Goal: Task Accomplishment & Management: Manage account settings

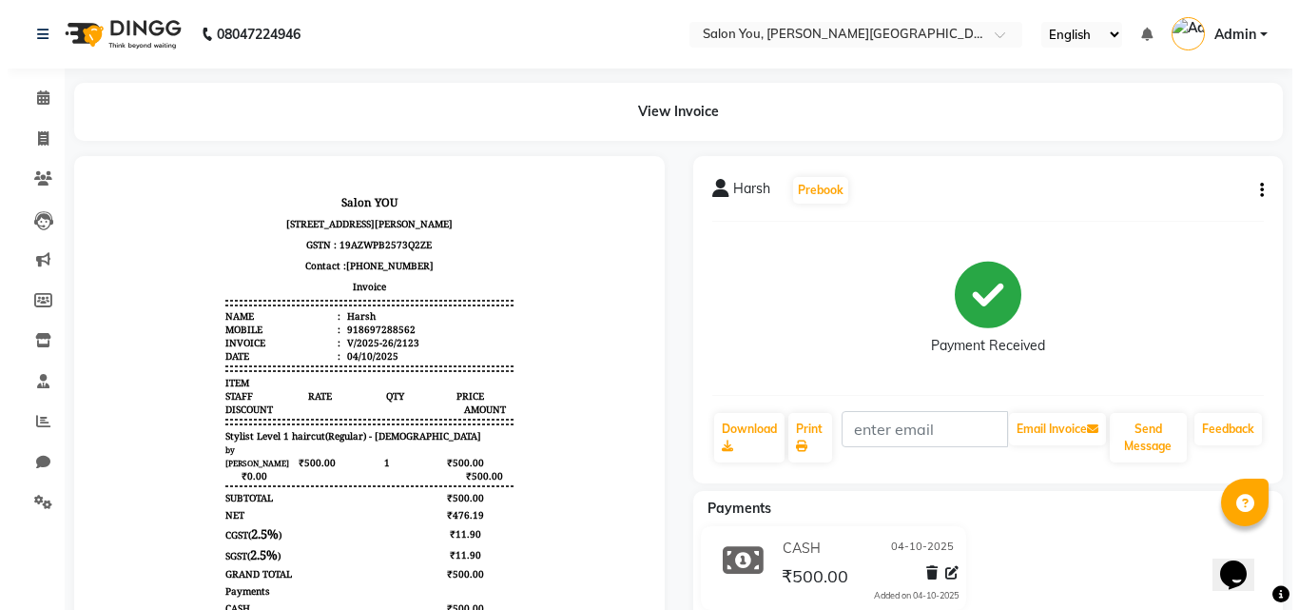
scroll to position [15, 0]
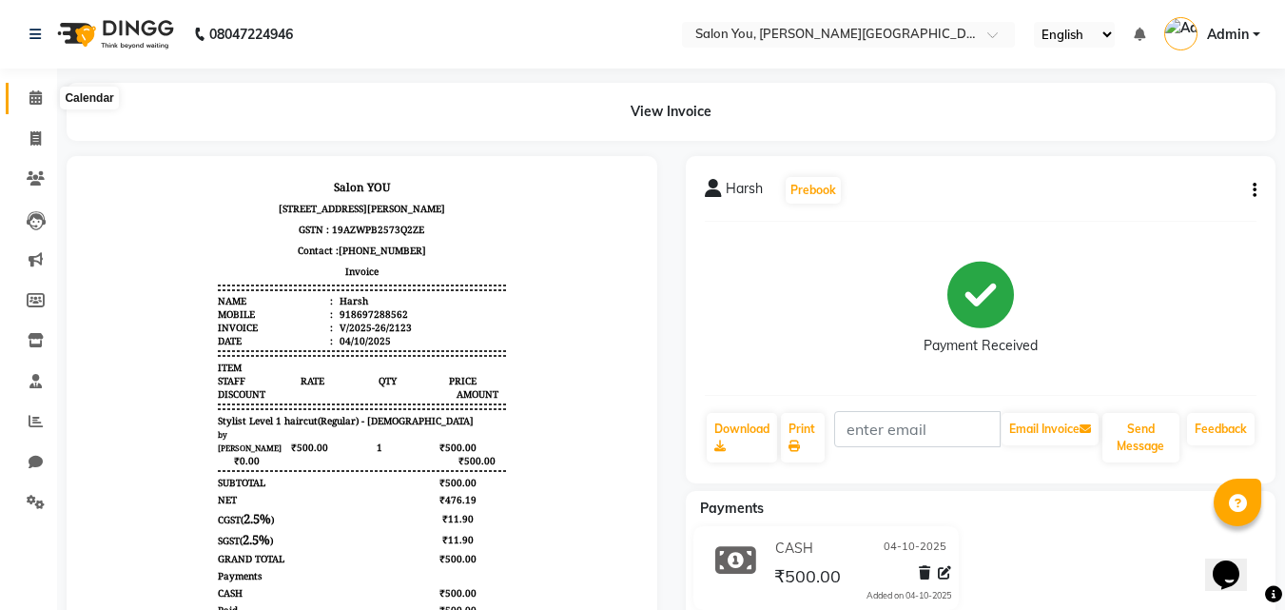
click at [30, 92] on icon at bounding box center [35, 97] width 12 height 14
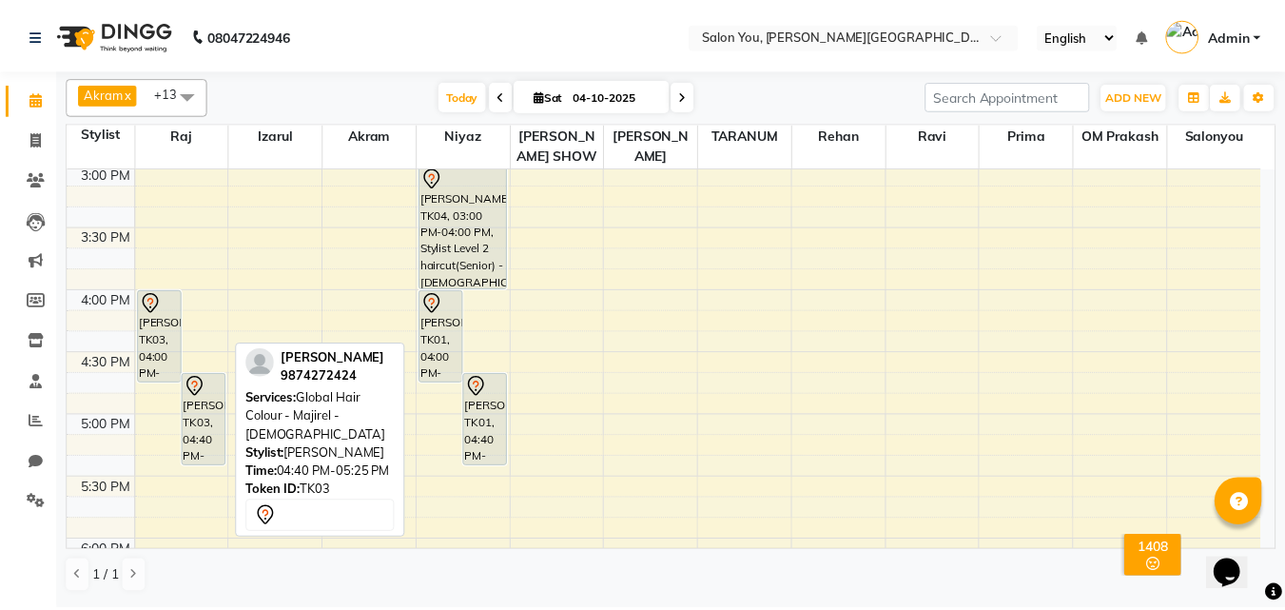
scroll to position [724, 0]
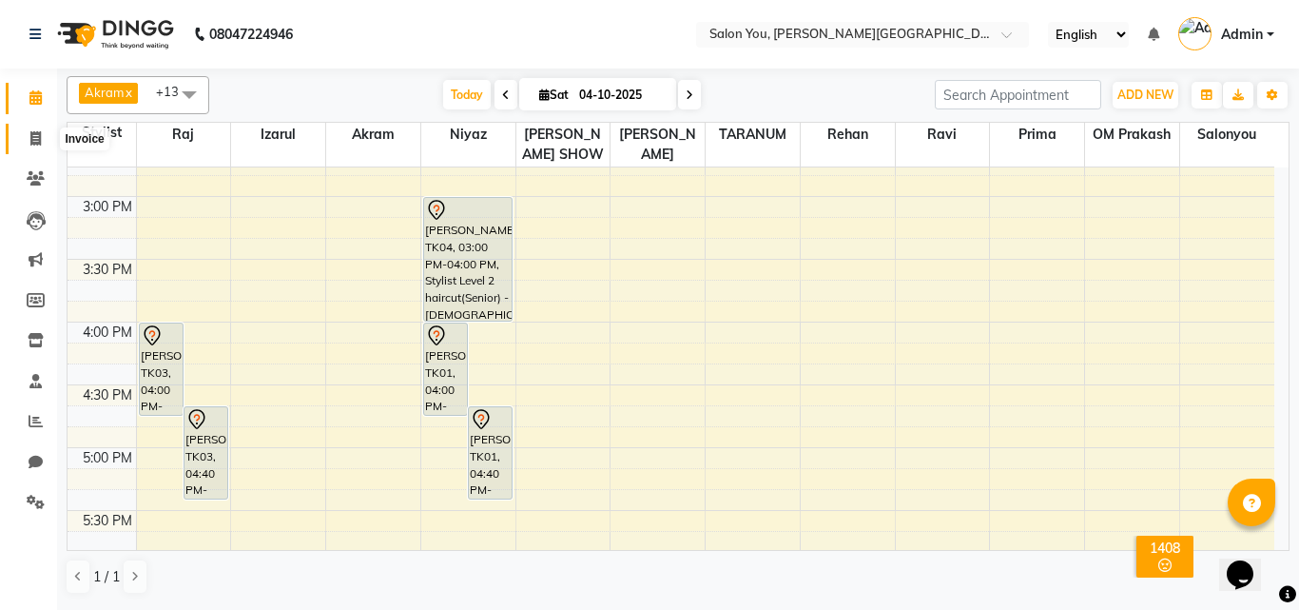
click at [37, 141] on icon at bounding box center [35, 138] width 10 height 14
select select "service"
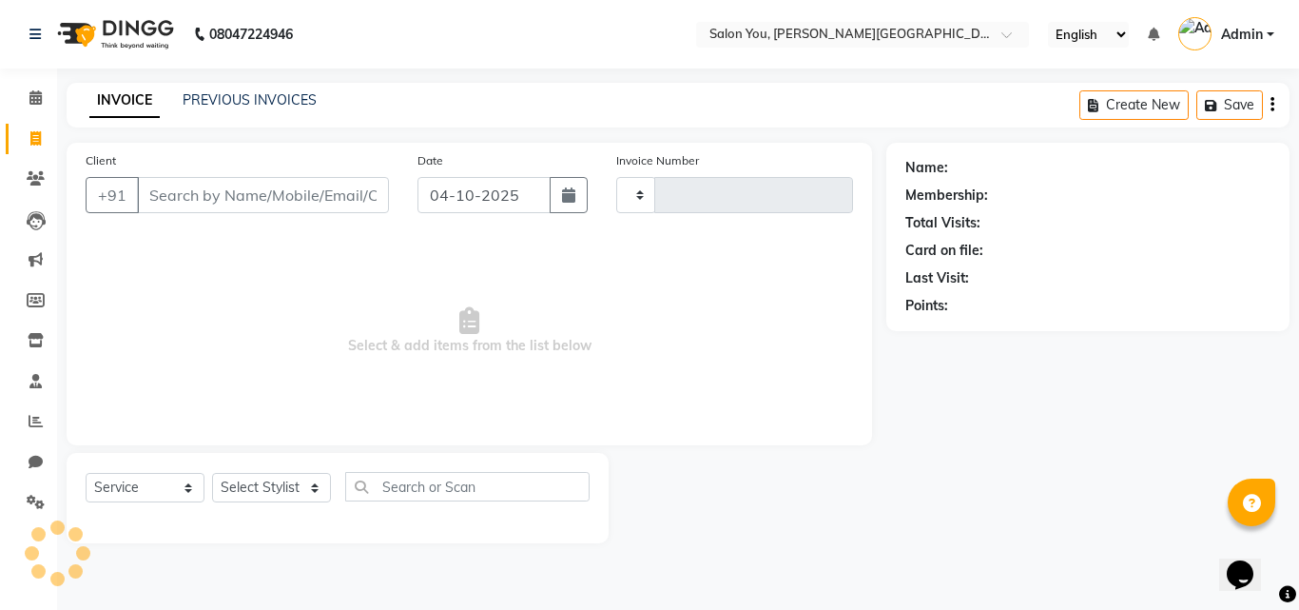
type input "2124"
select select "5231"
click at [291, 488] on select "Select Stylist" at bounding box center [271, 487] width 119 height 29
select select "83062"
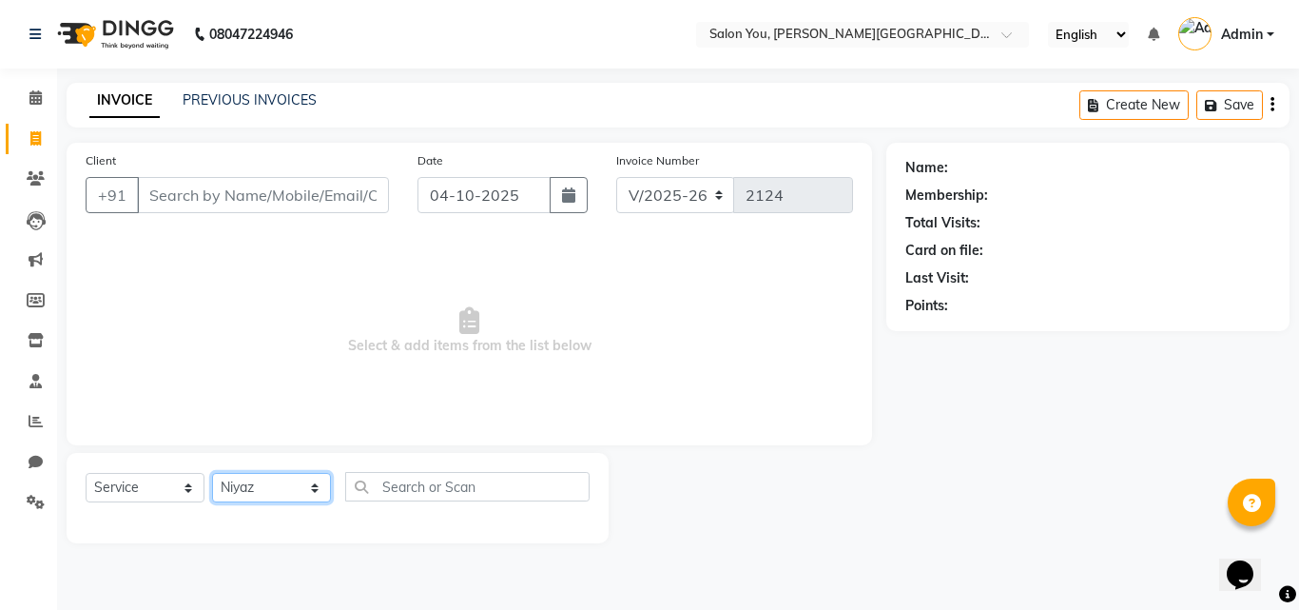
click at [212, 473] on select "Select Stylist Akram Auditor [PERSON_NAME] [PERSON_NAME] [PERSON_NAME] prima [P…" at bounding box center [271, 487] width 119 height 29
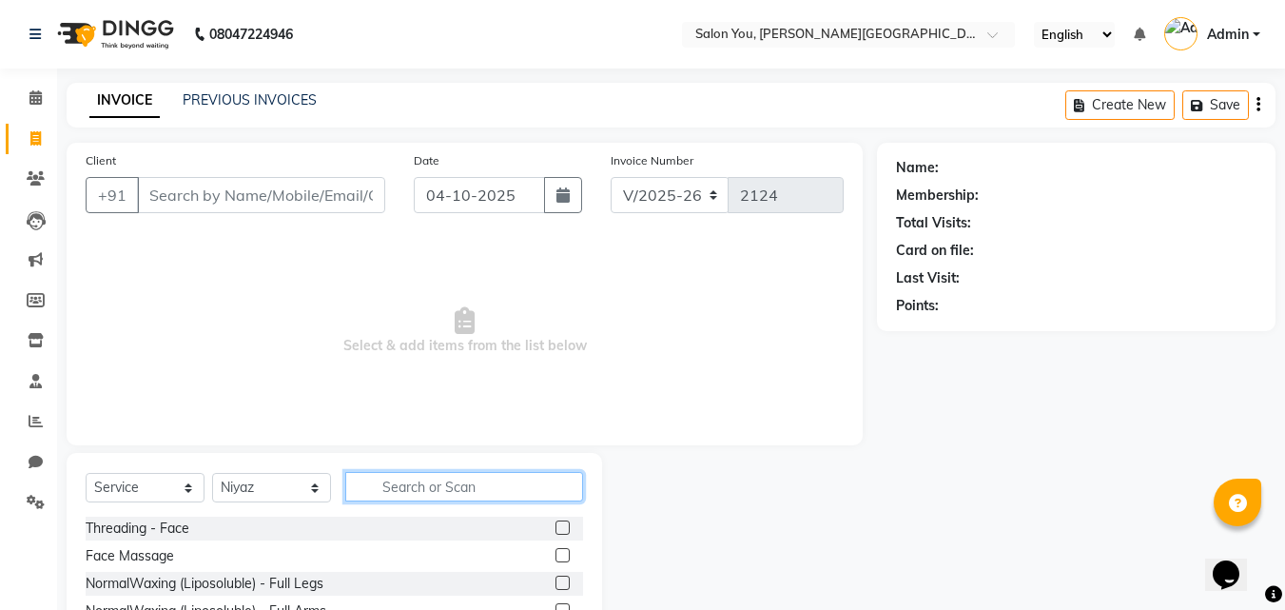
click at [418, 479] on input "text" at bounding box center [464, 486] width 238 height 29
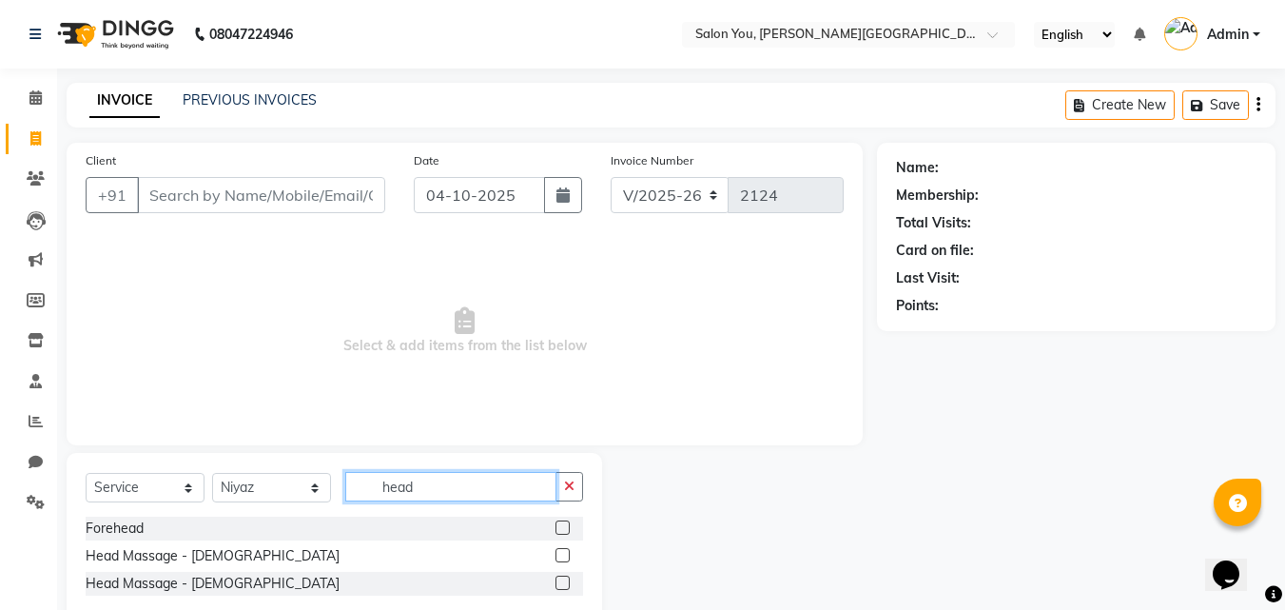
type input "head"
click at [567, 586] on label at bounding box center [562, 582] width 14 height 14
click at [567, 586] on input "checkbox" at bounding box center [561, 583] width 12 height 12
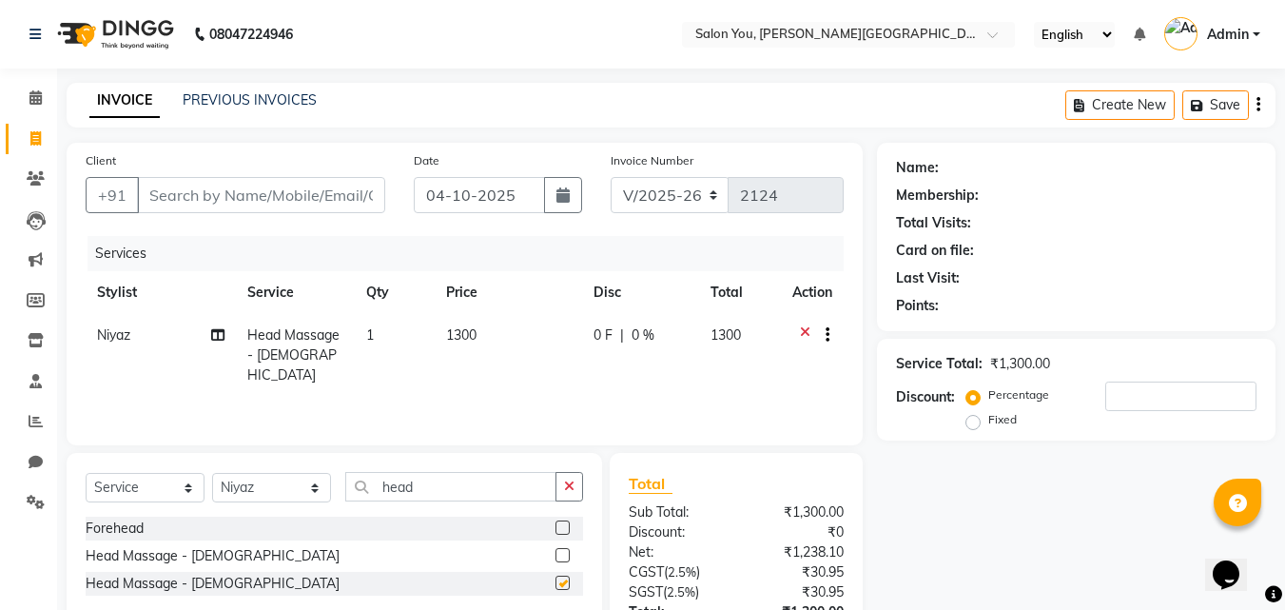
checkbox input "false"
click at [317, 206] on input "Client" at bounding box center [261, 195] width 248 height 36
type input "9"
type input "0"
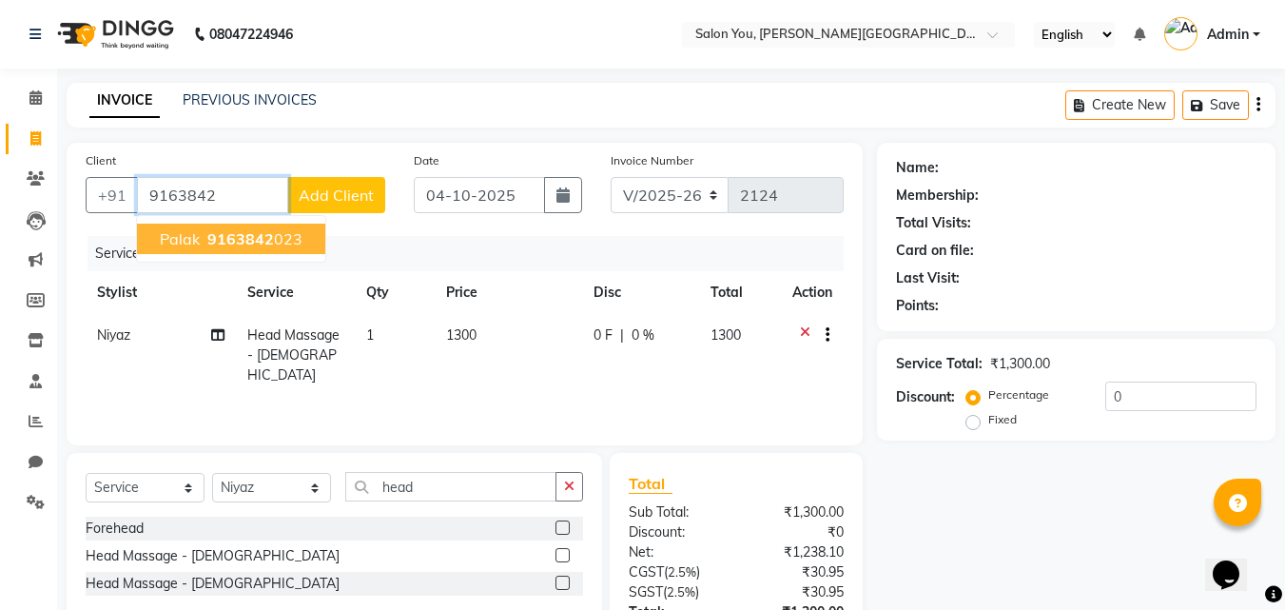
click at [253, 243] on span "9163842" at bounding box center [240, 238] width 67 height 19
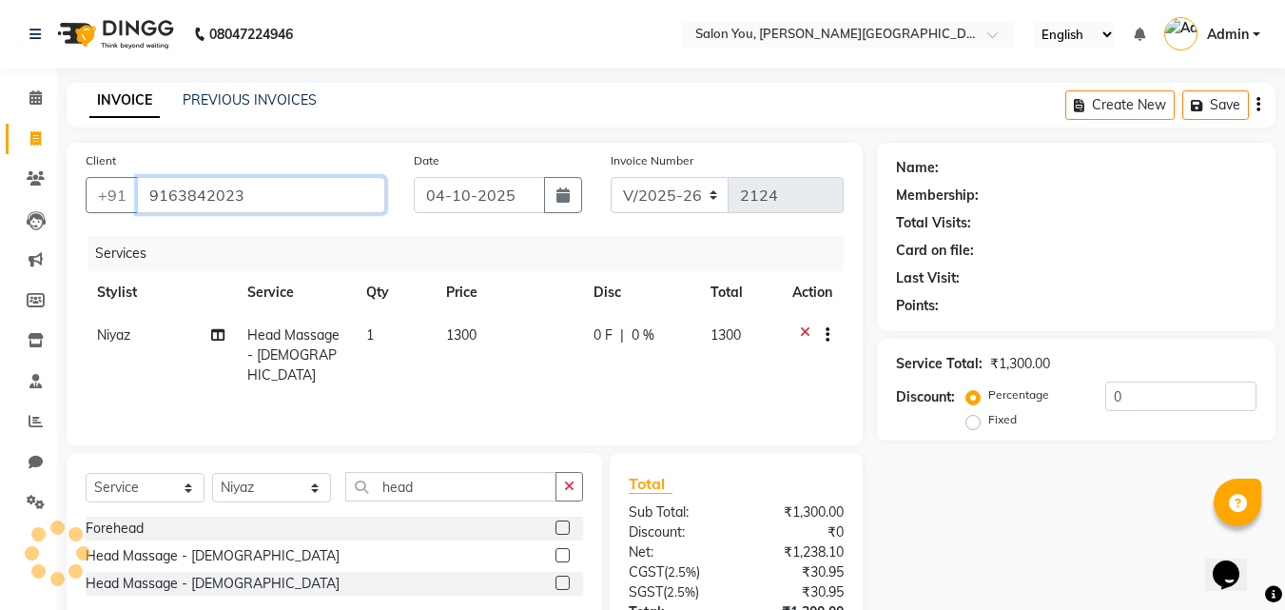
type input "9163842023"
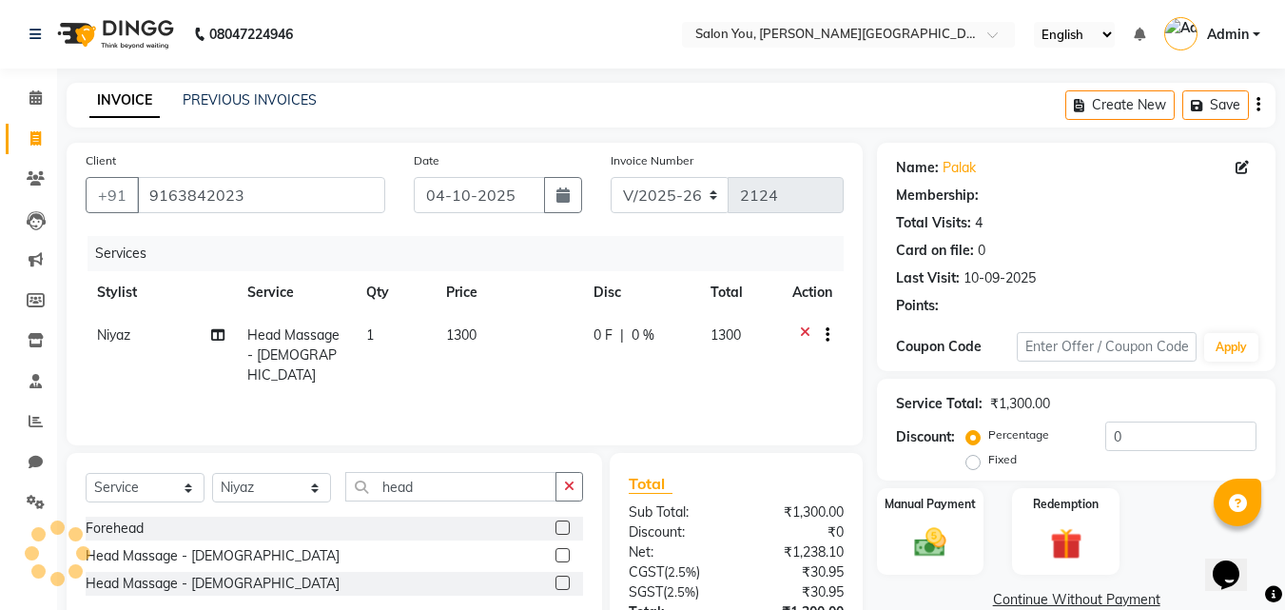
select select "1: Object"
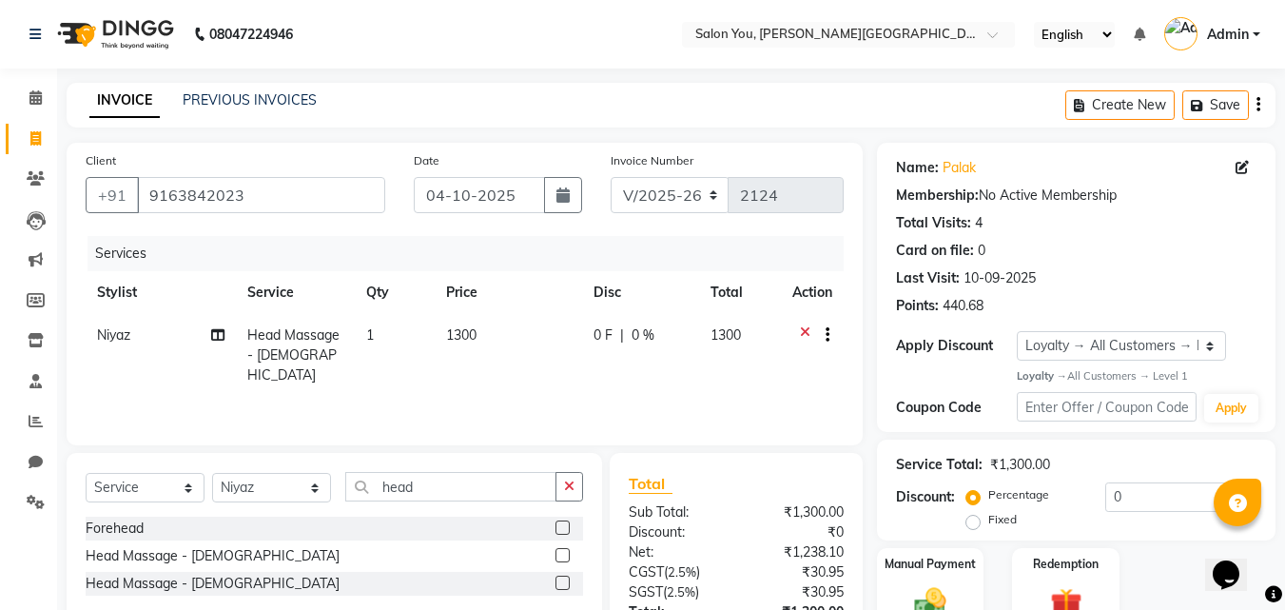
scroll to position [151, 0]
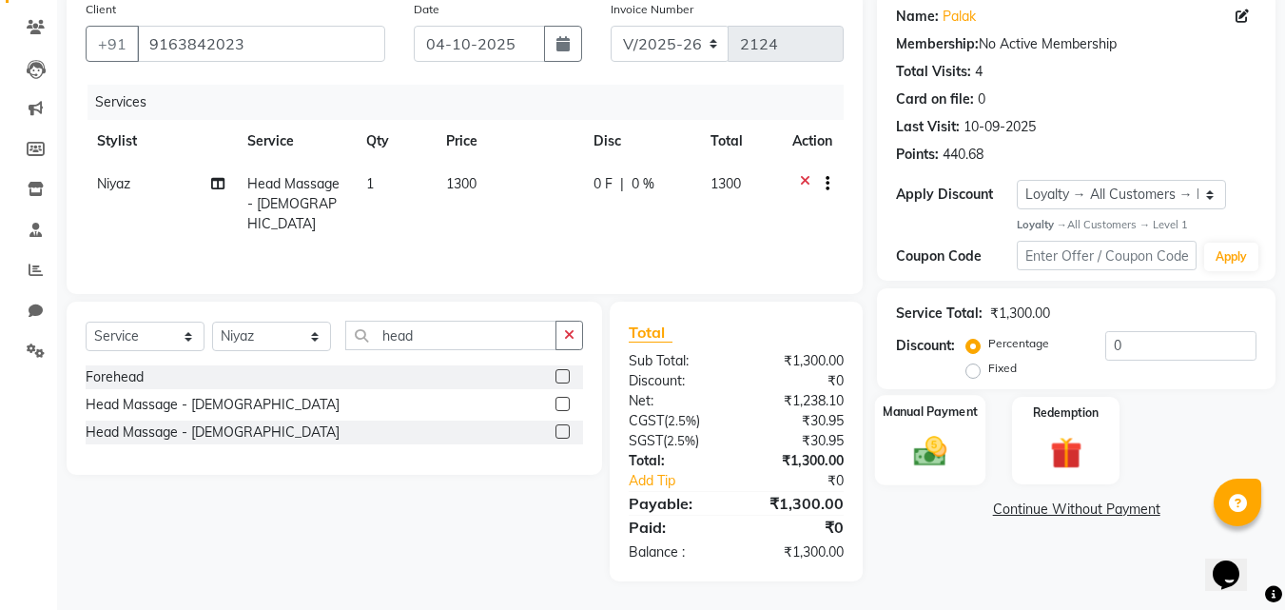
click at [960, 439] on div "Manual Payment" at bounding box center [930, 440] width 111 height 90
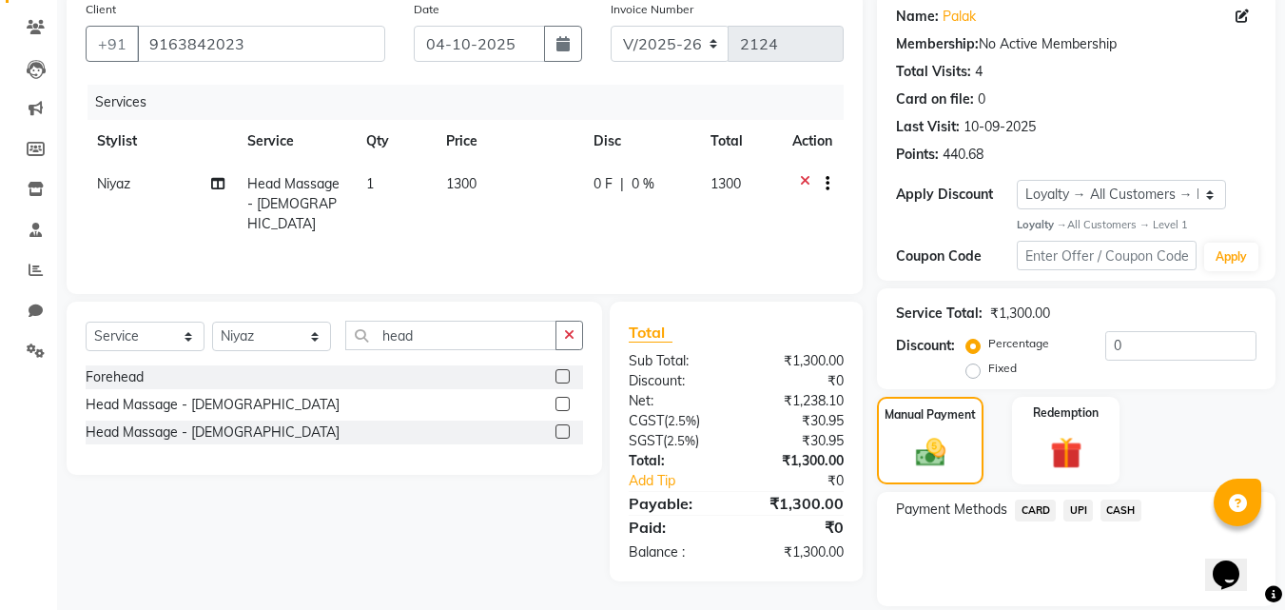
click at [1071, 508] on span "UPI" at bounding box center [1077, 510] width 29 height 22
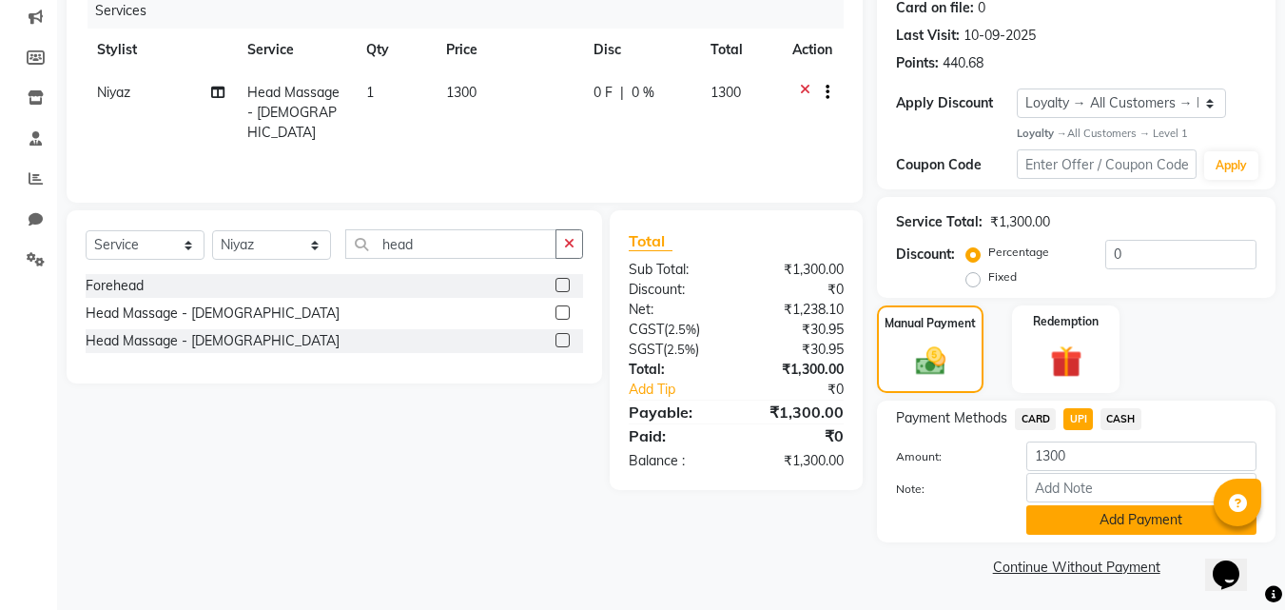
click at [1081, 525] on button "Add Payment" at bounding box center [1141, 519] width 230 height 29
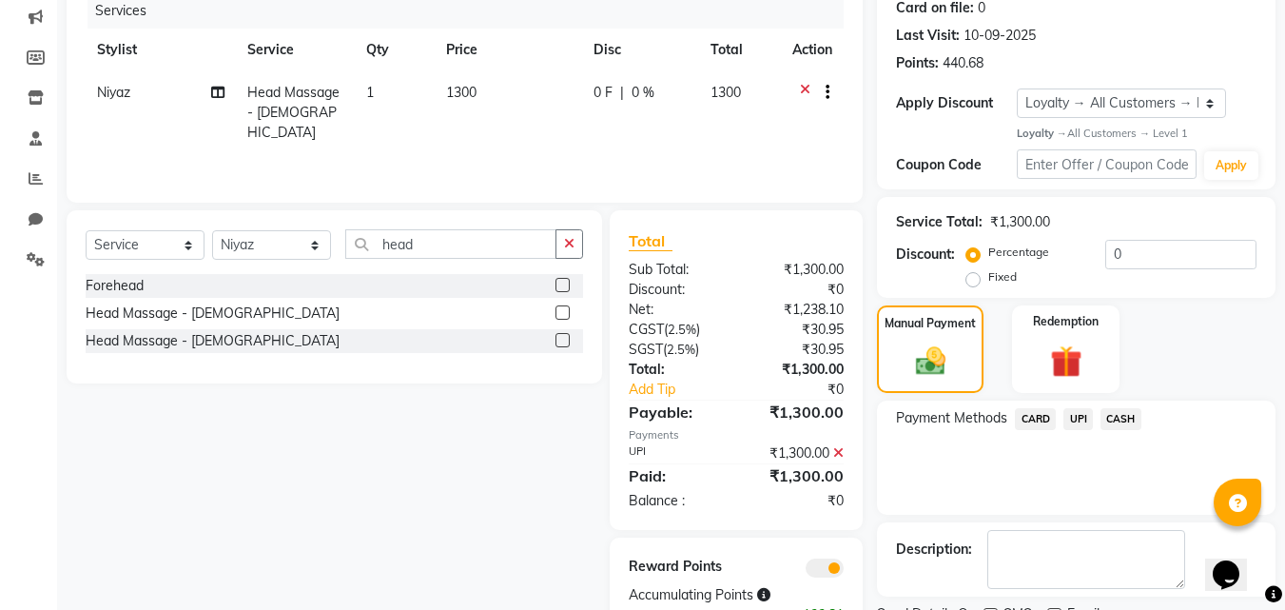
scroll to position [322, 0]
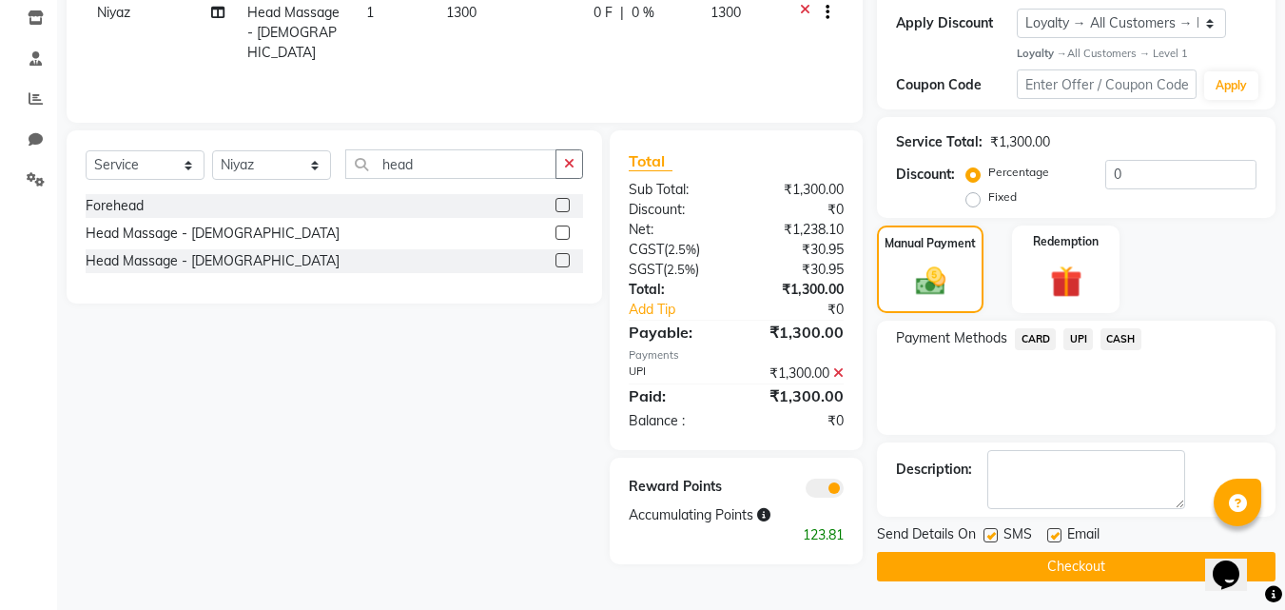
click at [1057, 558] on button "Checkout" at bounding box center [1076, 566] width 399 height 29
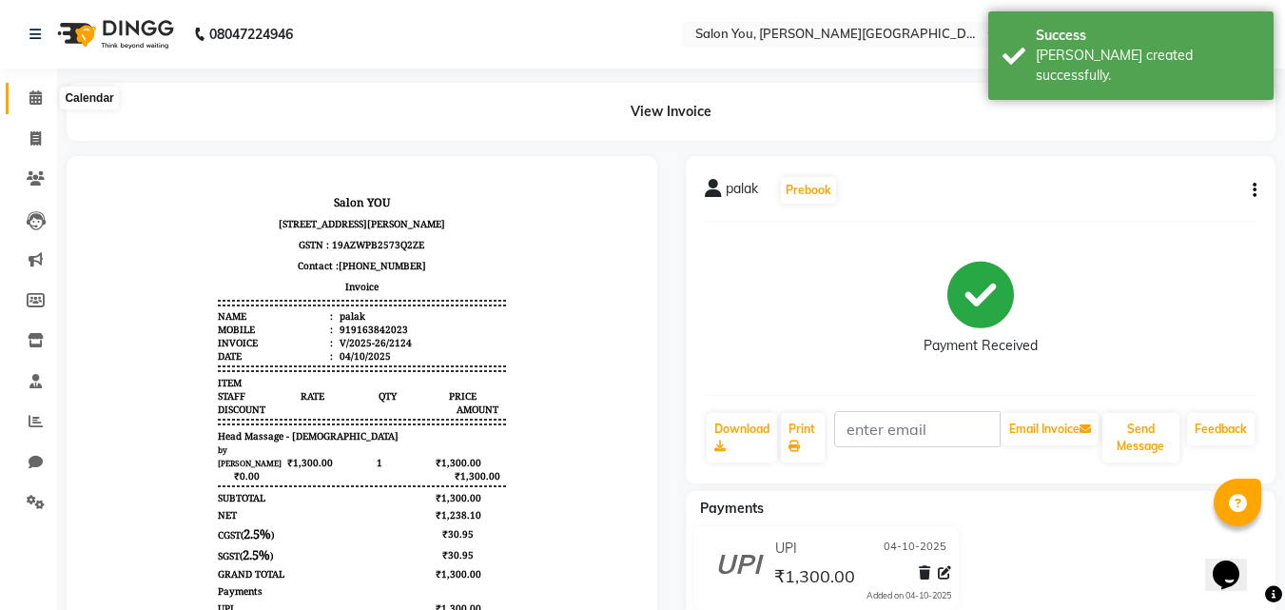
click at [39, 105] on span at bounding box center [35, 99] width 33 height 22
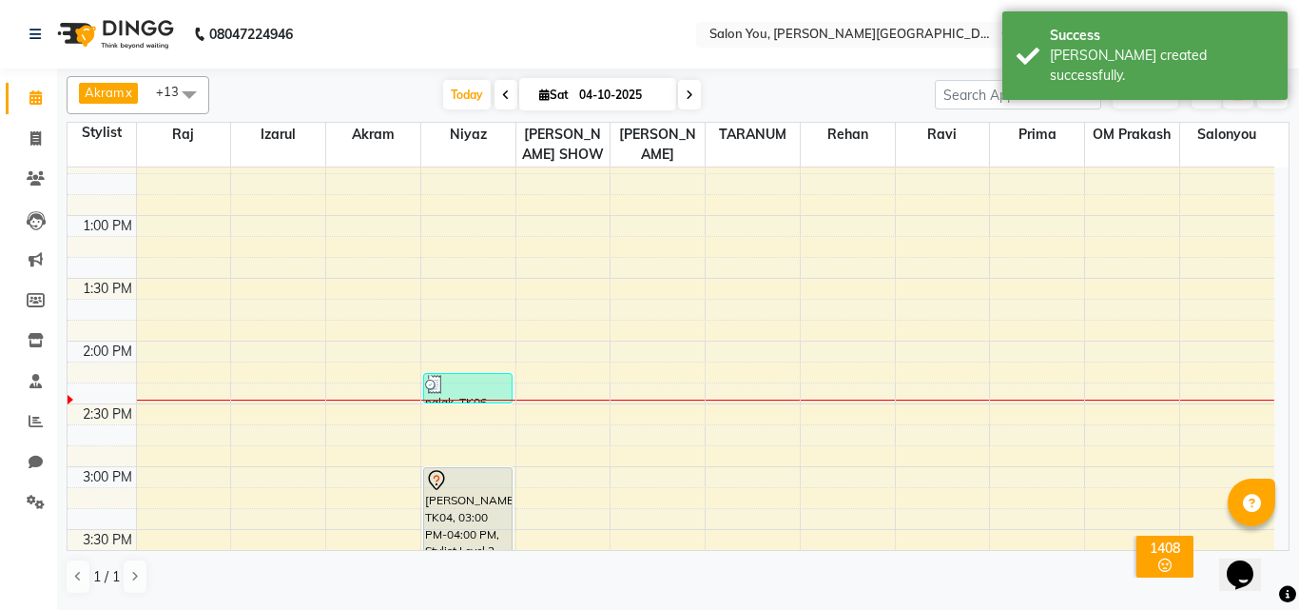
scroll to position [476, 0]
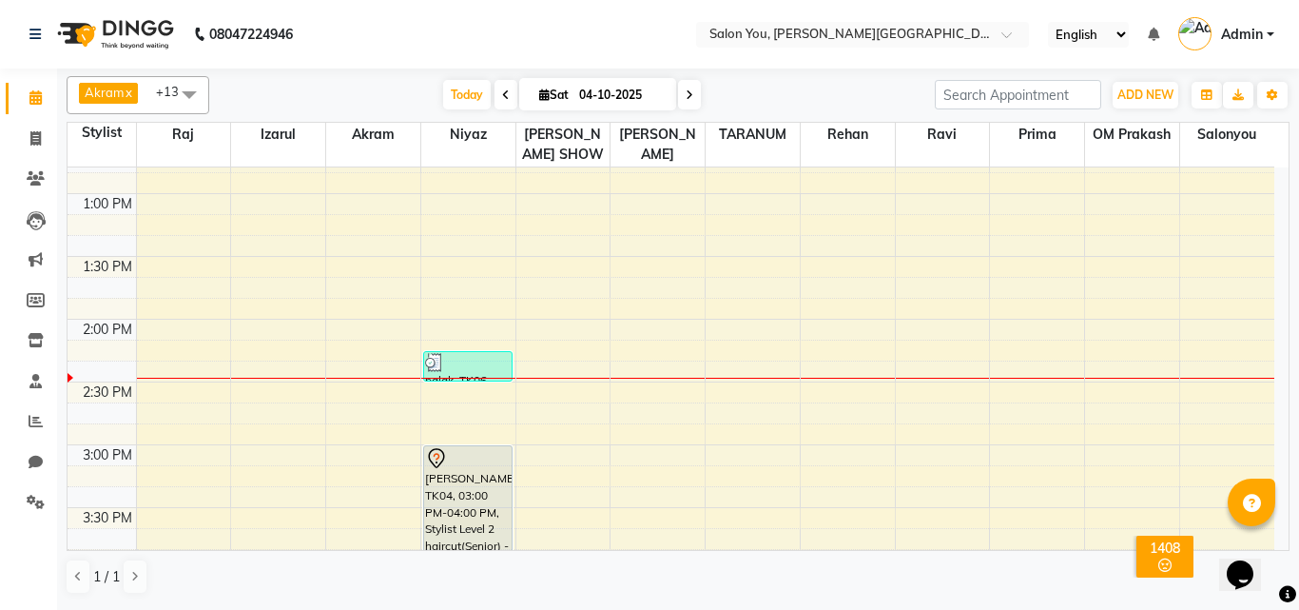
drag, startPoint x: 469, startPoint y: 373, endPoint x: 475, endPoint y: 388, distance: 16.3
click at [475, 388] on div "9:00 AM 9:30 AM 10:00 AM 10:30 AM 11:00 AM 11:30 AM 12:00 PM 12:30 PM 1:00 PM 1…" at bounding box center [671, 507] width 1207 height 1631
drag, startPoint x: 474, startPoint y: 379, endPoint x: 477, endPoint y: 395, distance: 16.6
click at [477, 395] on div "9:00 AM 9:30 AM 10:00 AM 10:30 AM 11:00 AM 11:30 AM 12:00 PM 12:30 PM 1:00 PM 1…" at bounding box center [671, 507] width 1207 height 1631
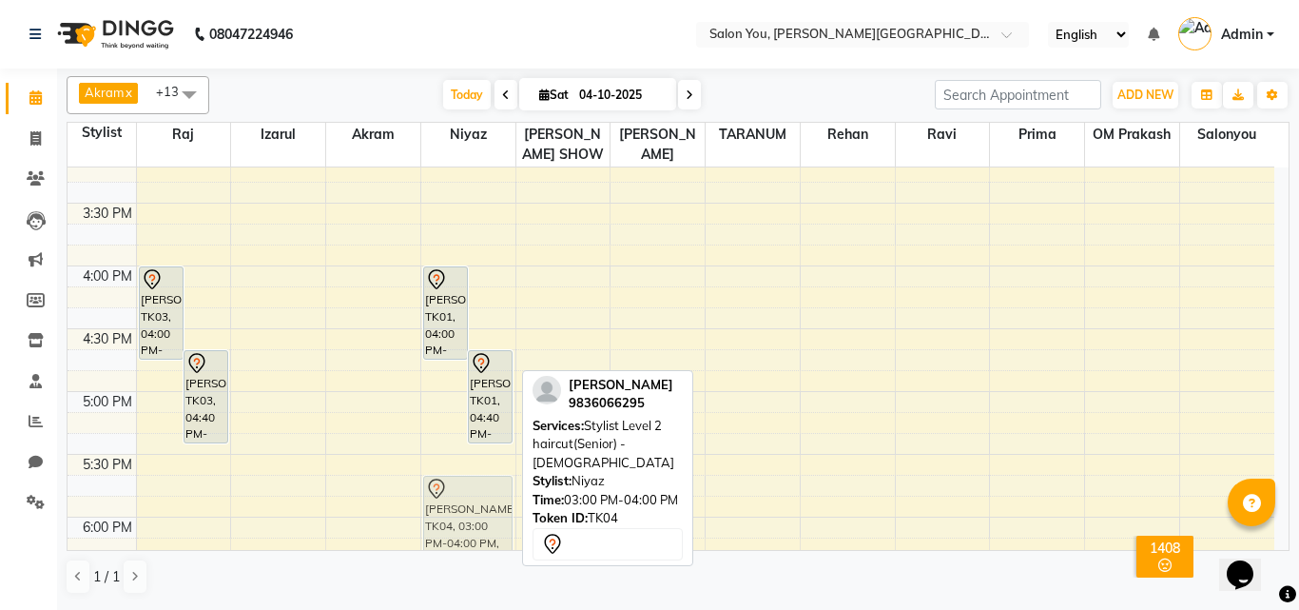
scroll to position [804, 0]
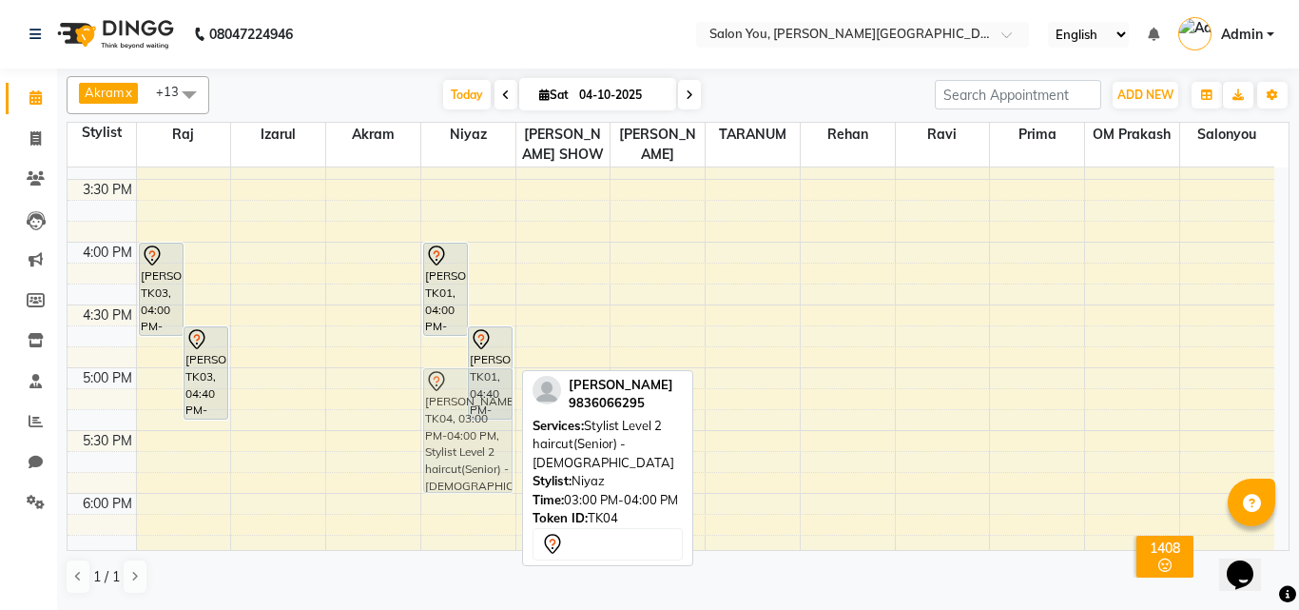
drag, startPoint x: 468, startPoint y: 297, endPoint x: 481, endPoint y: 408, distance: 112.1
click at [481, 408] on div "[PERSON_NAME][GEOGRAPHIC_DATA], 04:00 PM-04:45 PM, Stylist Level 2 haircut(Seni…" at bounding box center [468, 179] width 94 height 1631
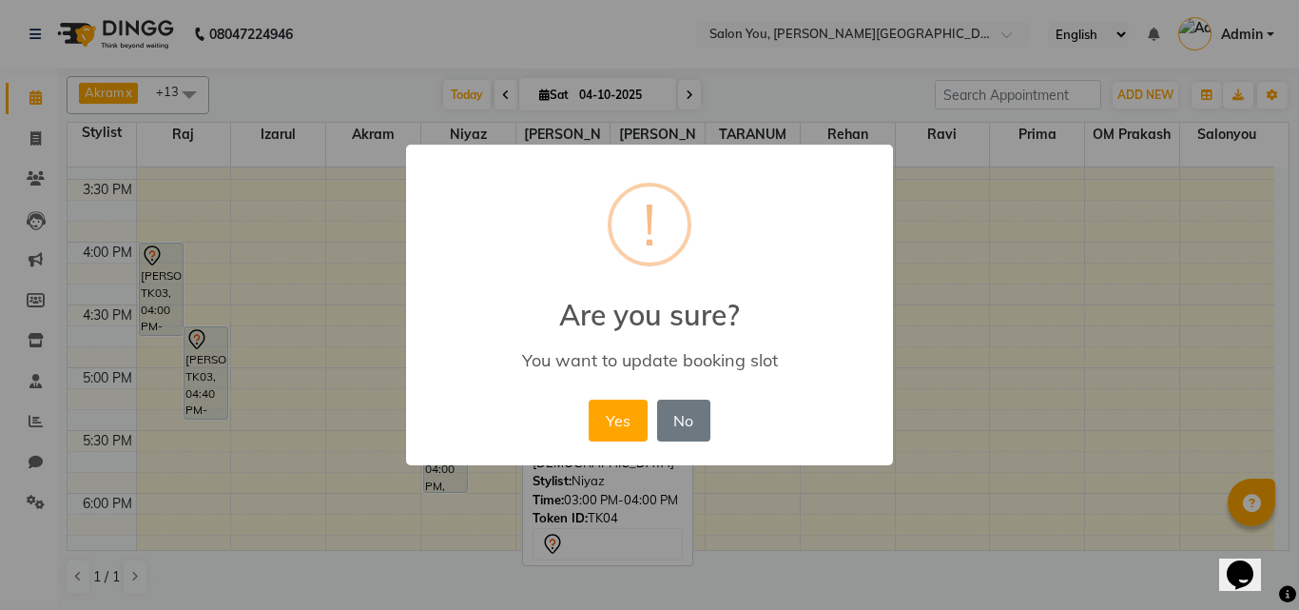
drag, startPoint x: 613, startPoint y: 423, endPoint x: 608, endPoint y: 414, distance: 11.1
click at [613, 422] on button "Yes" at bounding box center [618, 420] width 58 height 42
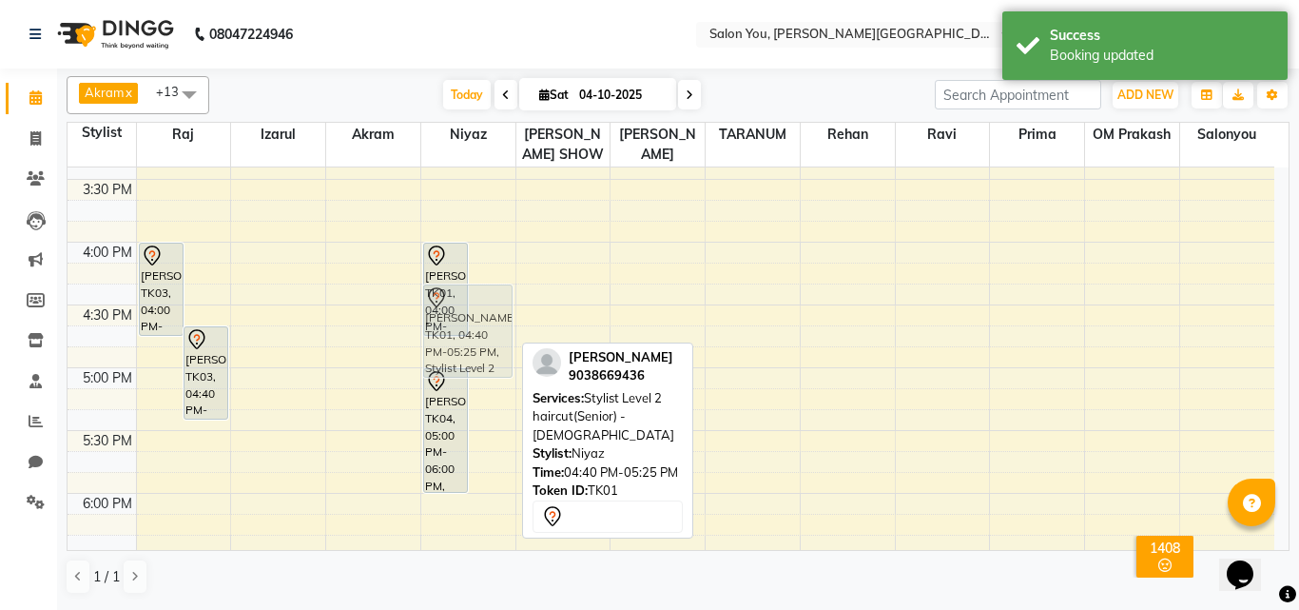
drag, startPoint x: 496, startPoint y: 357, endPoint x: 508, endPoint y: 318, distance: 40.9
click at [508, 318] on div "[PERSON_NAME], TK01, 04:00 PM-04:45 PM, Stylist Level 2 haircut(Senior) - [DEMO…" at bounding box center [468, 179] width 94 height 1631
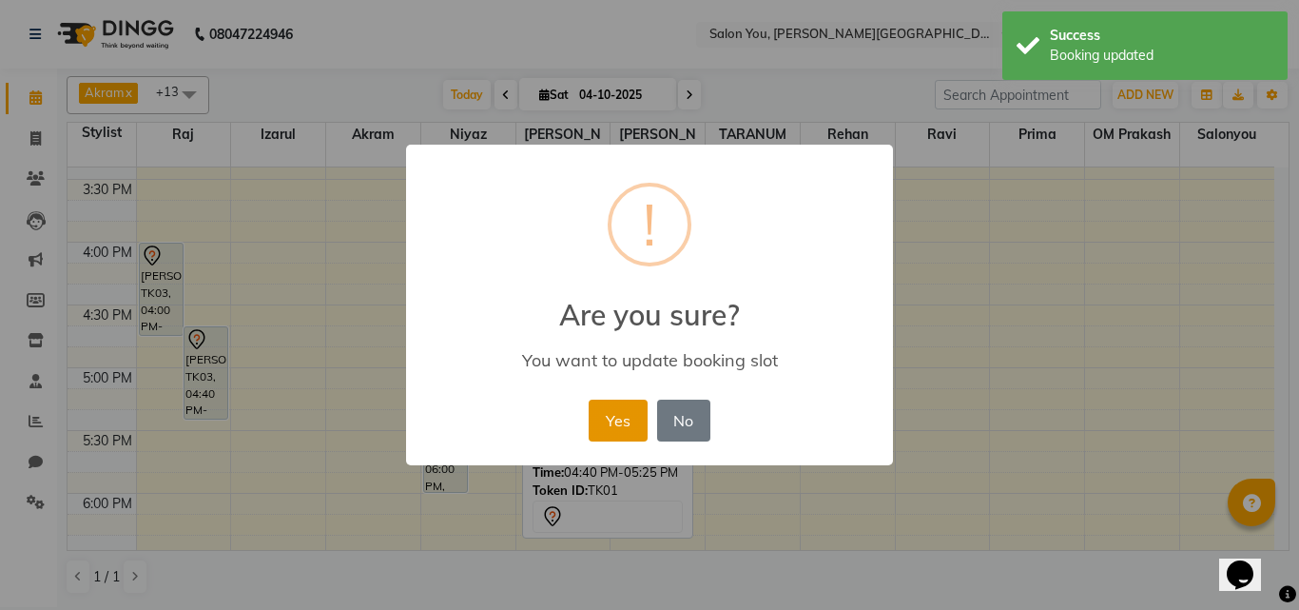
click at [597, 429] on button "Yes" at bounding box center [618, 420] width 58 height 42
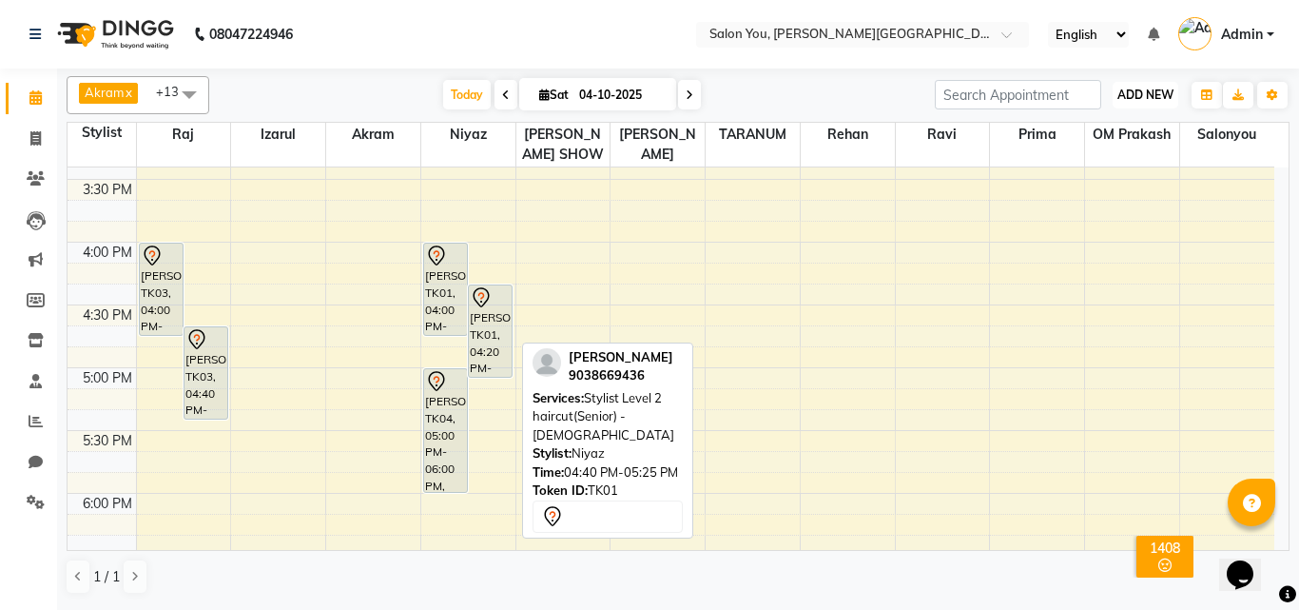
click at [1148, 86] on button "ADD NEW Toggle Dropdown" at bounding box center [1146, 95] width 66 height 27
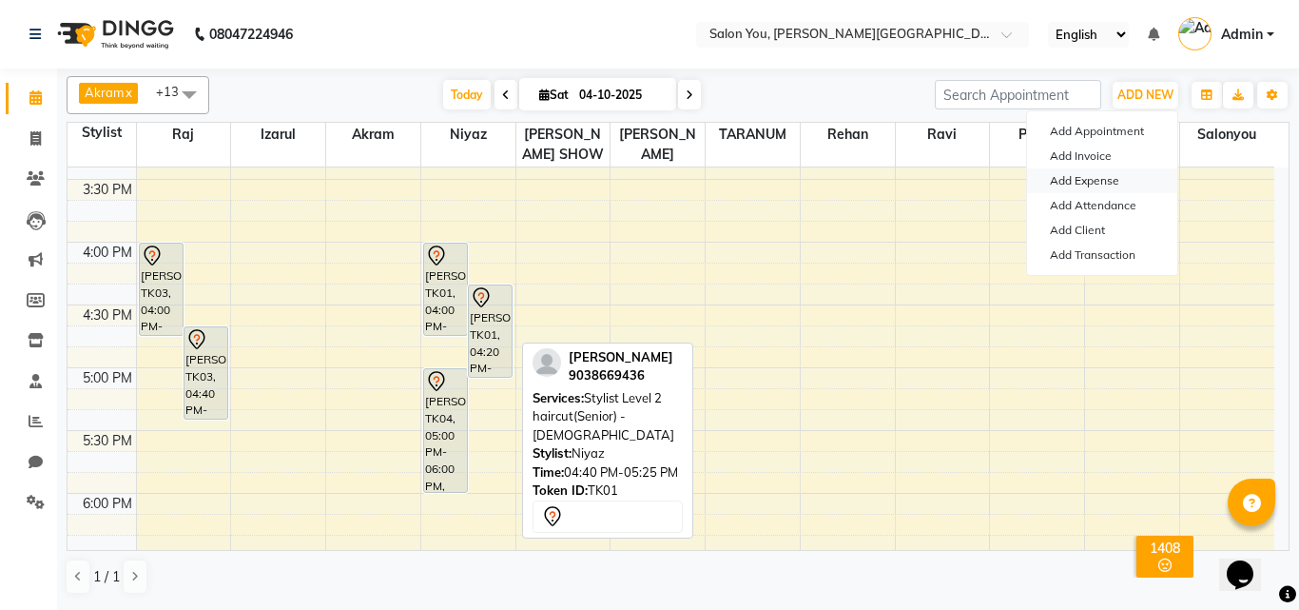
click at [1086, 177] on link "Add Expense" at bounding box center [1102, 180] width 150 height 25
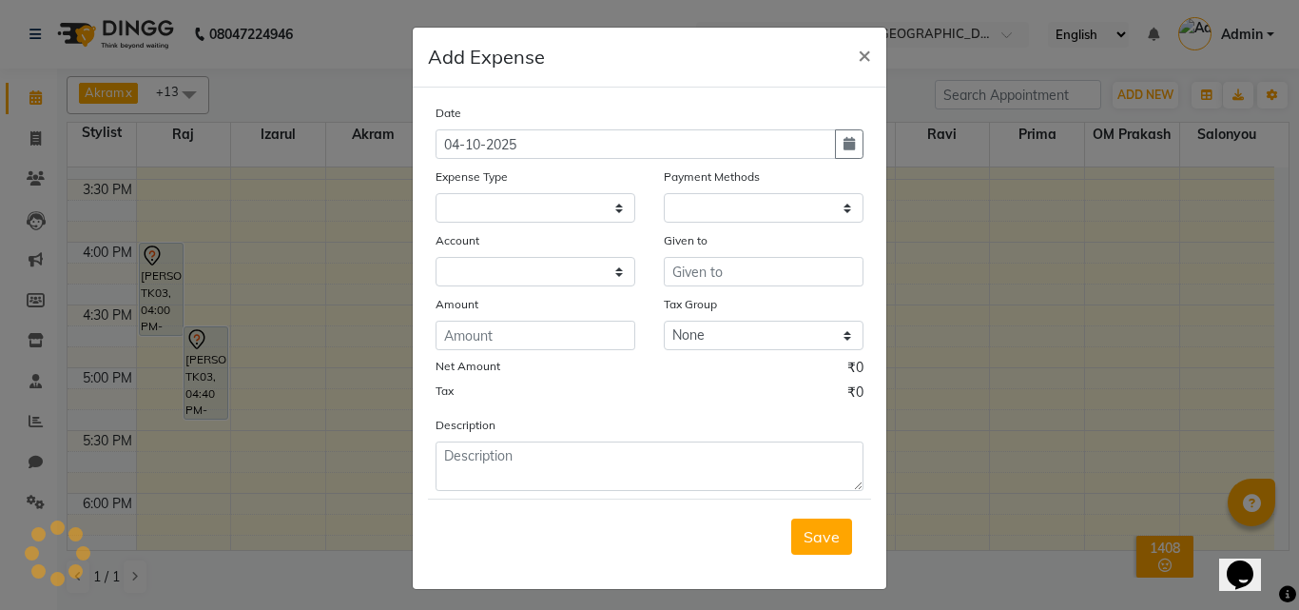
select select
select select "1"
select select "4140"
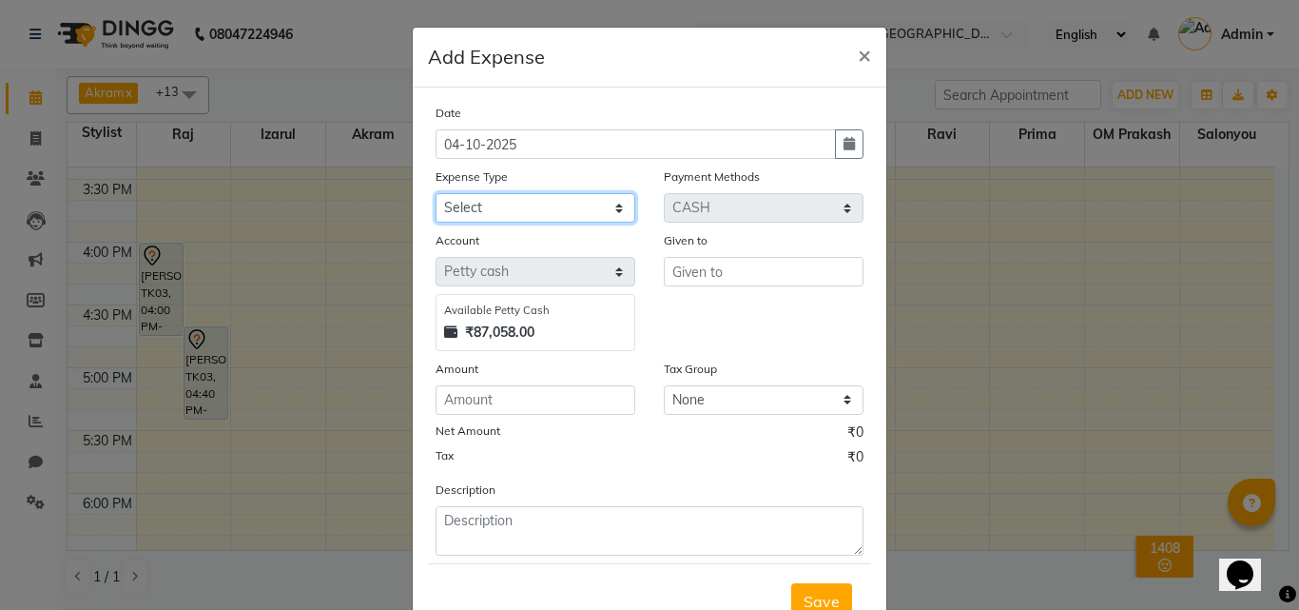
click at [516, 203] on select "Select Advance Salary Car Parking Charges Cash transfer to bank Cash Transfer t…" at bounding box center [536, 207] width 200 height 29
select select "9806"
click at [436, 193] on select "Select Advance Salary Car Parking Charges Cash transfer to bank Cash Transfer t…" at bounding box center [536, 207] width 200 height 29
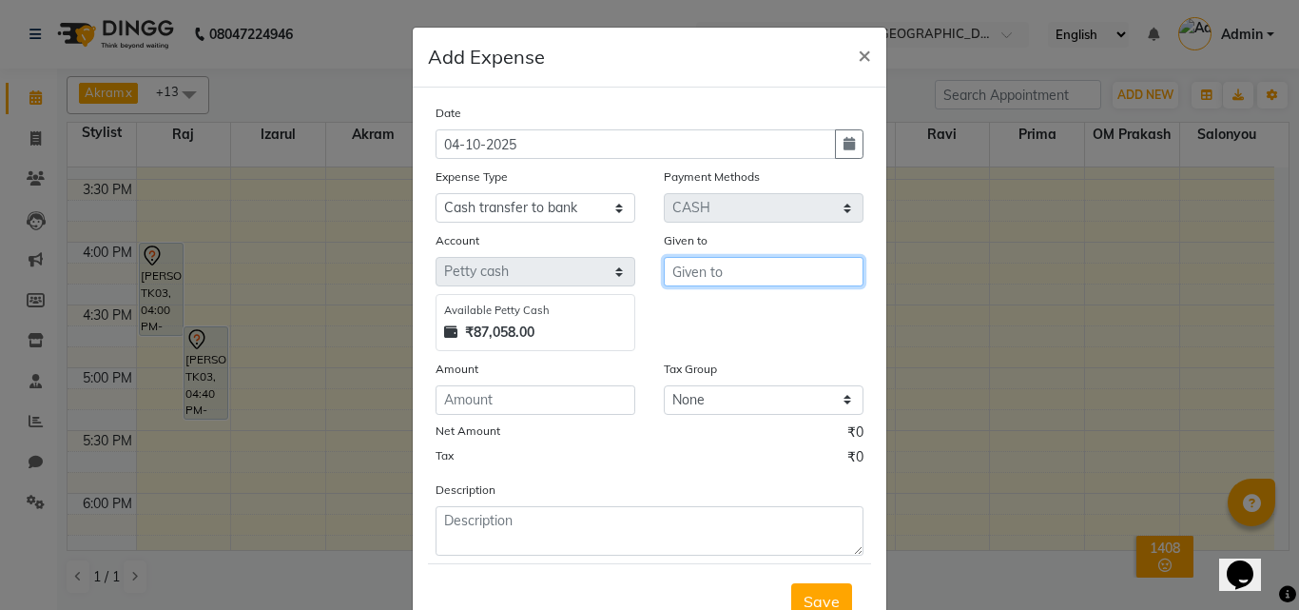
click at [706, 276] on input "text" at bounding box center [764, 271] width 200 height 29
type input "[PERSON_NAME]"
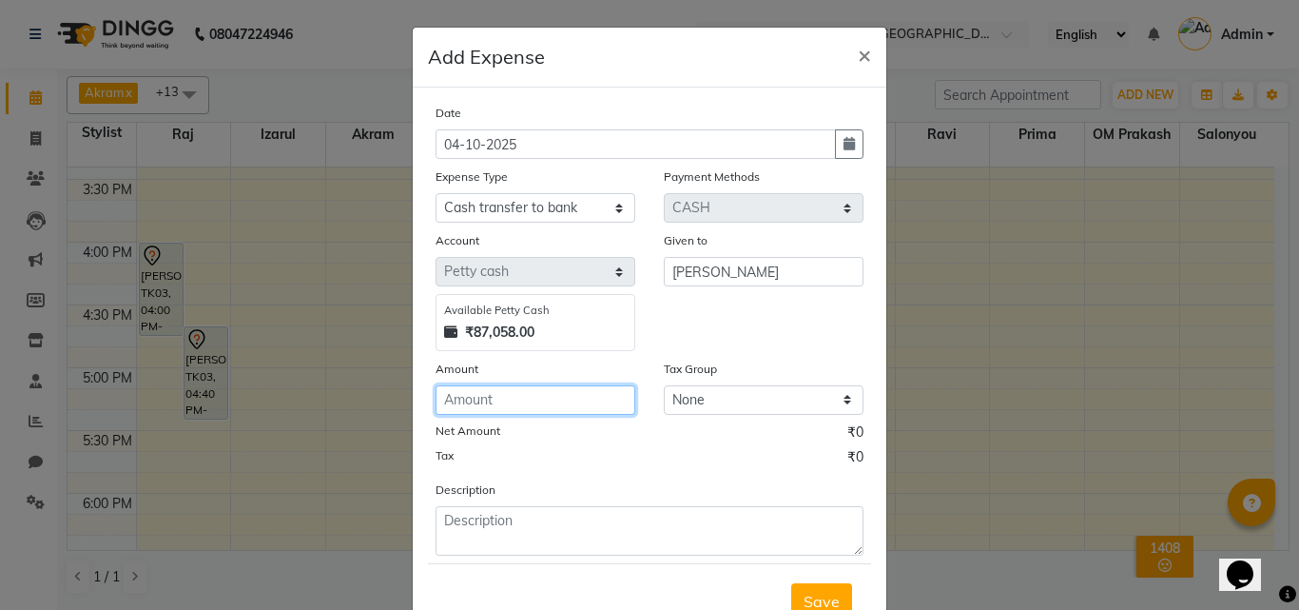
click at [600, 399] on input "number" at bounding box center [536, 399] width 200 height 29
type input "50000"
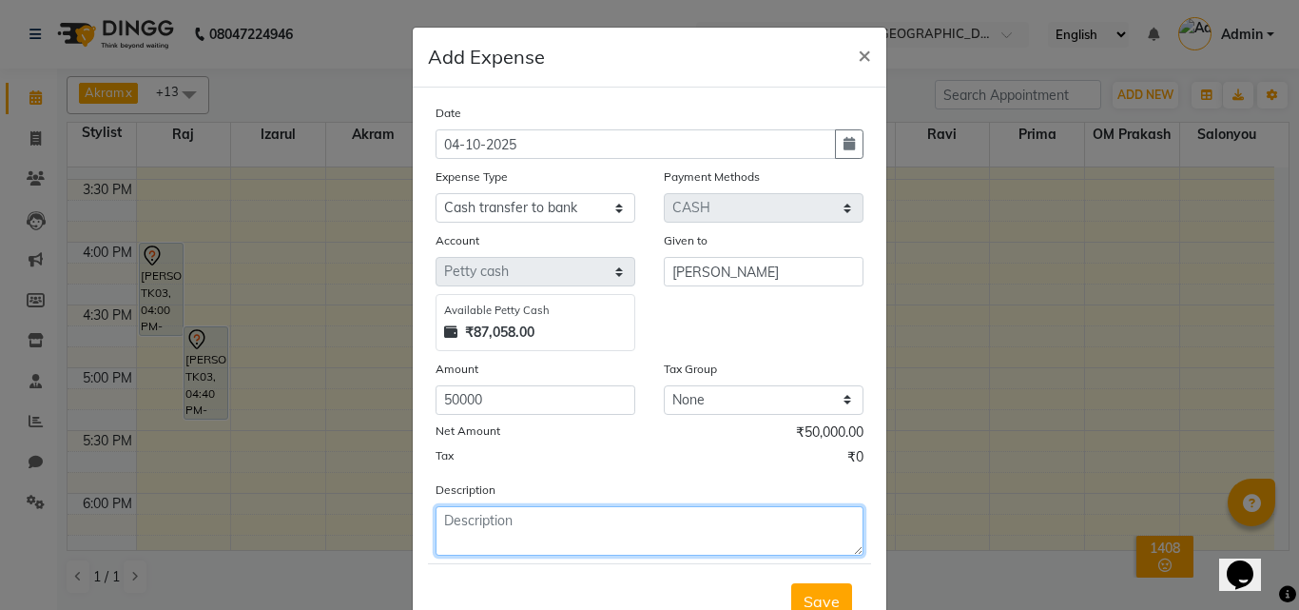
click at [535, 520] on textarea at bounding box center [650, 530] width 428 height 49
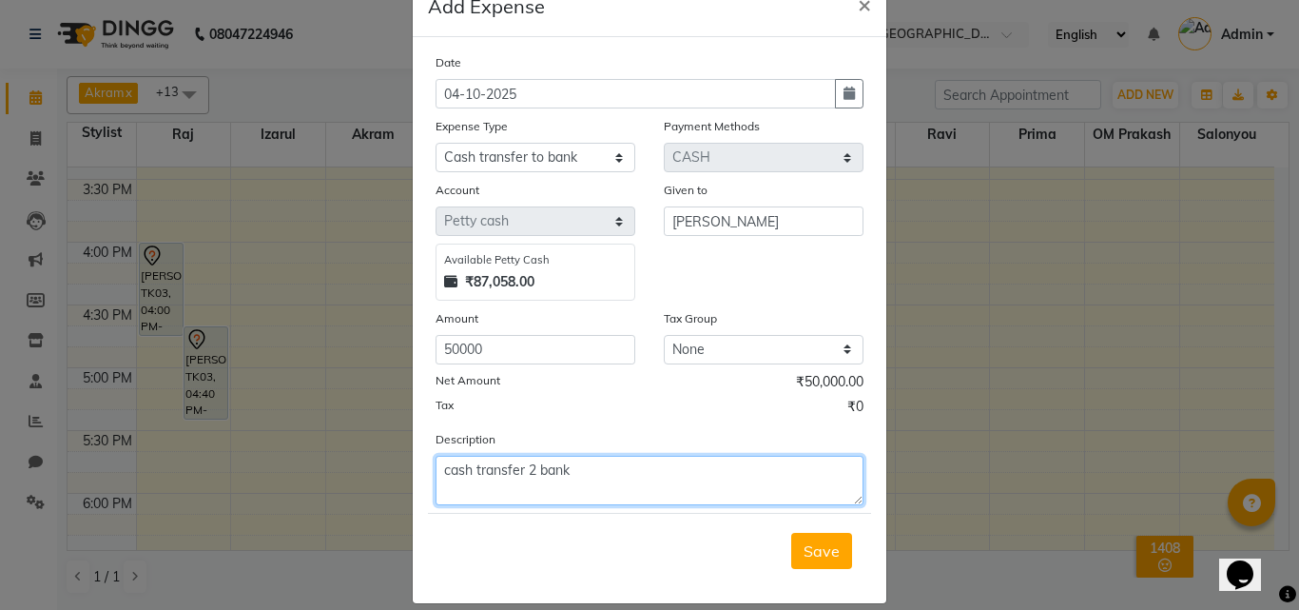
scroll to position [71, 0]
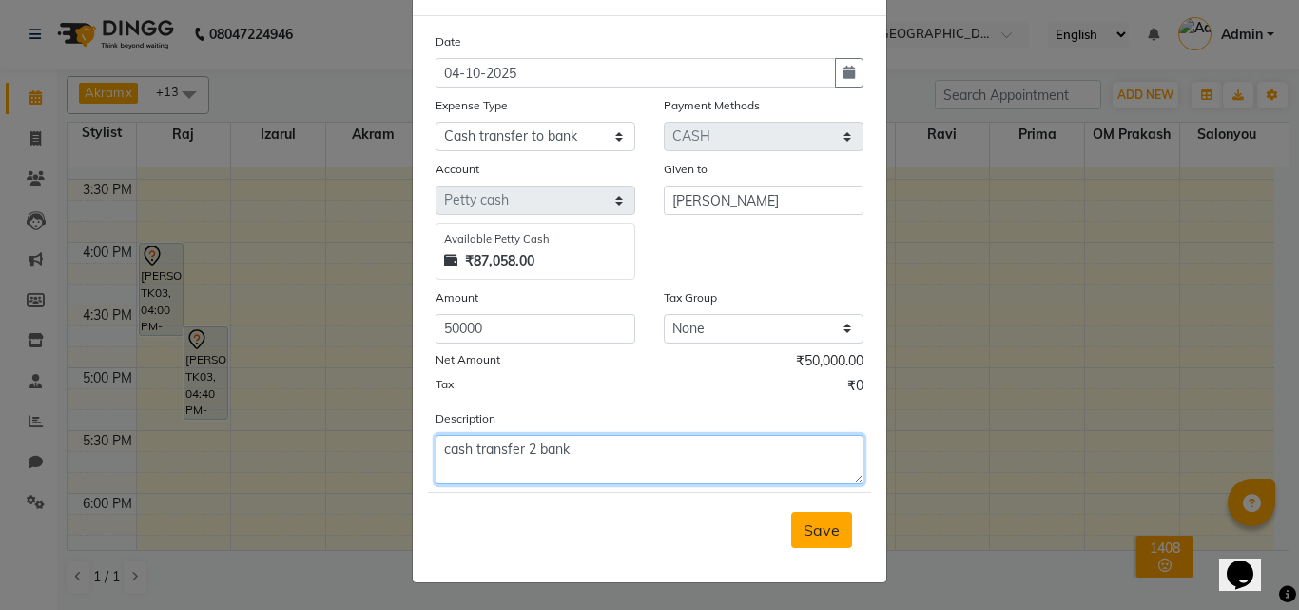
type textarea "cash transfer 2 bank"
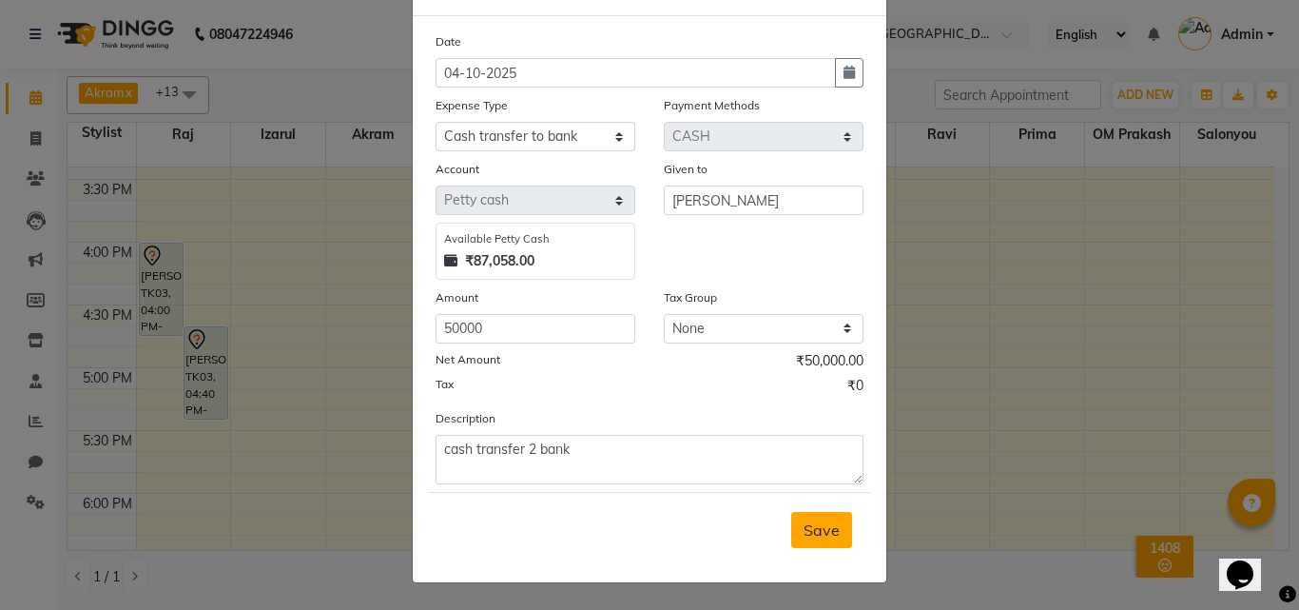
click at [804, 532] on span "Save" at bounding box center [822, 529] width 36 height 19
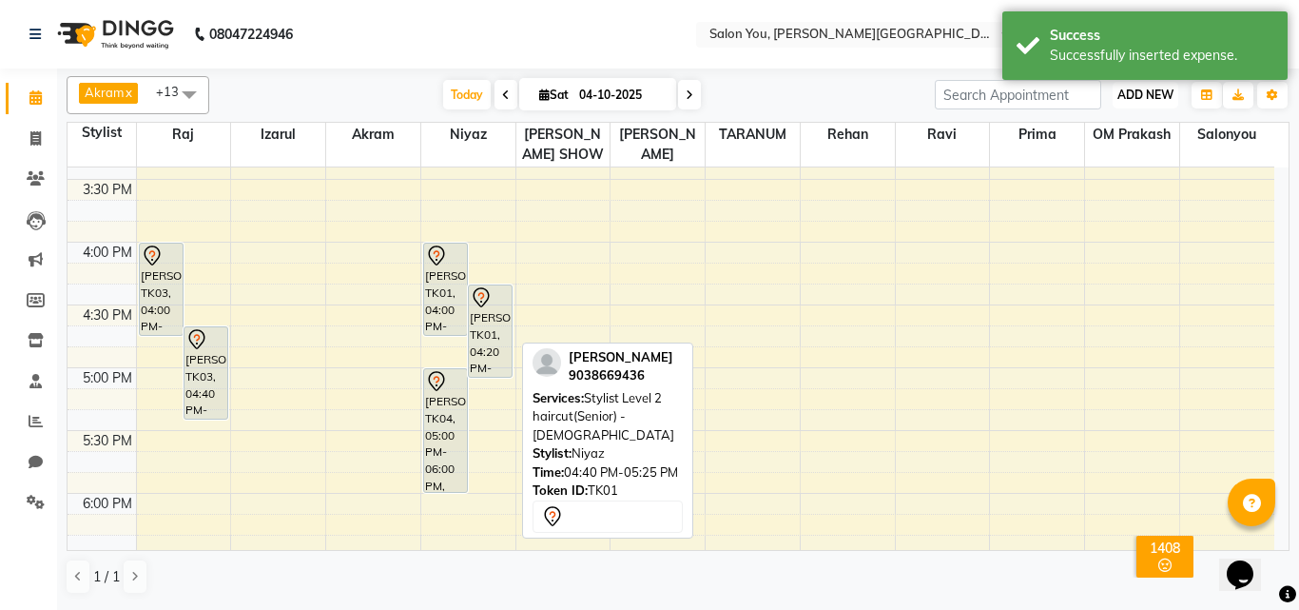
click at [1154, 94] on span "ADD NEW" at bounding box center [1146, 95] width 56 height 14
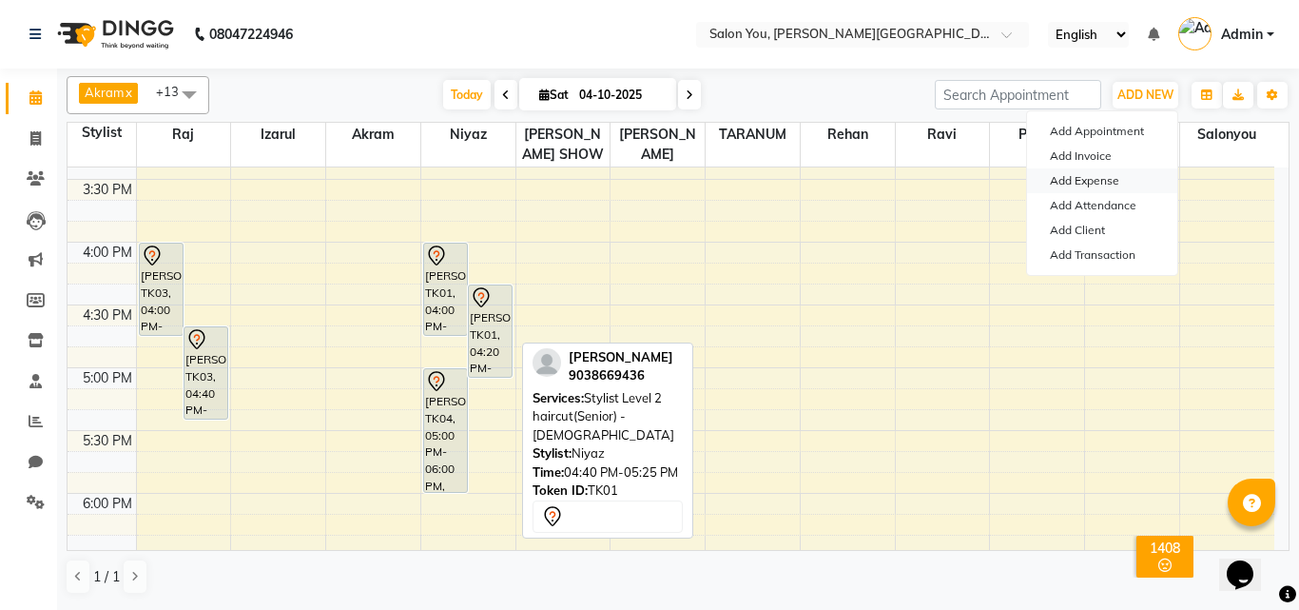
click at [1128, 177] on link "Add Expense" at bounding box center [1102, 180] width 150 height 25
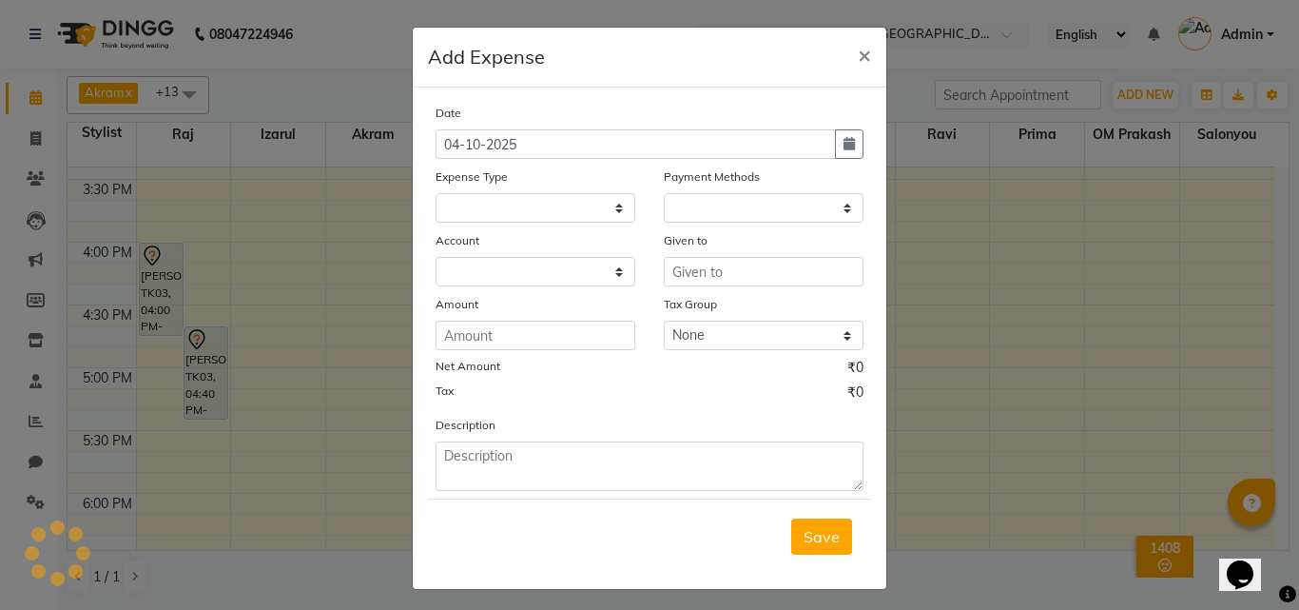
select select "1"
select select "4140"
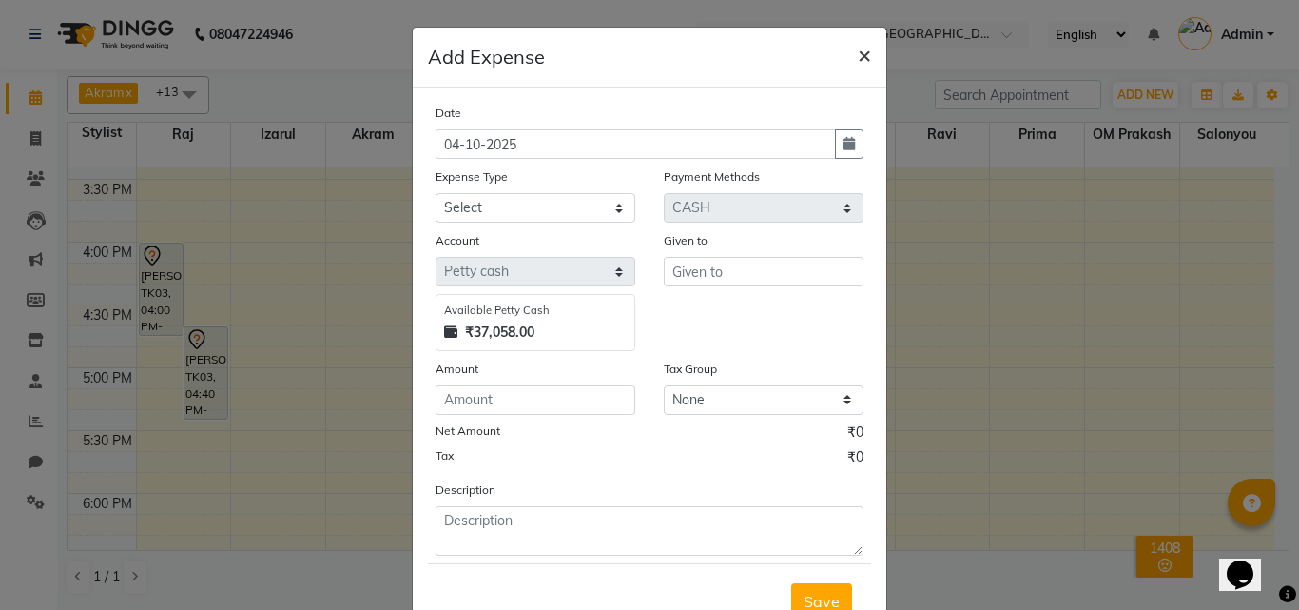
click at [858, 52] on span "×" at bounding box center [864, 54] width 13 height 29
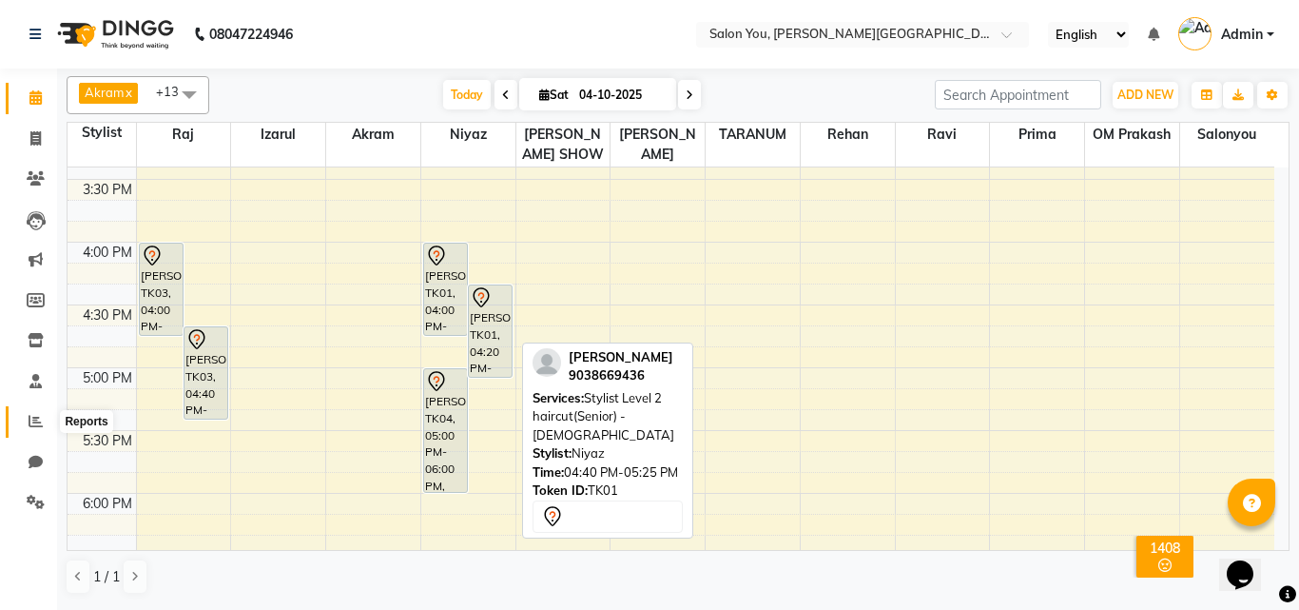
click at [35, 422] on icon at bounding box center [36, 421] width 14 height 14
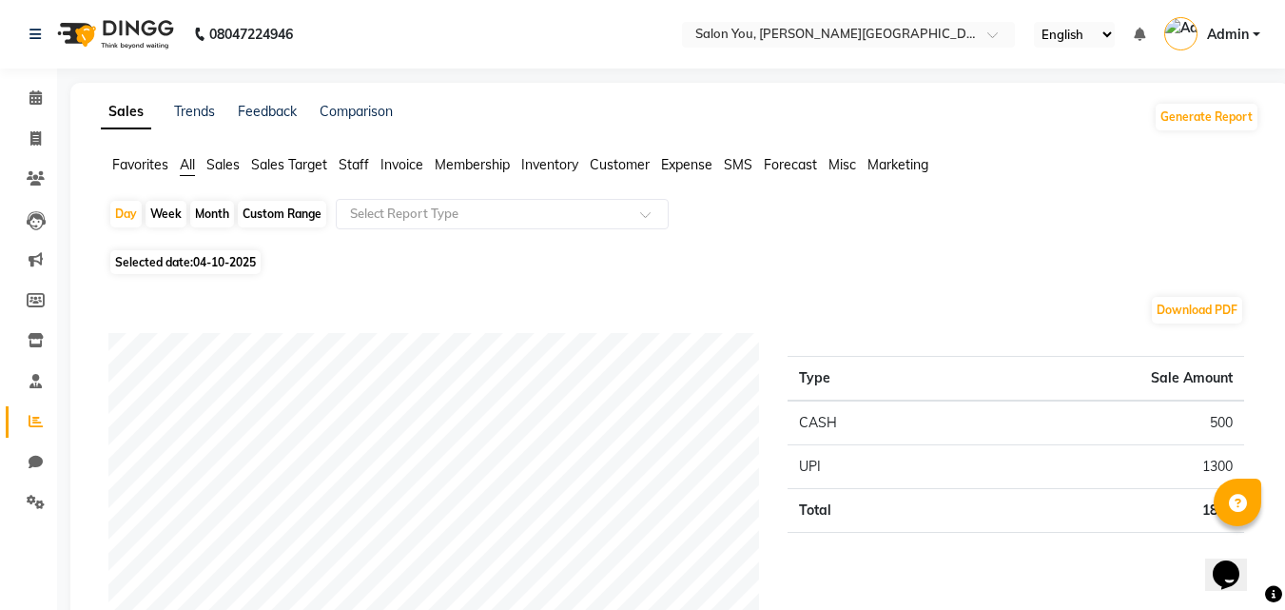
click at [350, 166] on span "Staff" at bounding box center [354, 164] width 30 height 17
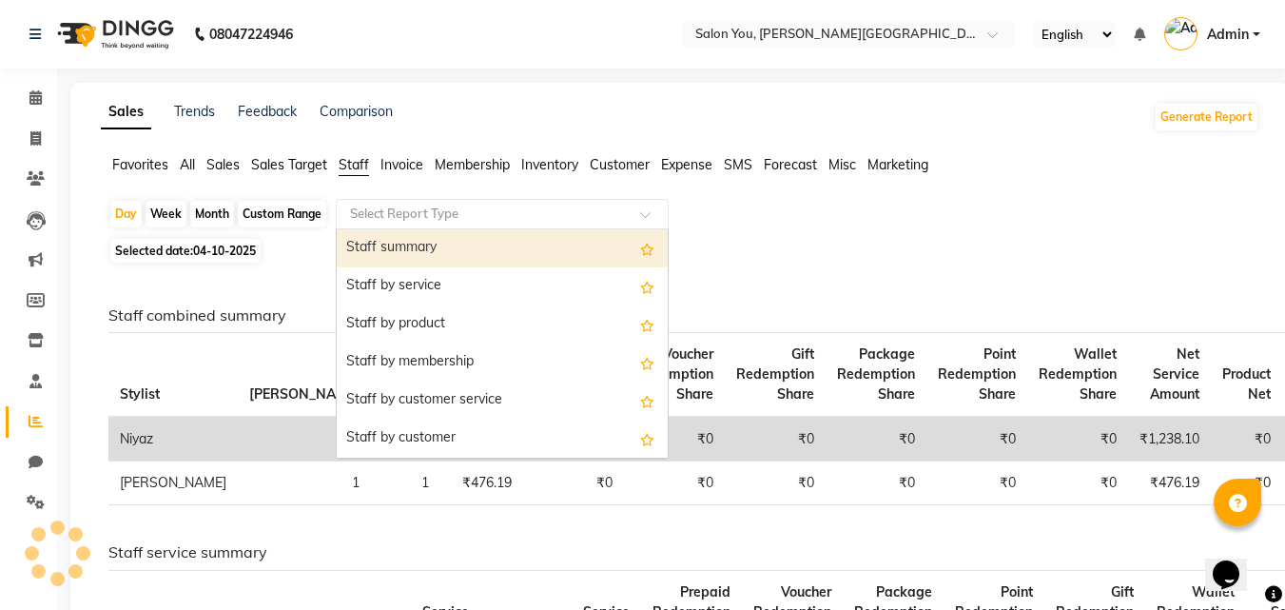
click at [401, 210] on input "text" at bounding box center [483, 213] width 274 height 19
click at [438, 213] on input "text" at bounding box center [483, 213] width 274 height 19
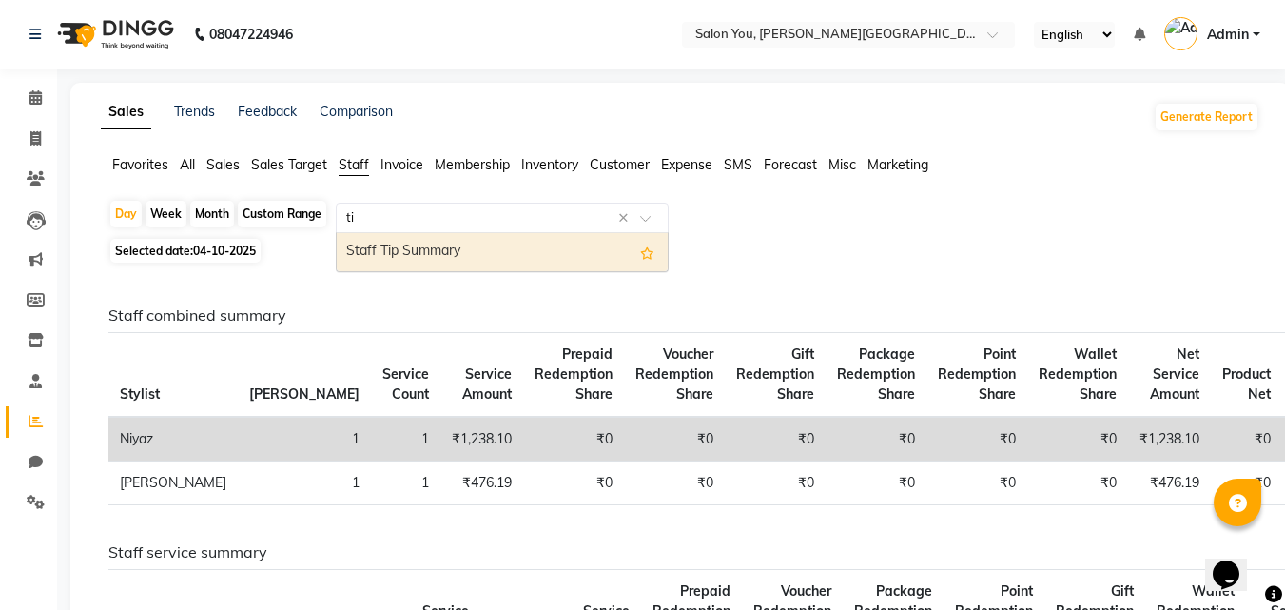
type input "tip"
click at [447, 253] on div "Staff Tip Summary" at bounding box center [502, 252] width 331 height 38
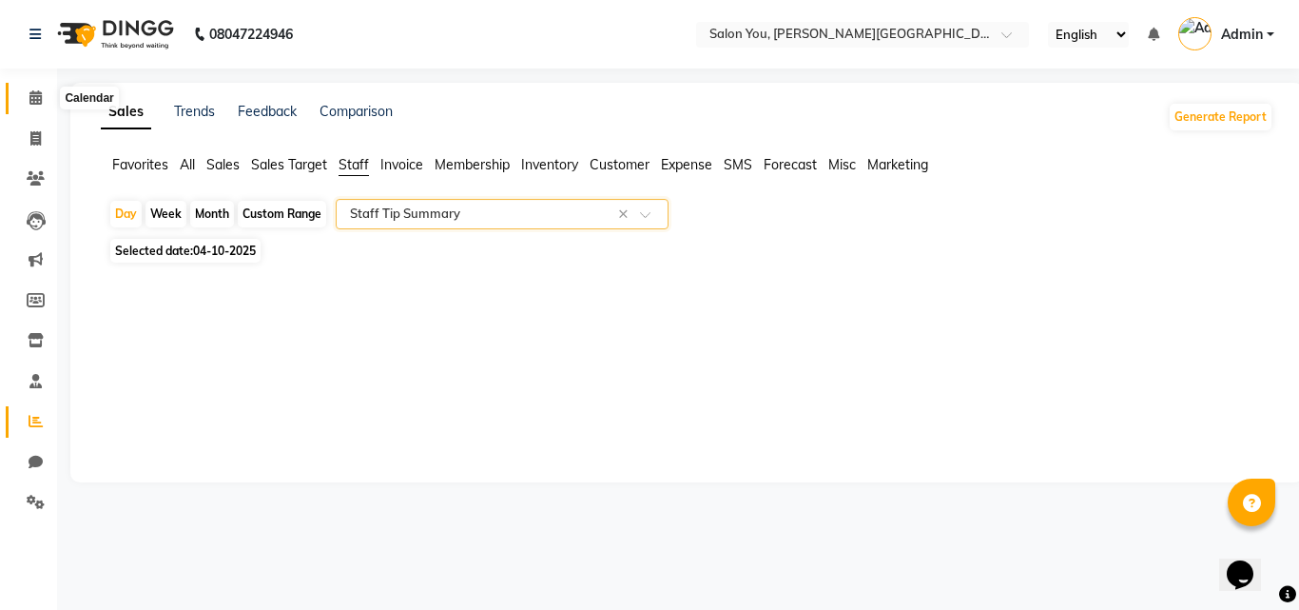
click at [36, 100] on icon at bounding box center [35, 97] width 12 height 14
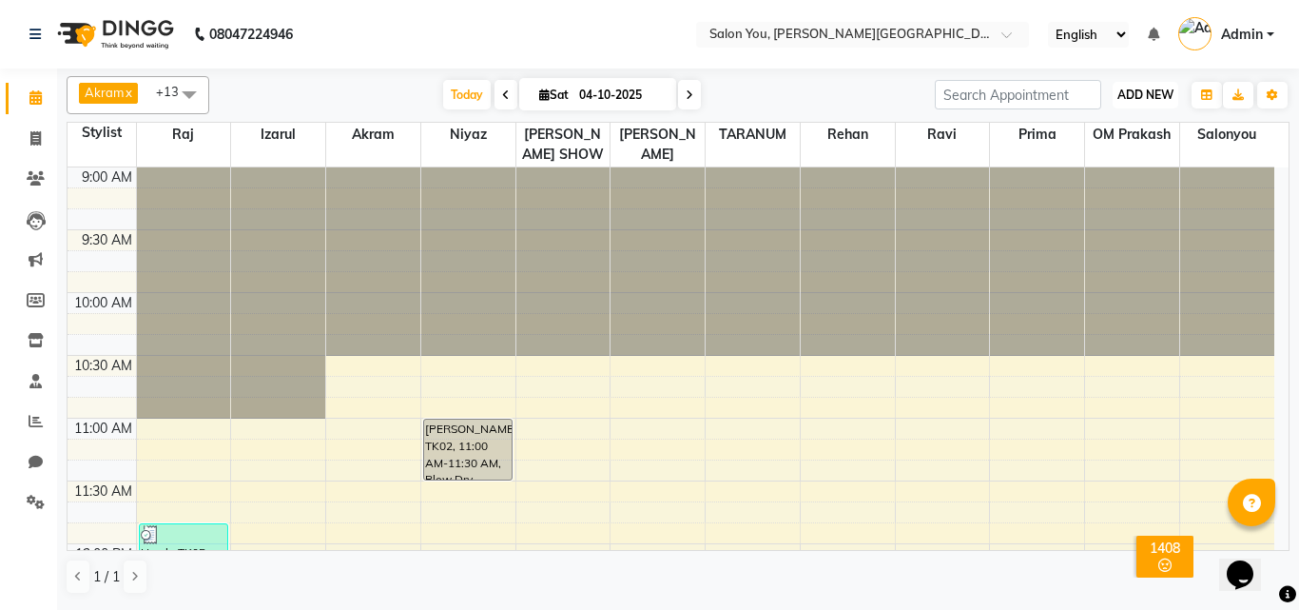
click at [1148, 98] on span "ADD NEW" at bounding box center [1146, 95] width 56 height 14
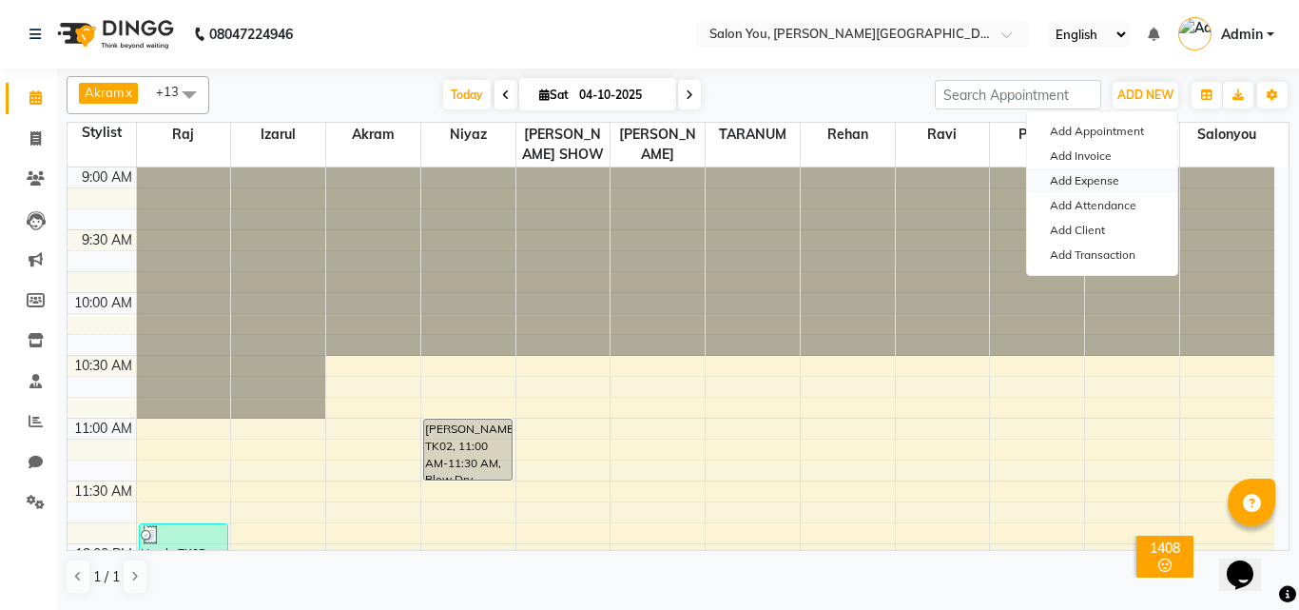
click at [1108, 181] on link "Add Expense" at bounding box center [1102, 180] width 150 height 25
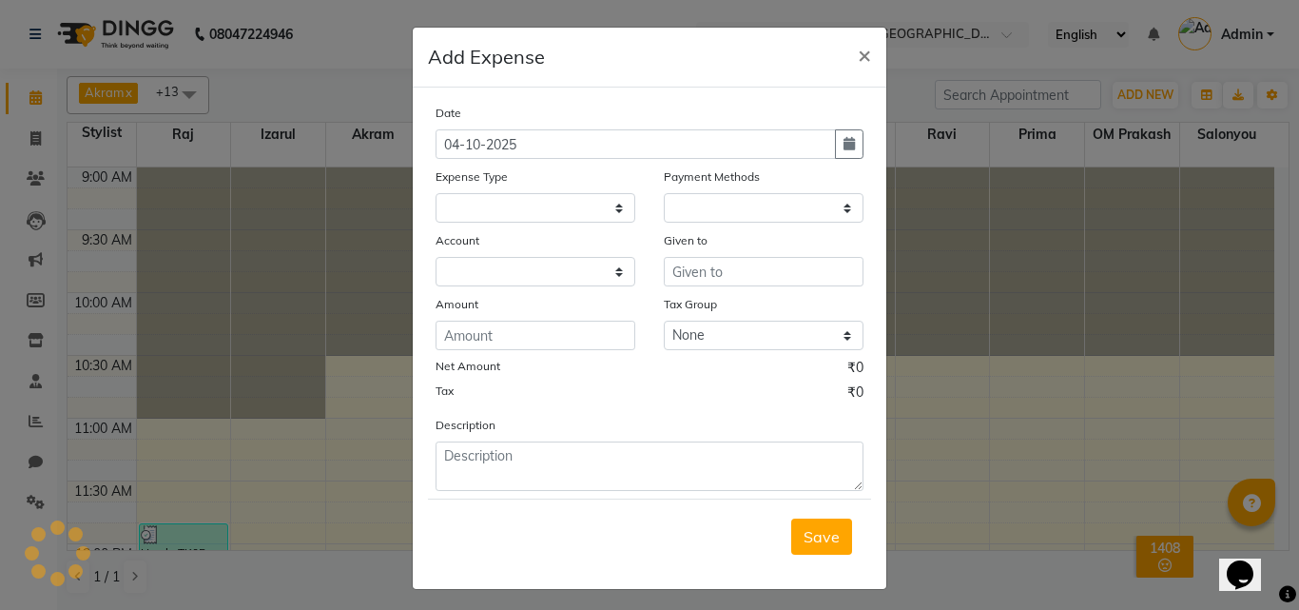
select select
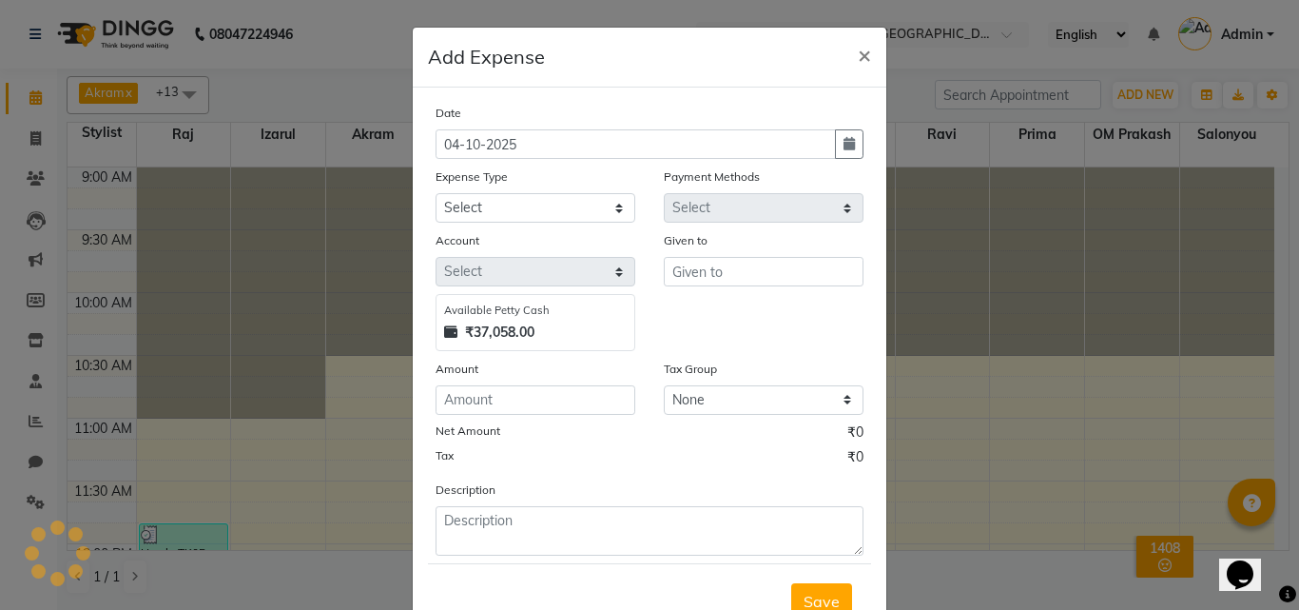
select select "1"
select select "4140"
click at [482, 197] on select "Select Advance Salary Car Parking Charges Cash transfer to bank Cash Transfer t…" at bounding box center [536, 207] width 200 height 29
drag, startPoint x: 852, startPoint y: 53, endPoint x: 785, endPoint y: 88, distance: 76.2
click at [858, 51] on span "×" at bounding box center [864, 54] width 13 height 29
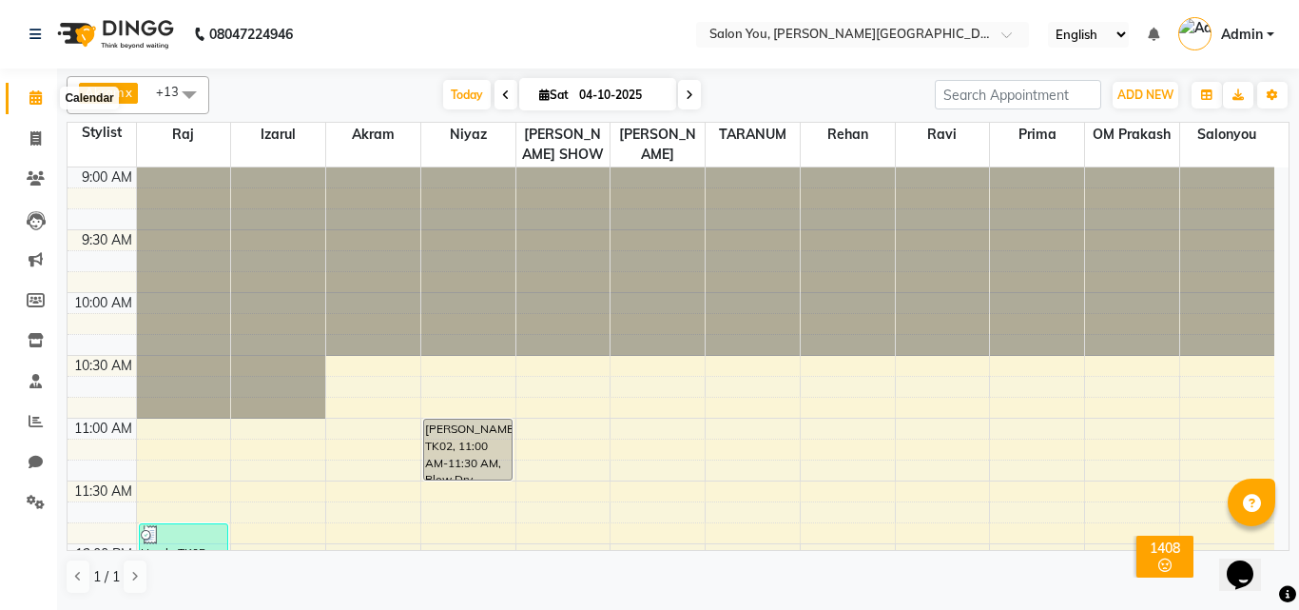
click at [27, 97] on span at bounding box center [35, 99] width 33 height 22
click at [42, 426] on icon at bounding box center [36, 421] width 14 height 14
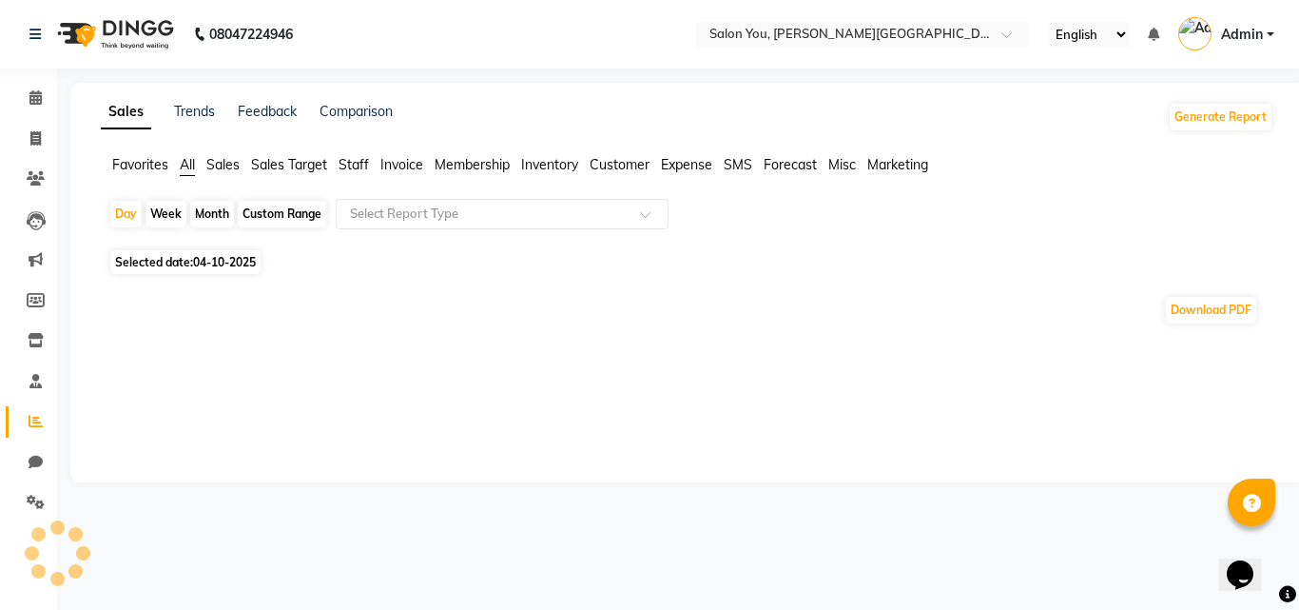
click at [274, 208] on div "Custom Range" at bounding box center [282, 214] width 88 height 27
select select "10"
select select "2025"
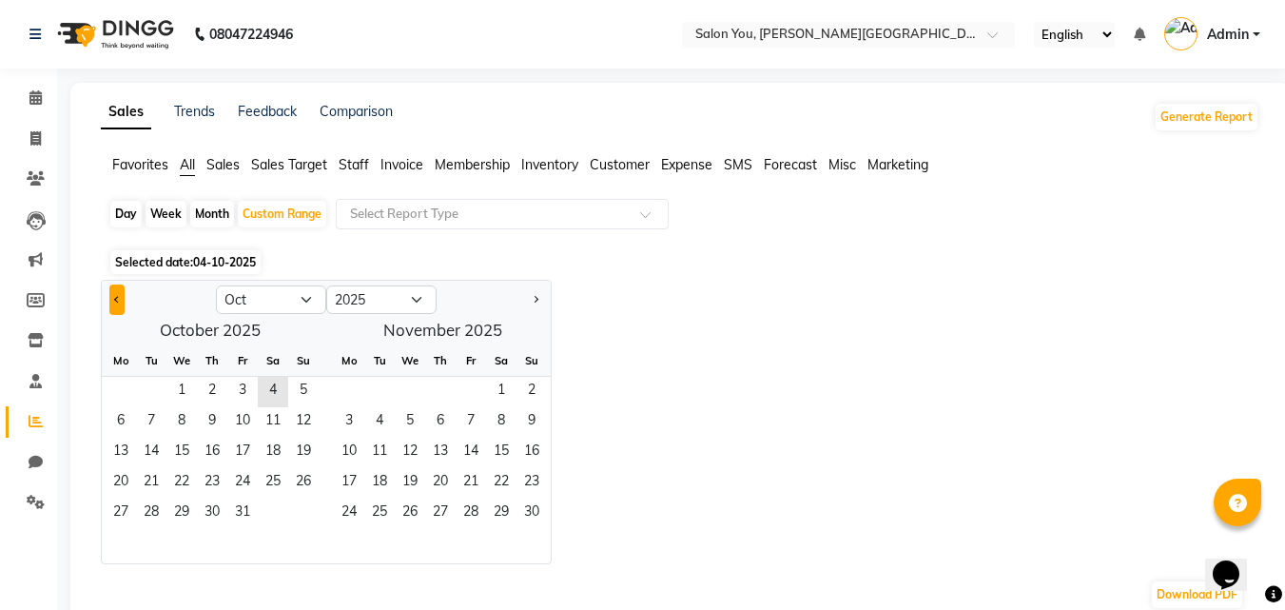
click at [115, 295] on button "Previous month" at bounding box center [116, 299] width 15 height 30
click at [117, 297] on span "Previous month" at bounding box center [117, 298] width 7 height 7
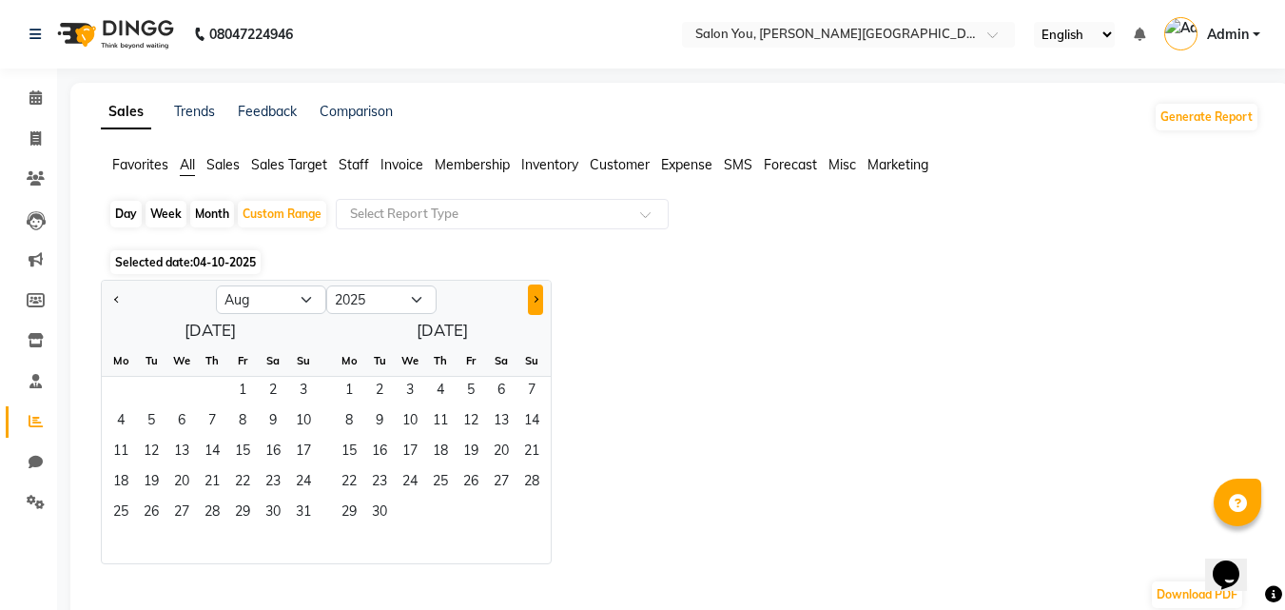
click at [534, 297] on span "Next month" at bounding box center [535, 298] width 7 height 7
select select "9"
click at [120, 390] on span "1" at bounding box center [121, 392] width 30 height 30
click at [154, 514] on span "30" at bounding box center [151, 513] width 30 height 30
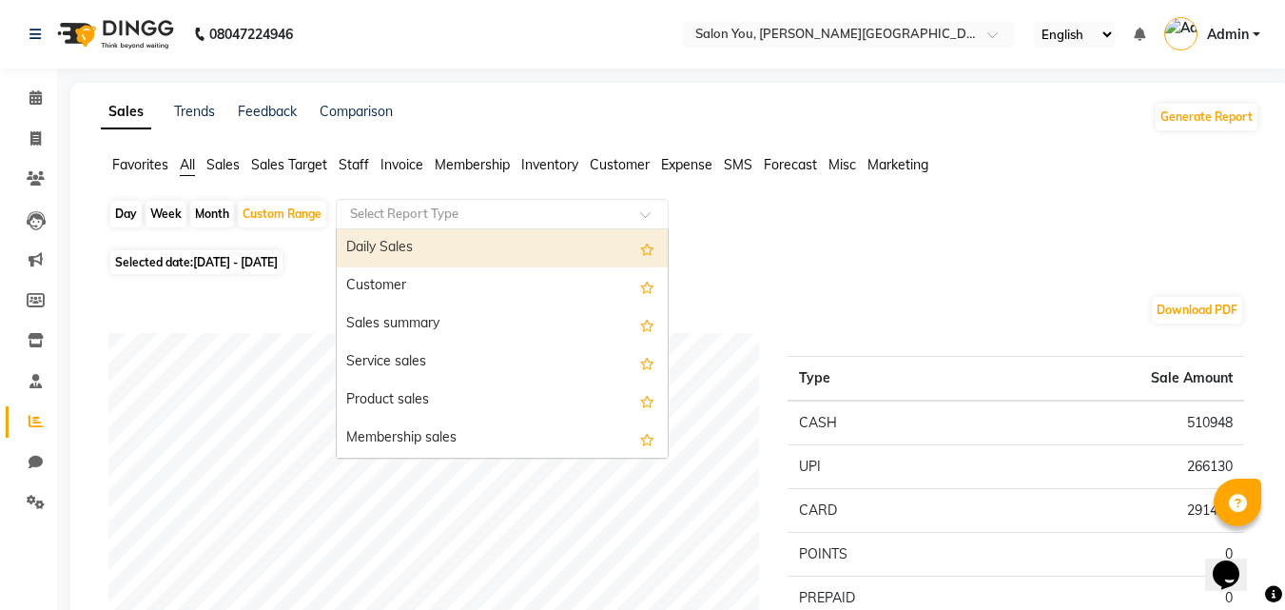
click at [429, 214] on input "text" at bounding box center [483, 213] width 274 height 19
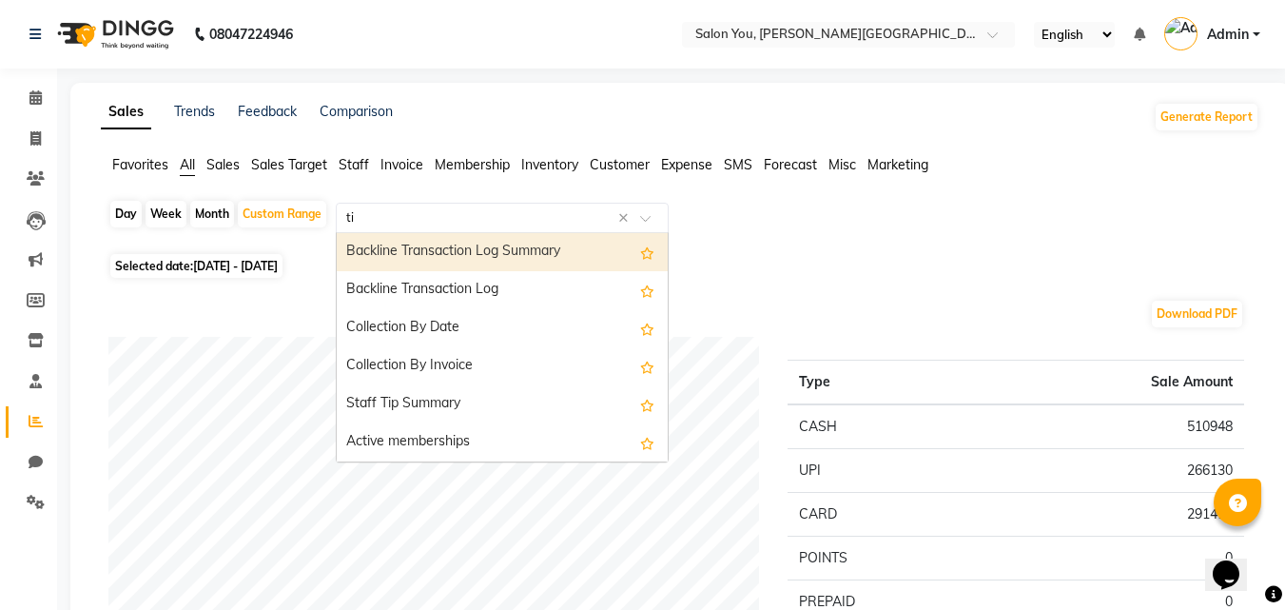
type input "tip"
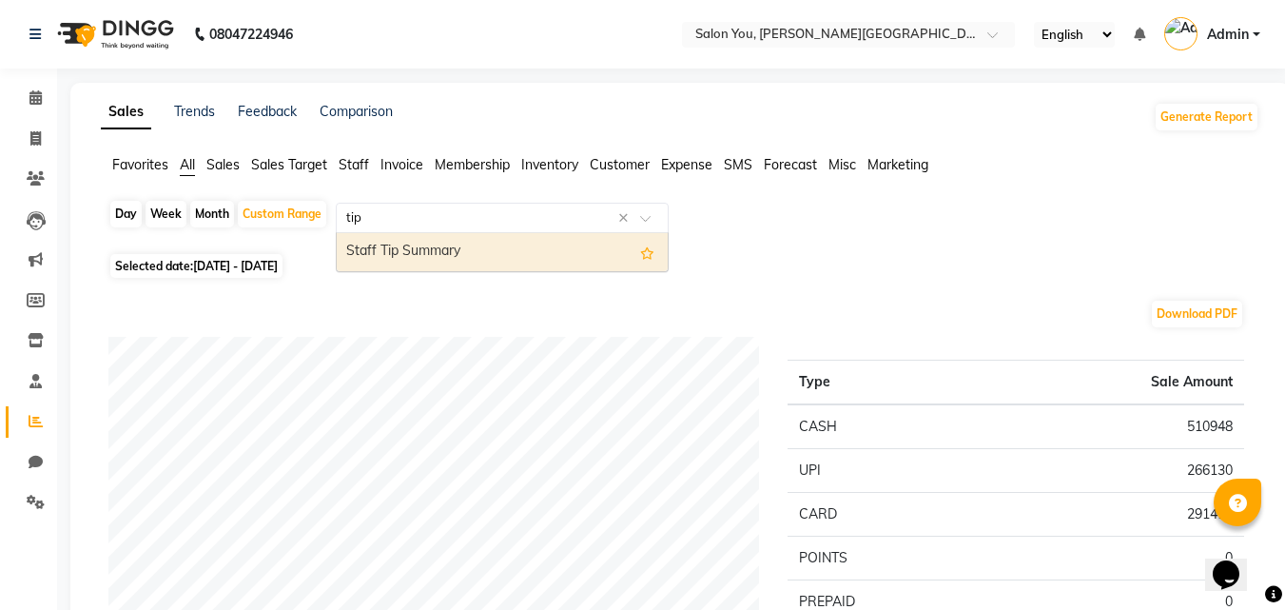
click at [420, 249] on div "Staff Tip Summary" at bounding box center [502, 252] width 331 height 38
select select "filtered_report"
select select "csv"
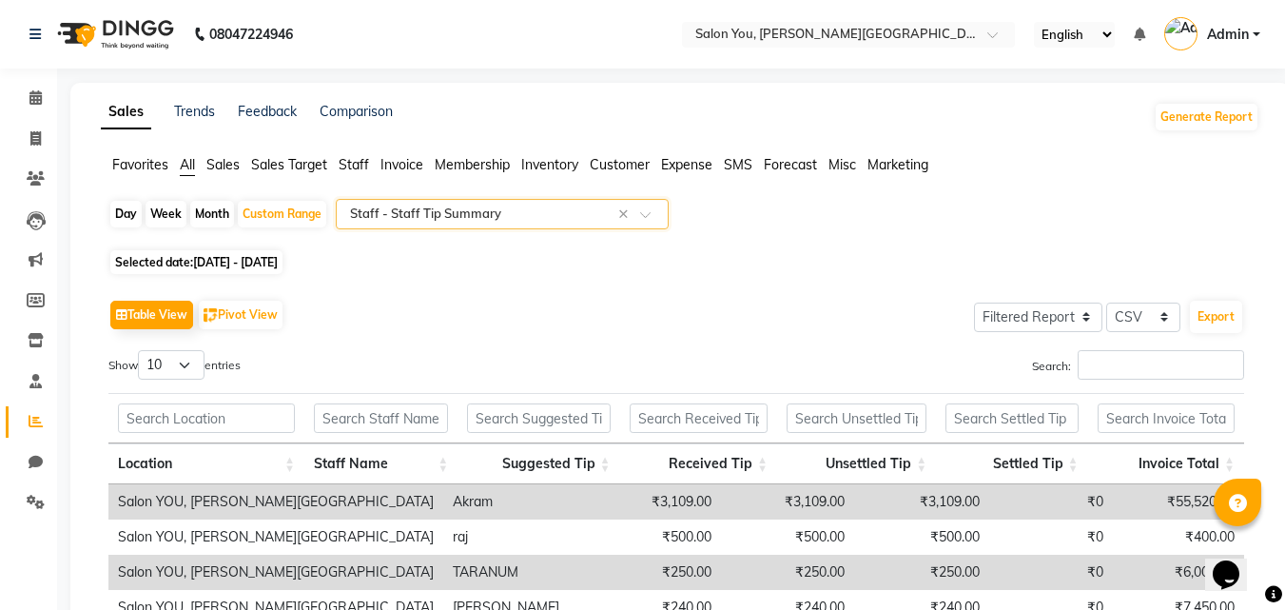
scroll to position [95, 0]
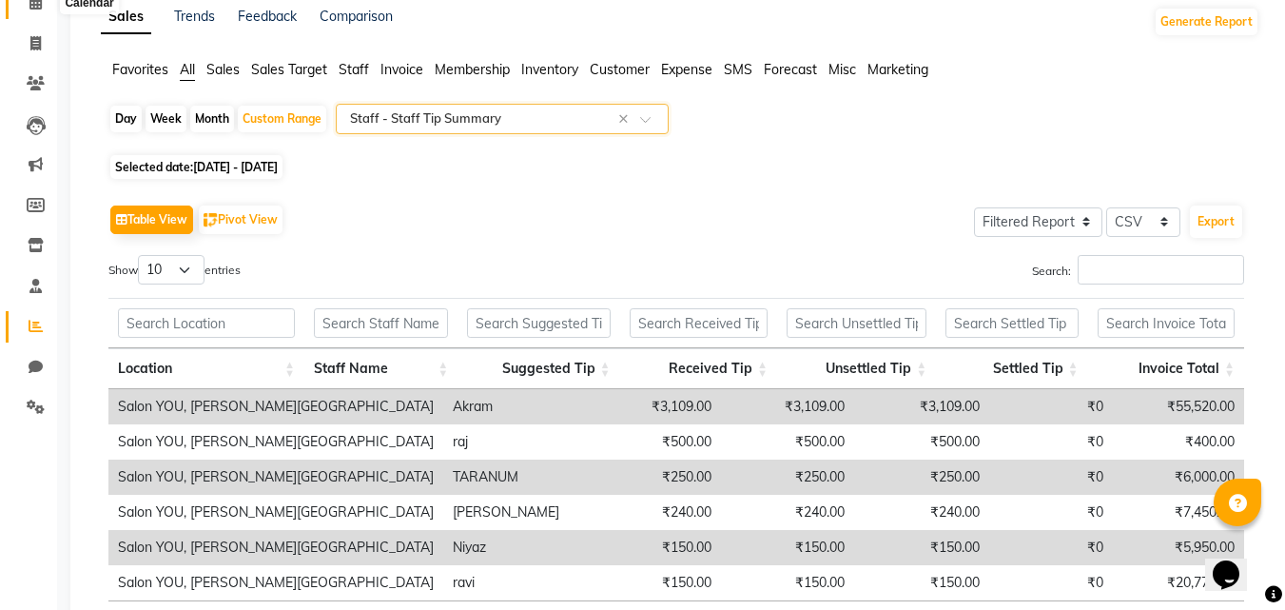
click at [44, 5] on span at bounding box center [35, 3] width 33 height 22
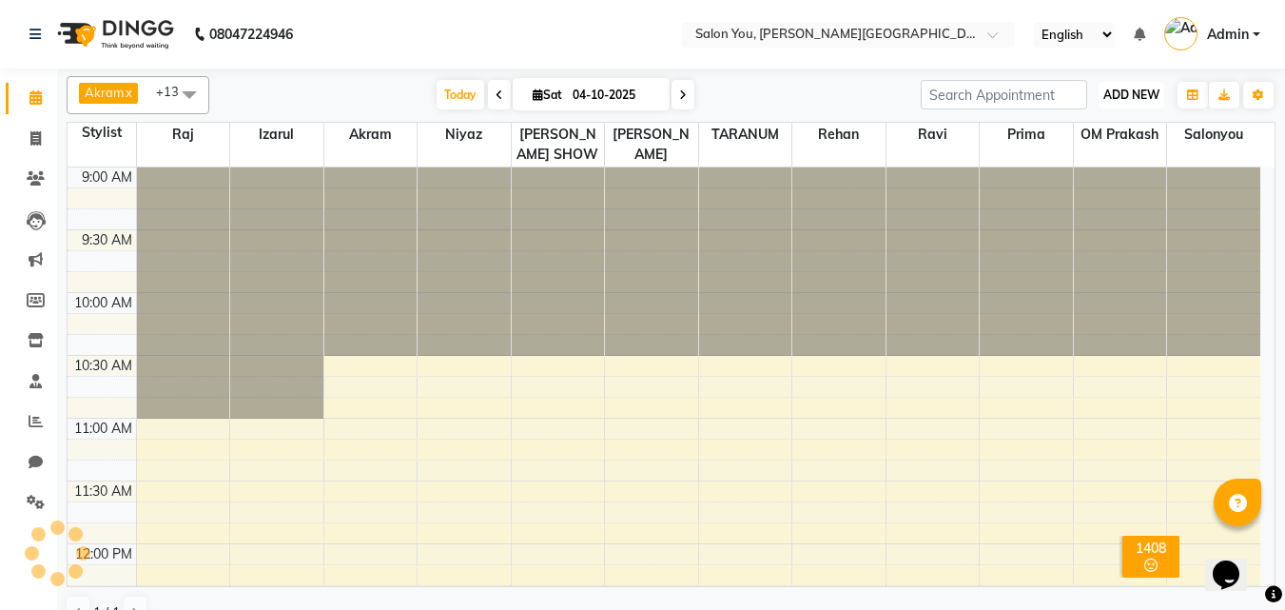
click at [1135, 89] on span "ADD NEW" at bounding box center [1131, 95] width 56 height 14
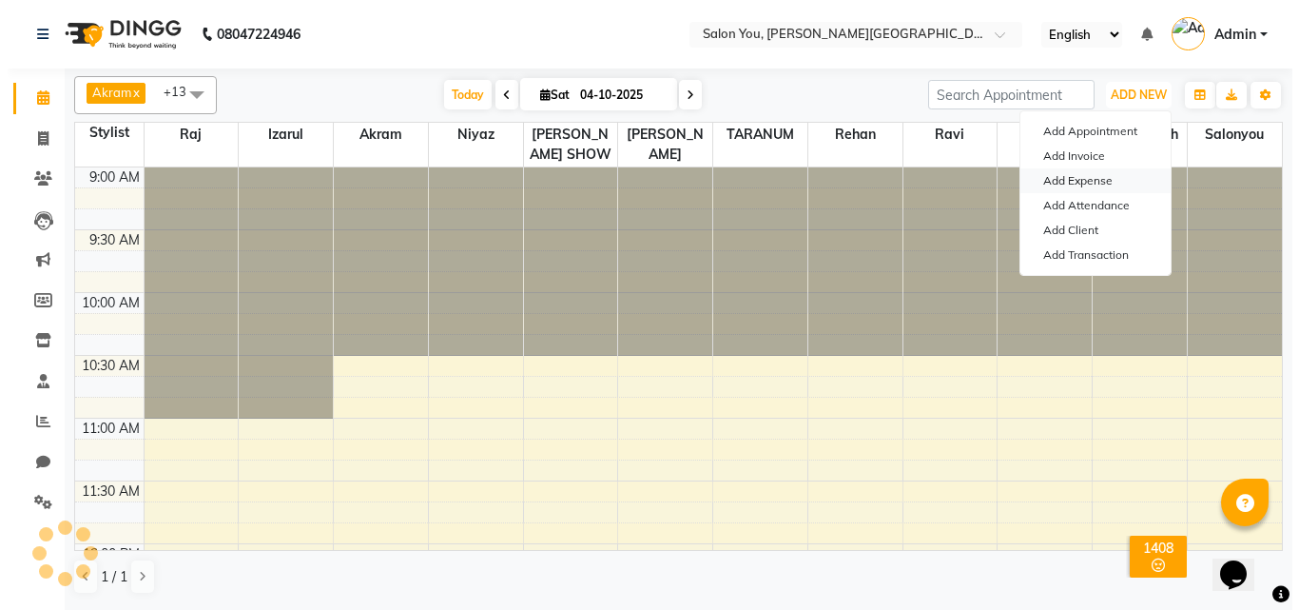
scroll to position [629, 0]
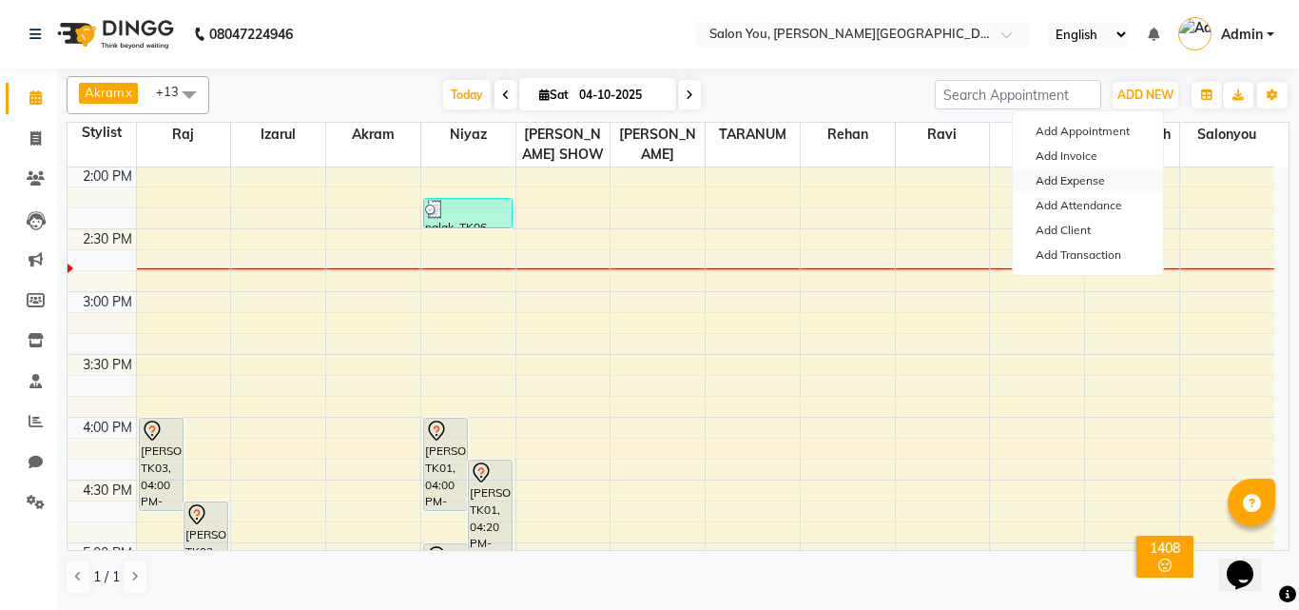
click at [1086, 172] on link "Add Expense" at bounding box center [1088, 180] width 150 height 25
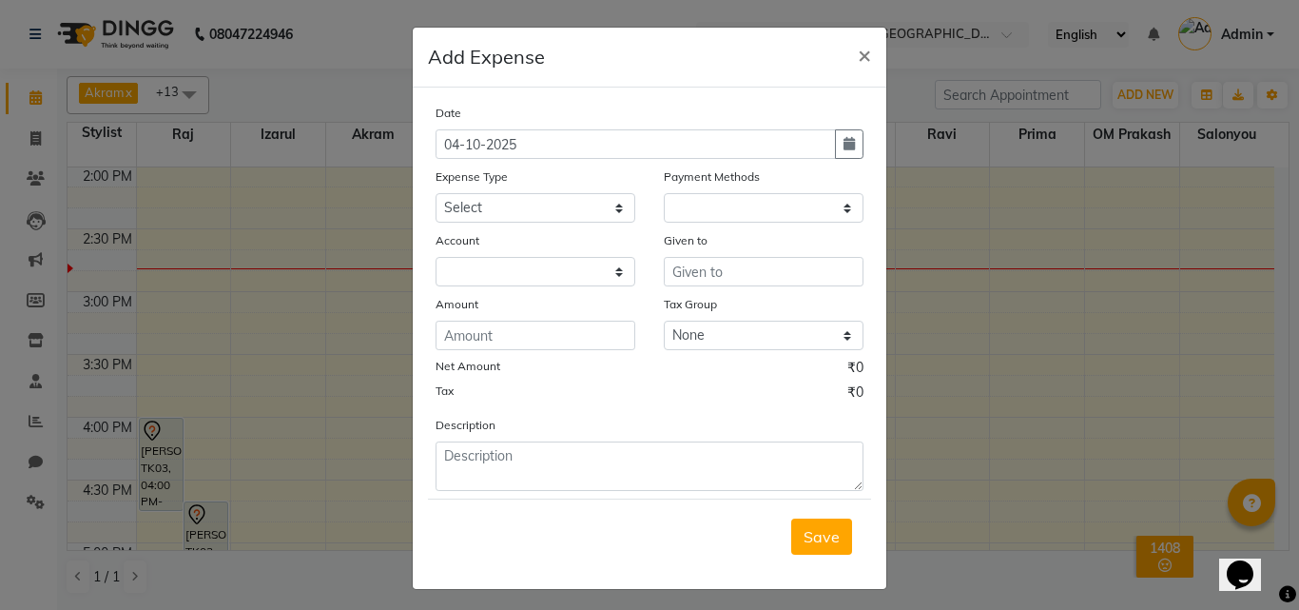
select select "1"
select select "4140"
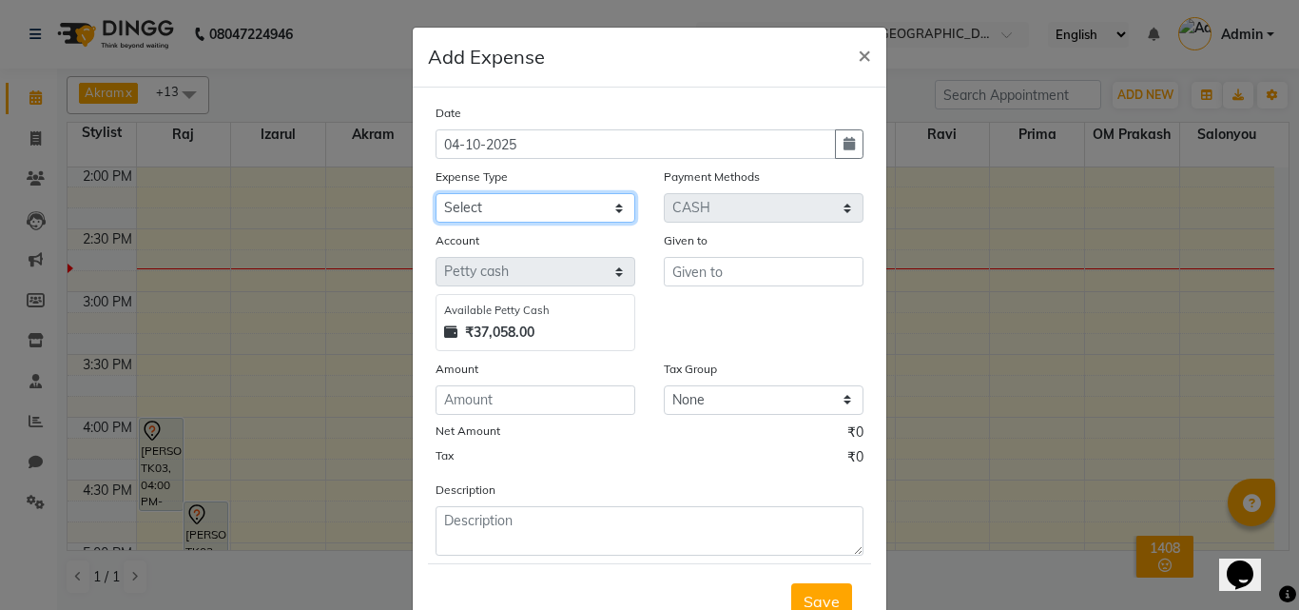
click at [589, 209] on select "Select Advance Salary Car Parking Charges Cash transfer to bank Cash Transfer t…" at bounding box center [536, 207] width 200 height 29
click at [514, 199] on select "Select Advance Salary Car Parking Charges Cash transfer to bank Cash Transfer t…" at bounding box center [536, 207] width 200 height 29
click at [515, 204] on select "Select Advance Salary Car Parking Charges Cash transfer to bank Cash Transfer t…" at bounding box center [536, 207] width 200 height 29
select select "9802"
click at [436, 193] on select "Select Advance Salary Car Parking Charges Cash transfer to bank Cash Transfer t…" at bounding box center [536, 207] width 200 height 29
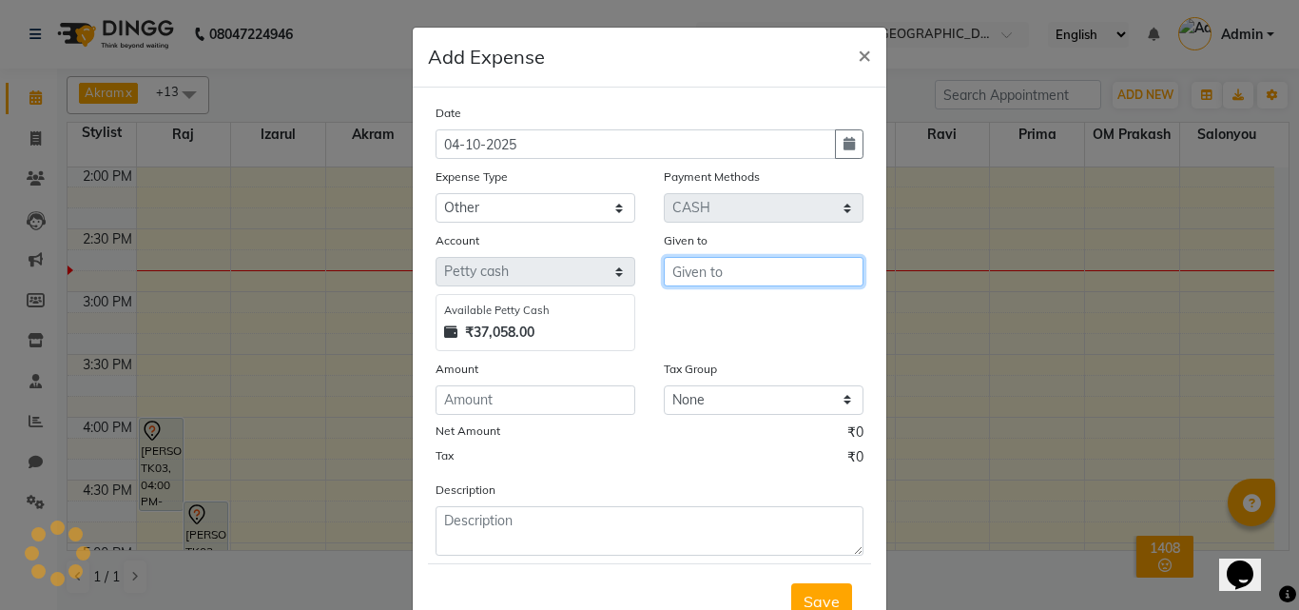
click at [711, 267] on input "text" at bounding box center [764, 271] width 200 height 29
type input "t"
type input "staff tips"
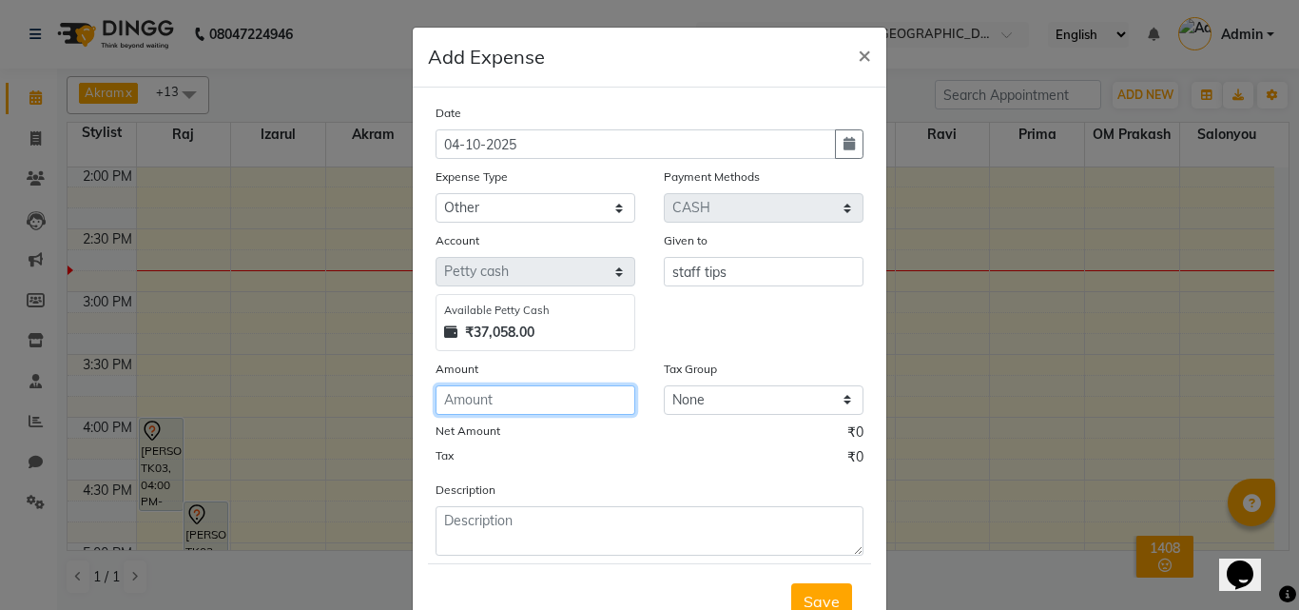
click at [490, 403] on input "number" at bounding box center [536, 399] width 200 height 29
type input "4400"
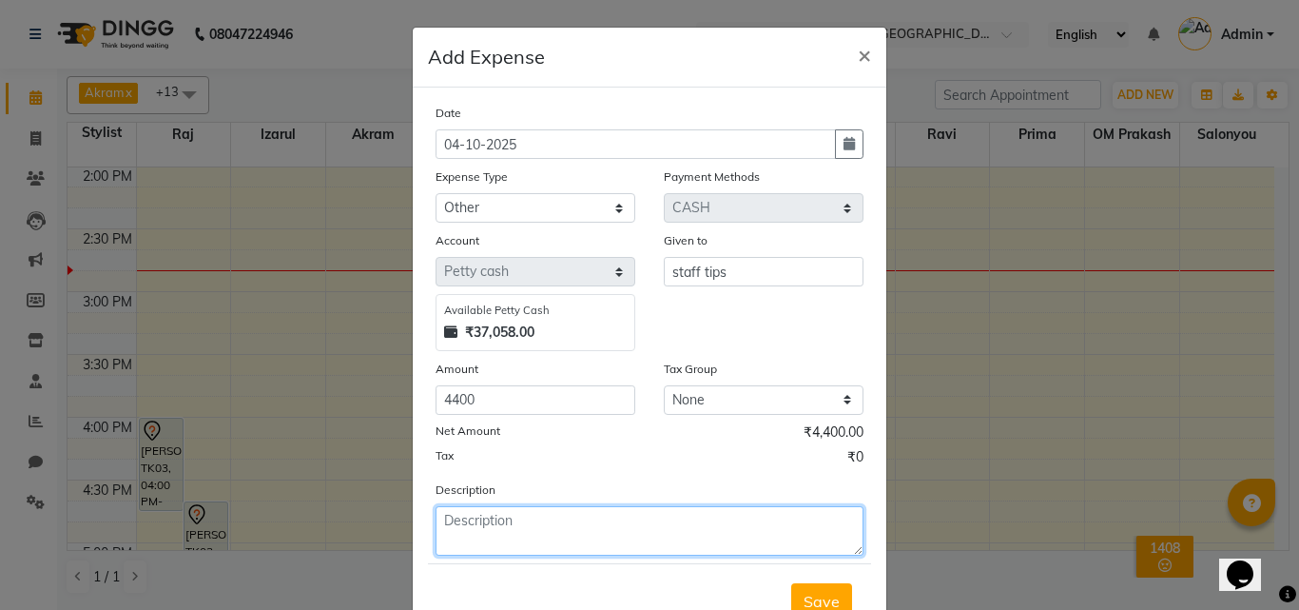
click at [617, 527] on textarea at bounding box center [650, 530] width 428 height 49
type textarea "s"
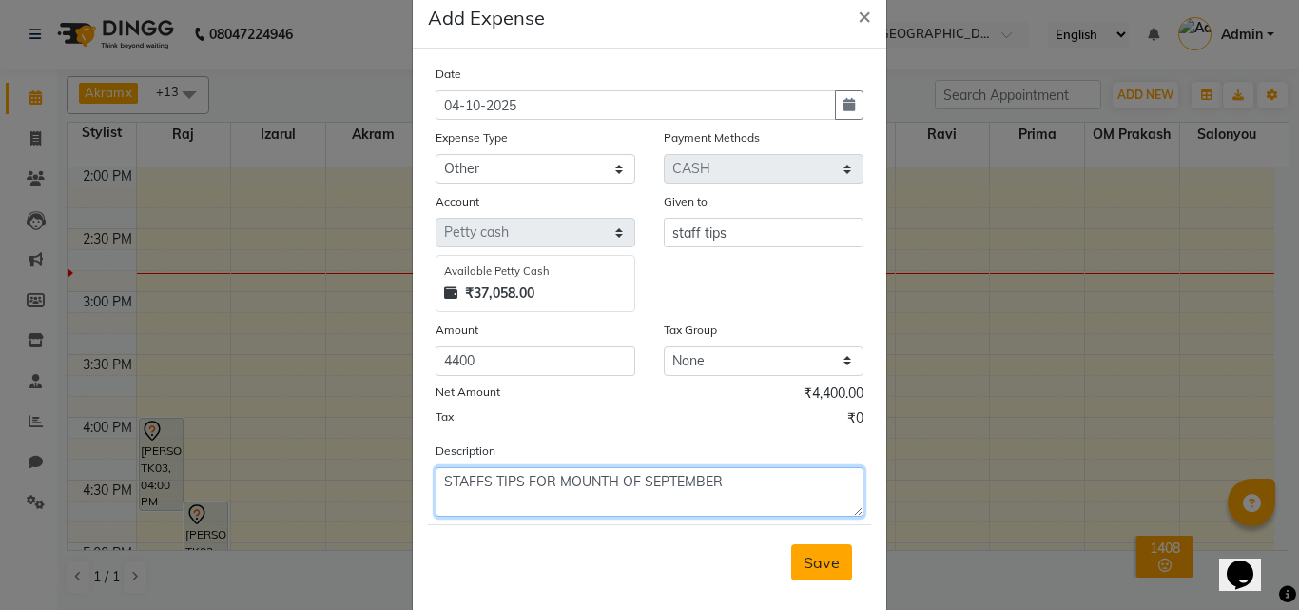
scroll to position [71, 0]
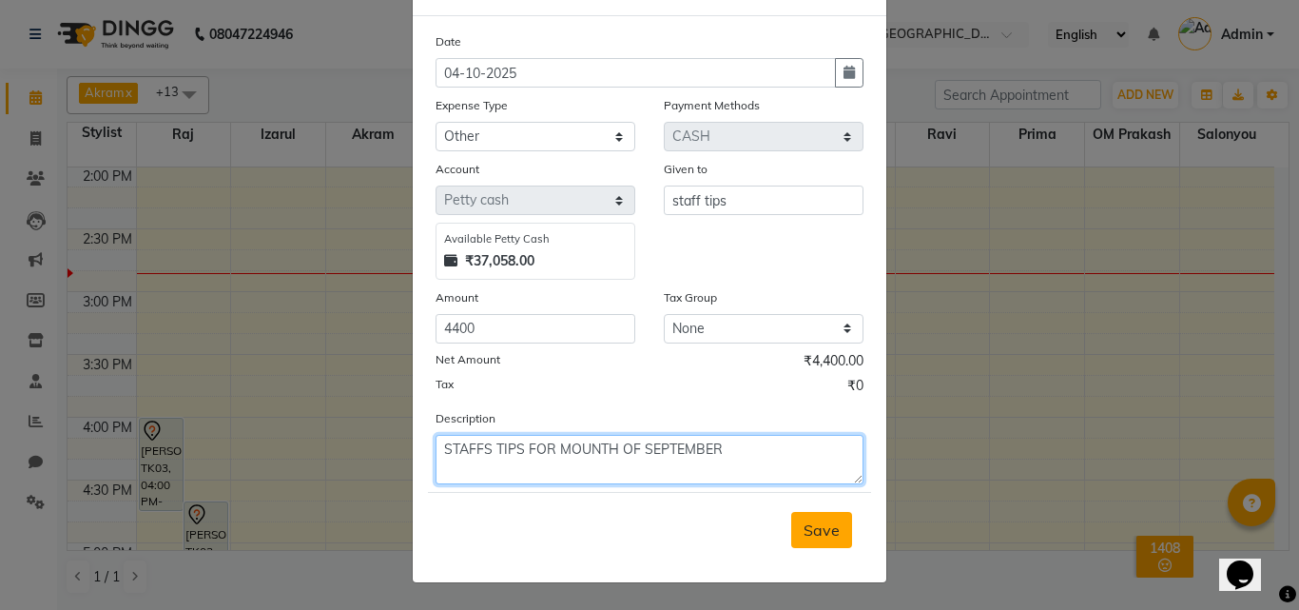
type textarea "STAFFS TIPS FOR MOUNTH OF SEPTEMBER"
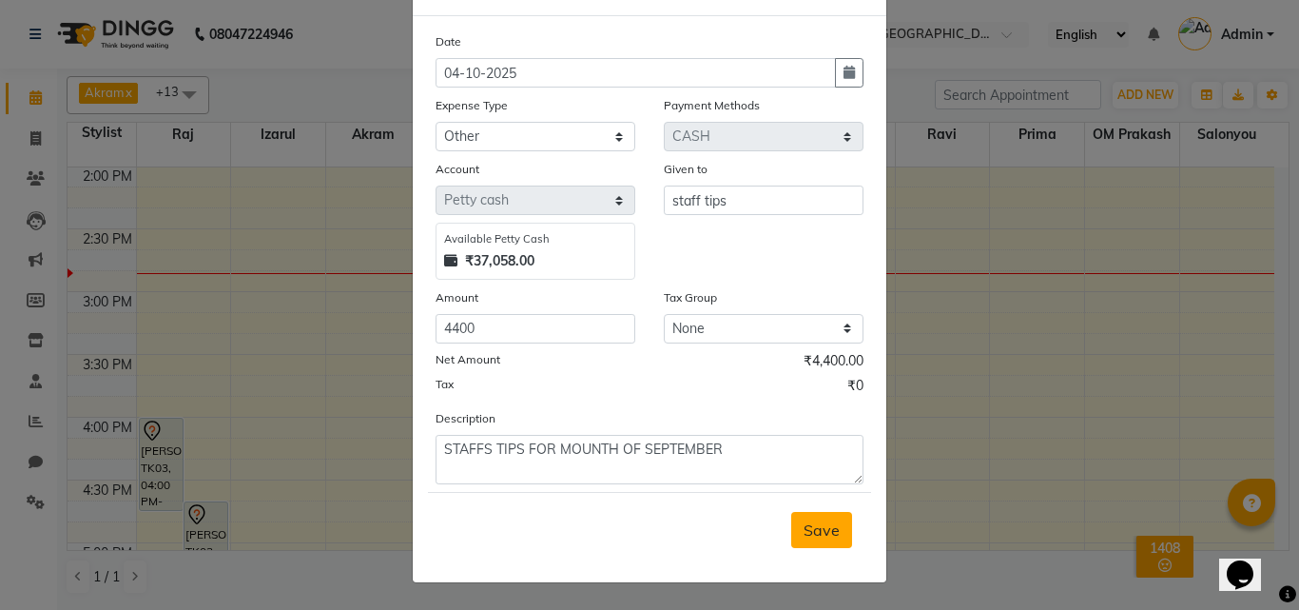
click at [823, 540] on button "Save" at bounding box center [821, 530] width 61 height 36
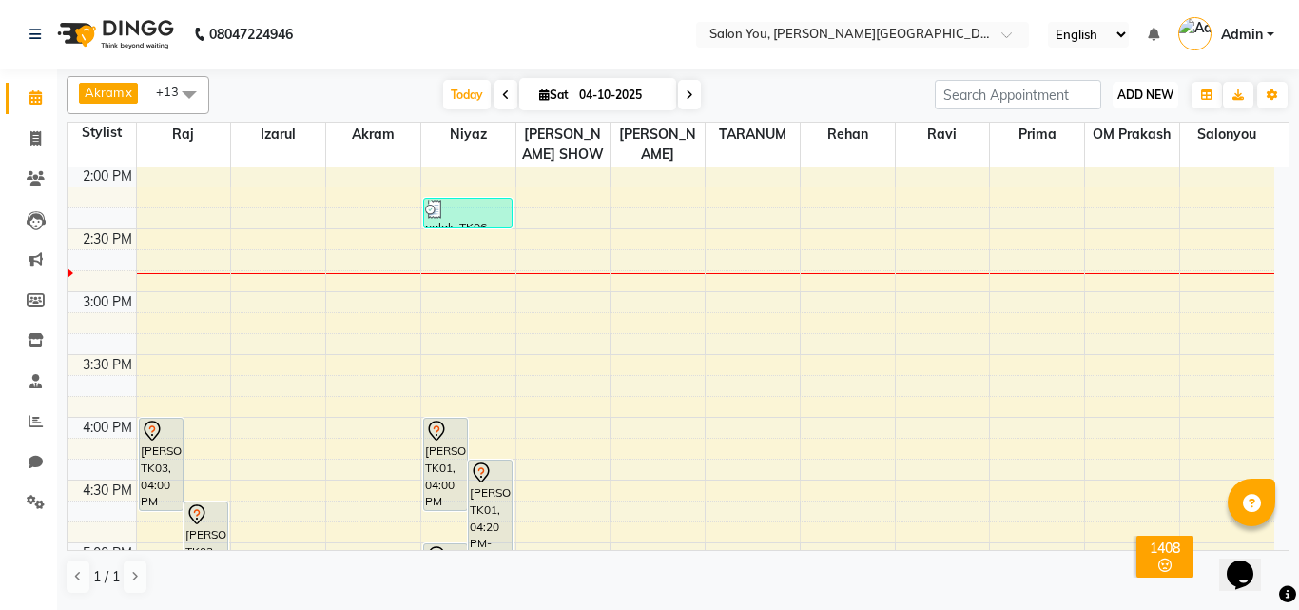
click at [1155, 88] on span "ADD NEW" at bounding box center [1146, 95] width 56 height 14
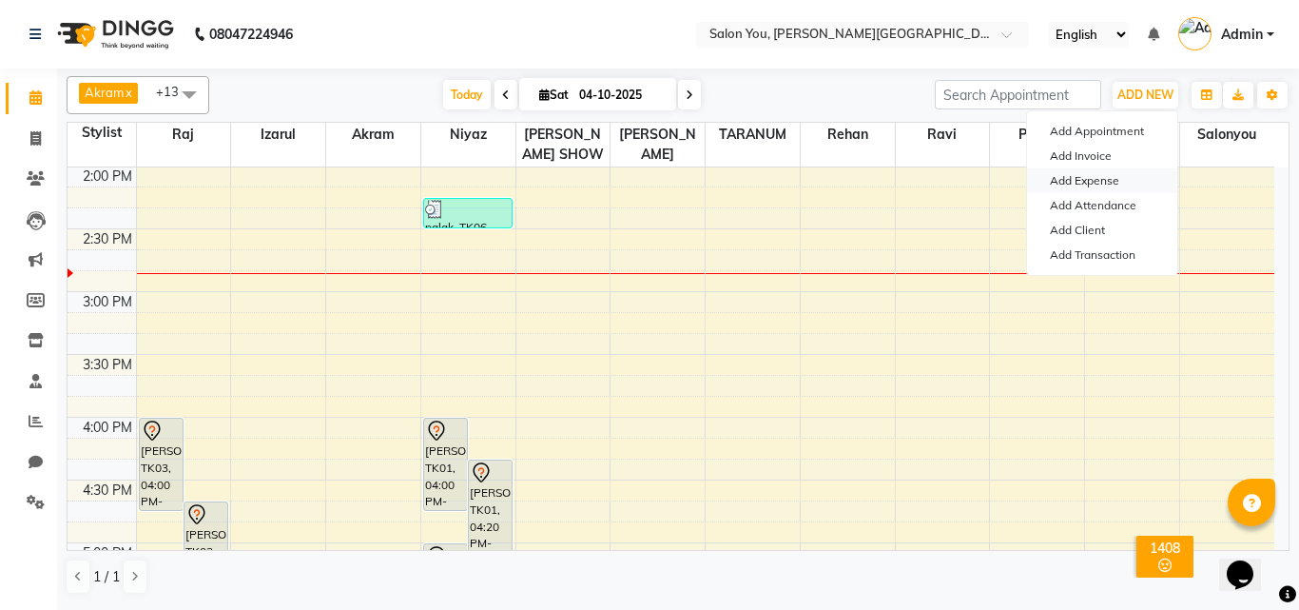
click at [1109, 174] on link "Add Expense" at bounding box center [1102, 180] width 150 height 25
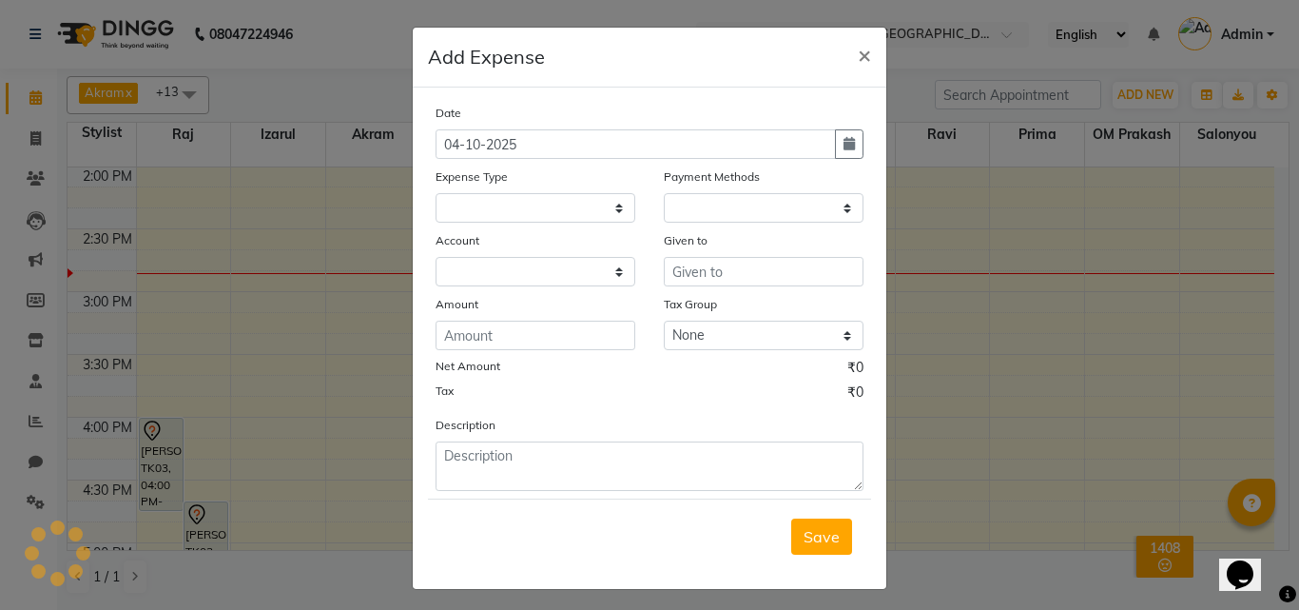
select select "1"
select select "4140"
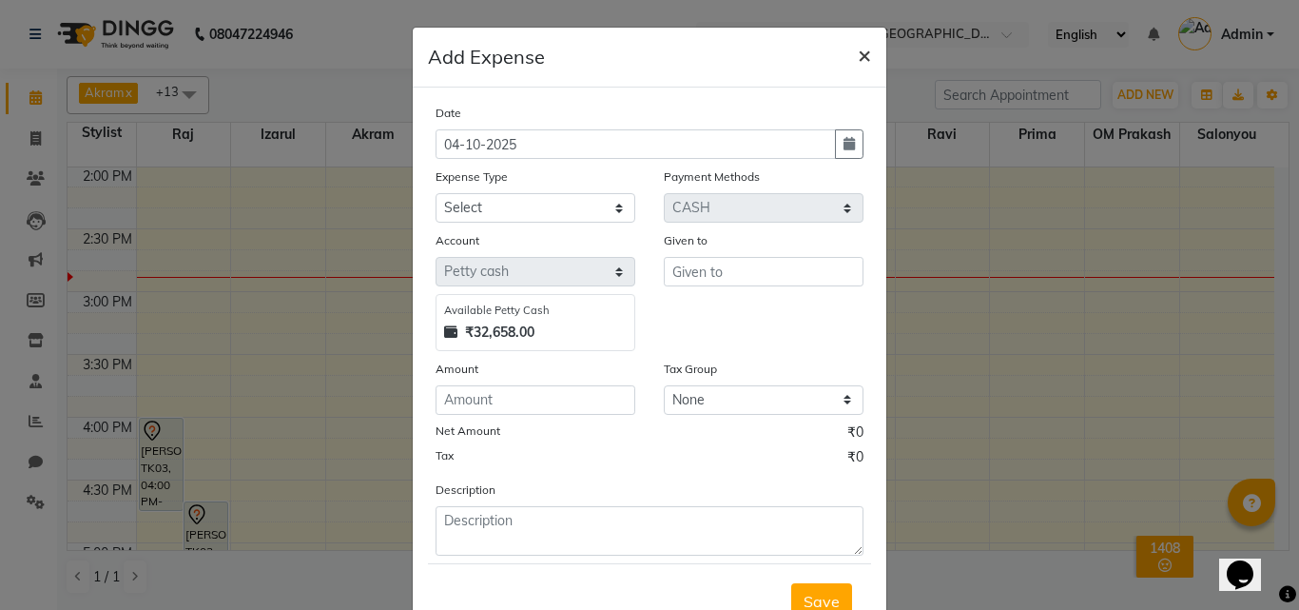
click at [860, 58] on span "×" at bounding box center [864, 54] width 13 height 29
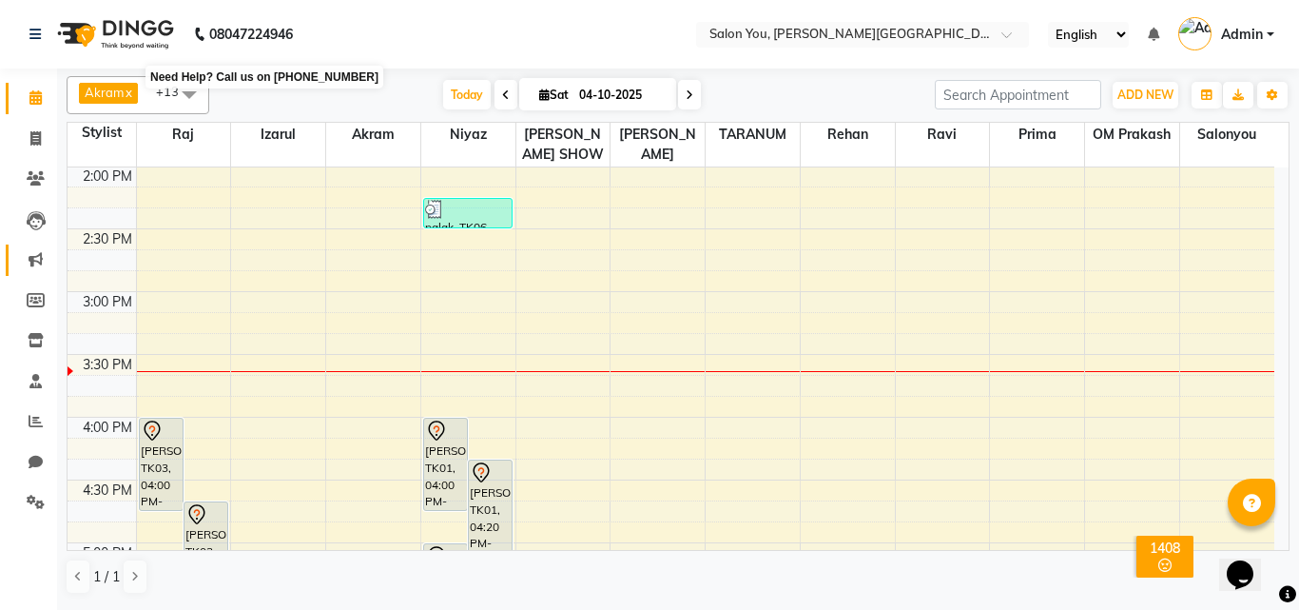
drag, startPoint x: 279, startPoint y: 18, endPoint x: 30, endPoint y: 251, distance: 340.5
click at [283, 43] on b "08047224946" at bounding box center [251, 34] width 84 height 53
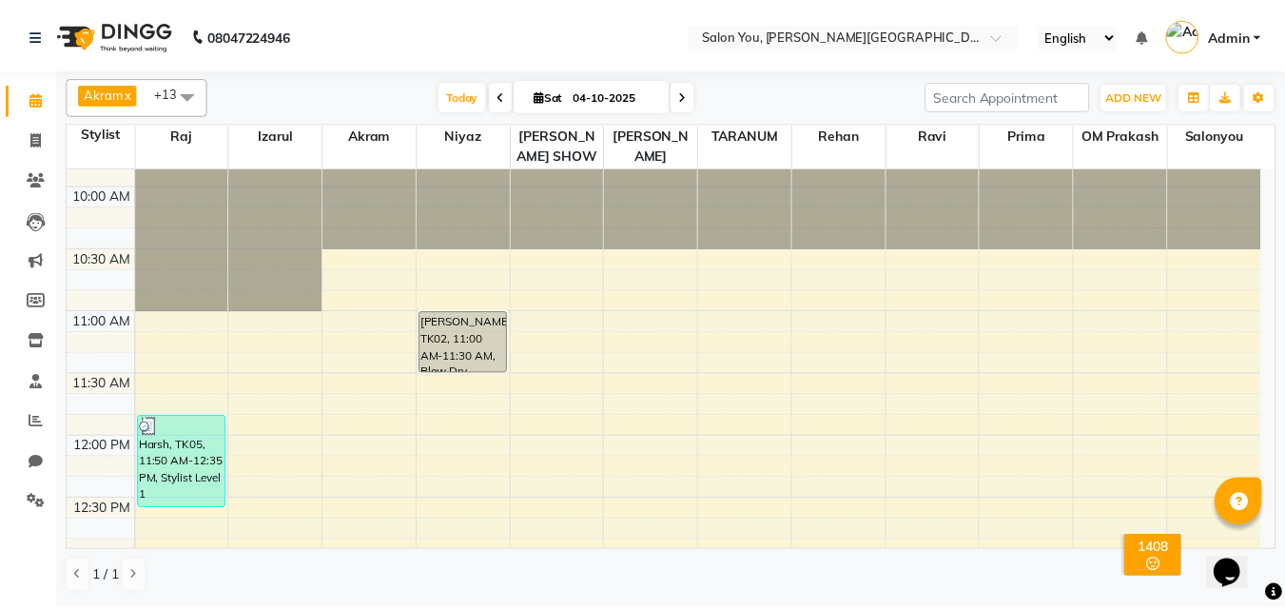
scroll to position [0, 0]
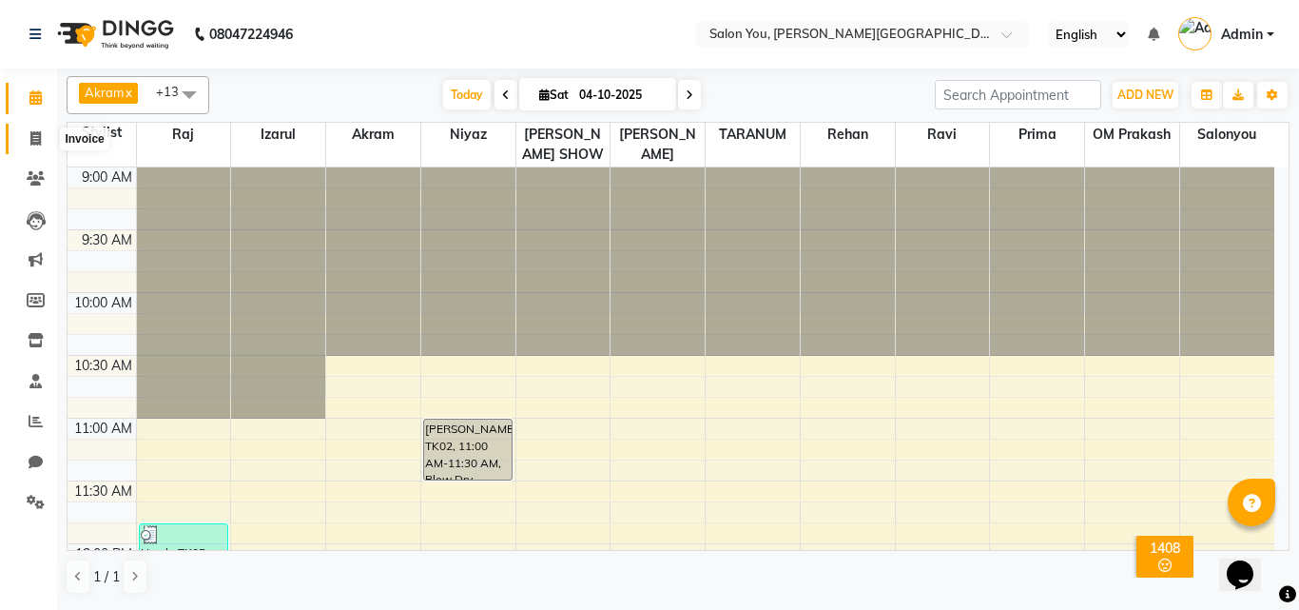
click at [28, 142] on span at bounding box center [35, 139] width 33 height 22
select select "service"
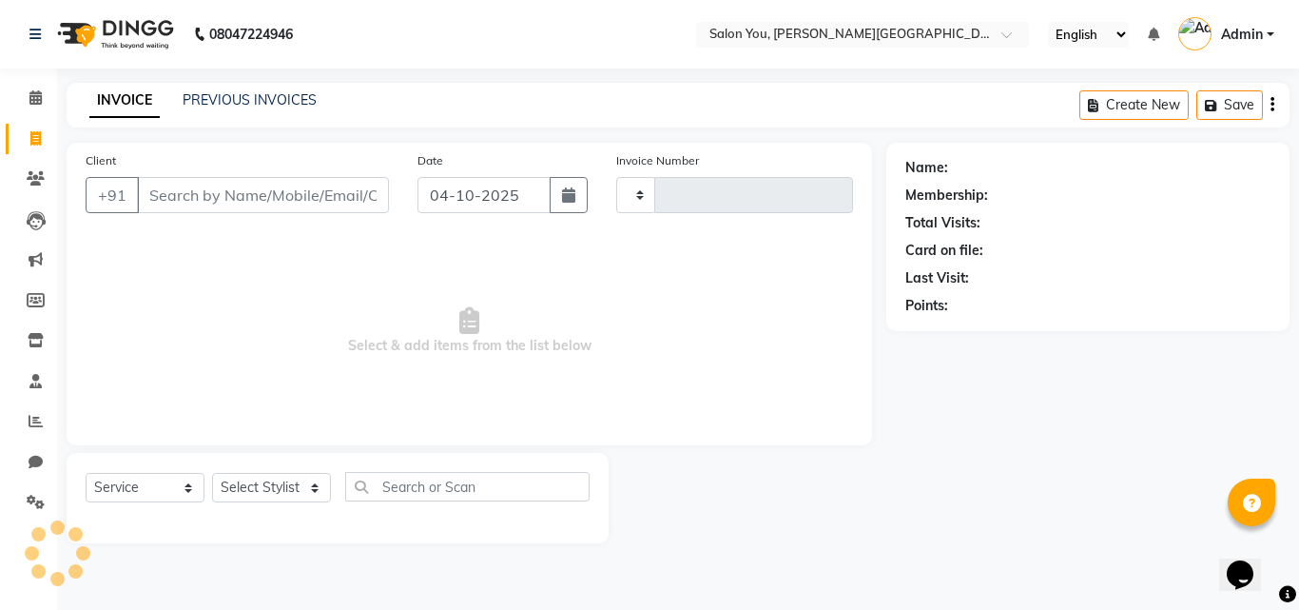
type input "2125"
select select "5231"
click at [176, 185] on input "Client" at bounding box center [263, 195] width 252 height 36
type input "842"
select select "1: Object"
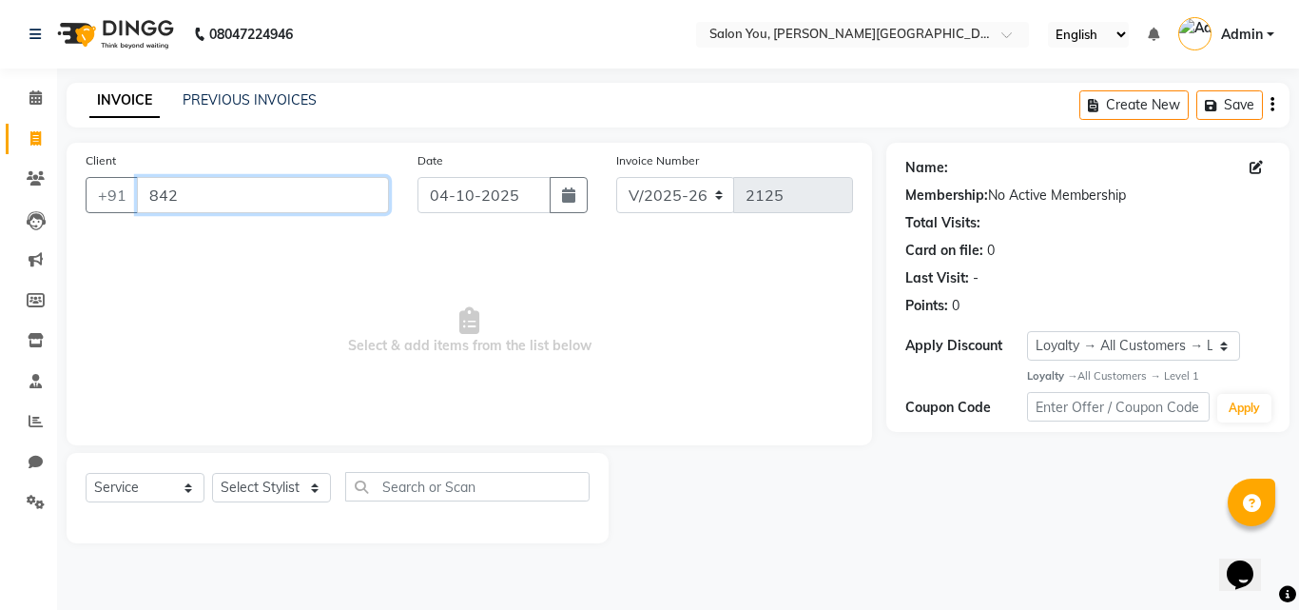
click at [258, 197] on input "842" at bounding box center [263, 195] width 252 height 36
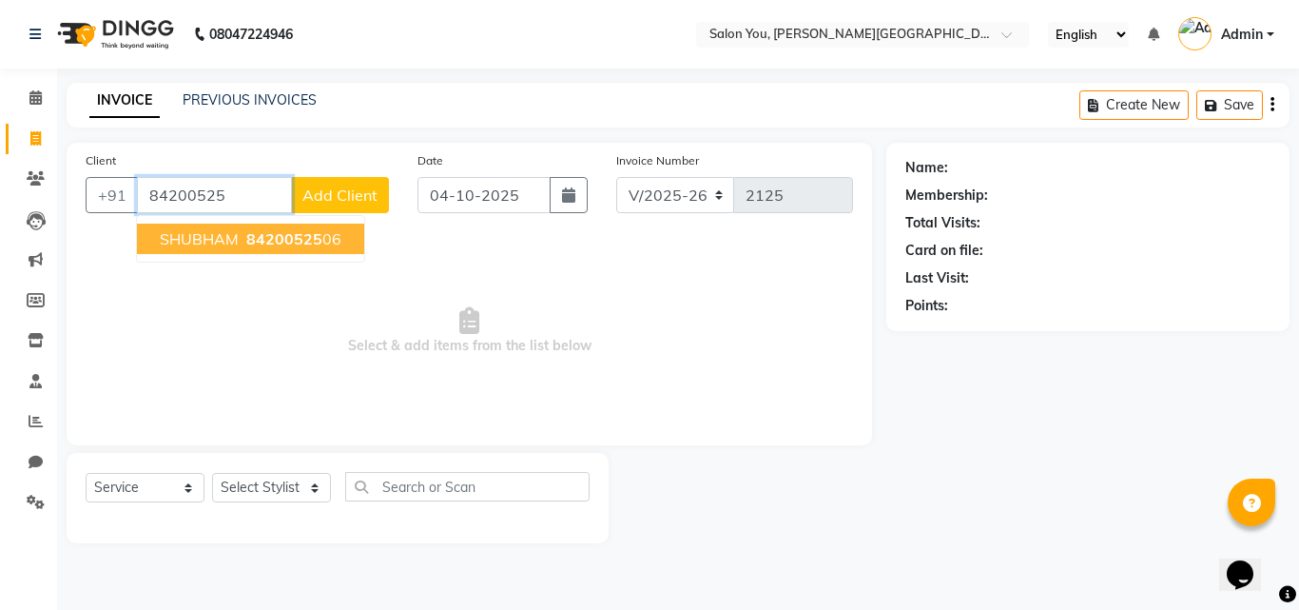
click at [327, 242] on ngb-highlight "84200525 06" at bounding box center [292, 238] width 99 height 19
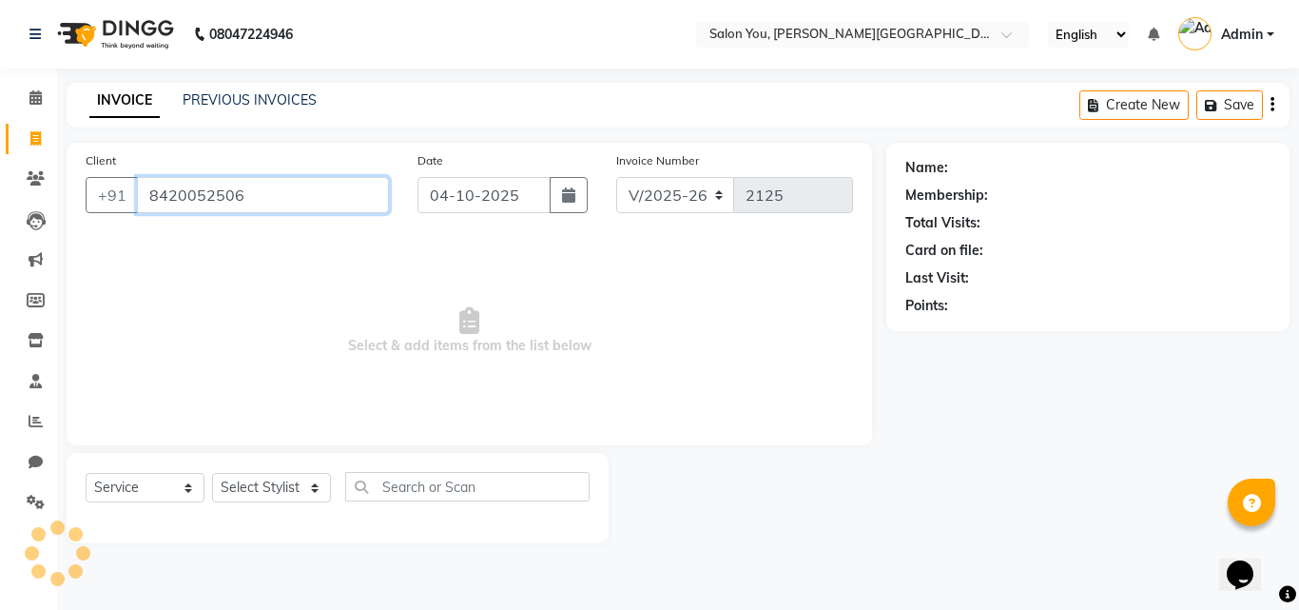
type input "8420052506"
select select "1: Object"
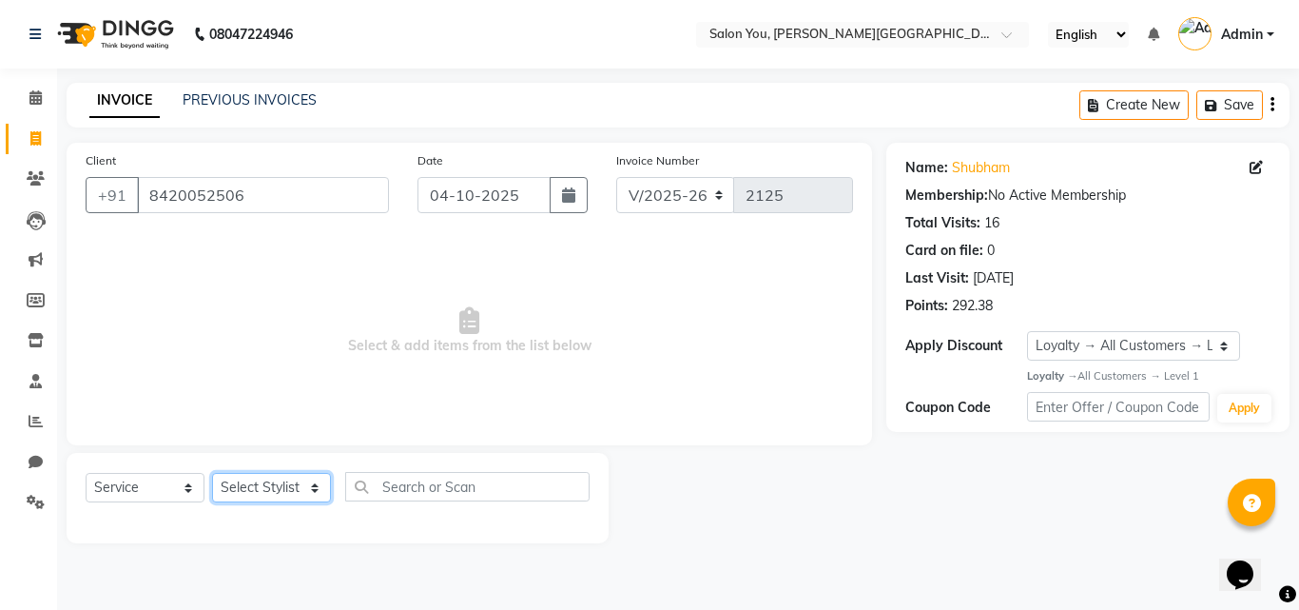
click at [318, 488] on select "Select Stylist Akram Auditor [PERSON_NAME] [PERSON_NAME] [PERSON_NAME] prima [P…" at bounding box center [271, 487] width 119 height 29
select select "84393"
click at [212, 473] on select "Select Stylist Akram Auditor [PERSON_NAME] [PERSON_NAME] [PERSON_NAME] prima [P…" at bounding box center [271, 487] width 119 height 29
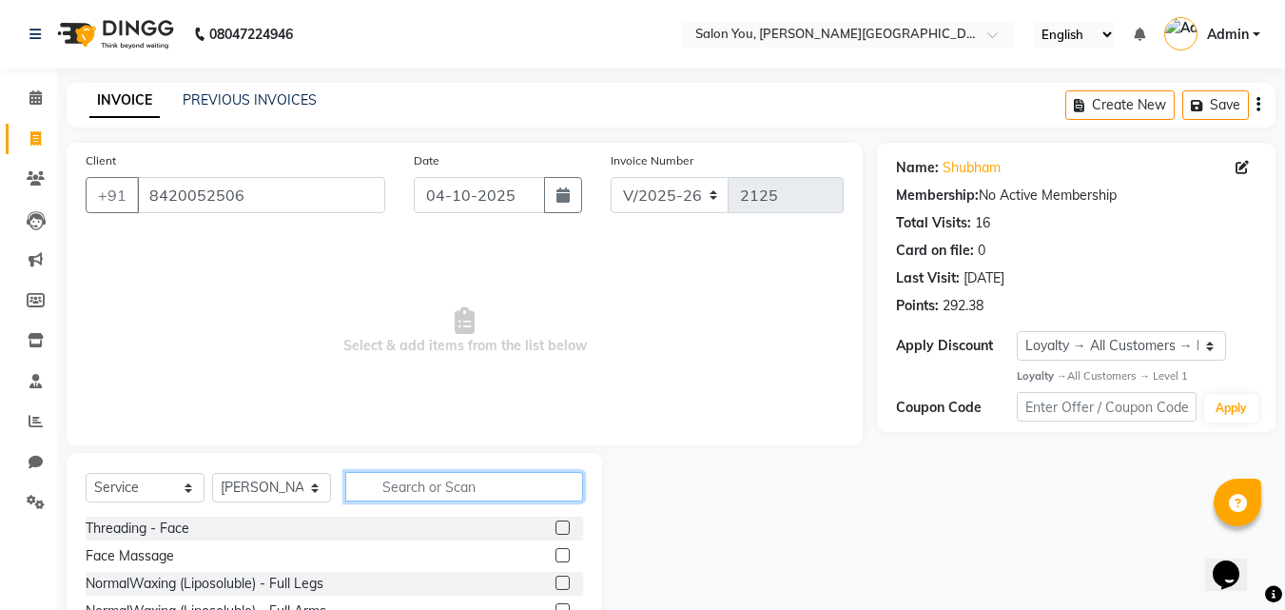
click at [387, 497] on input "text" at bounding box center [464, 486] width 238 height 29
type input "BEAR"
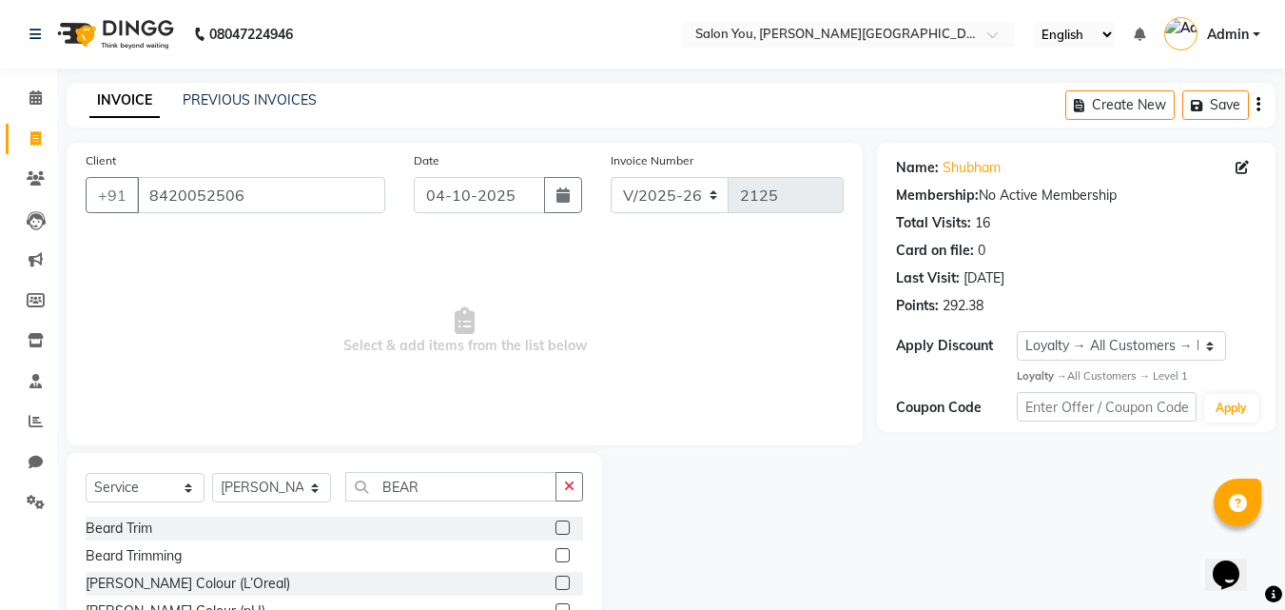
click at [558, 552] on label at bounding box center [562, 555] width 14 height 14
click at [558, 552] on input "checkbox" at bounding box center [561, 556] width 12 height 12
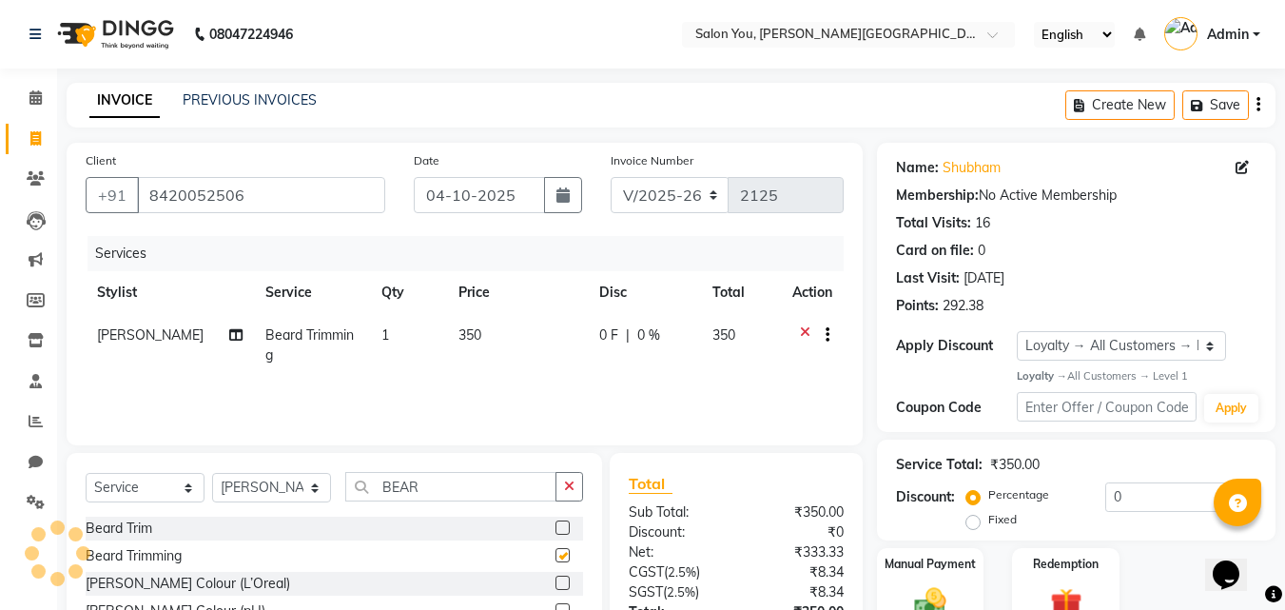
checkbox input "false"
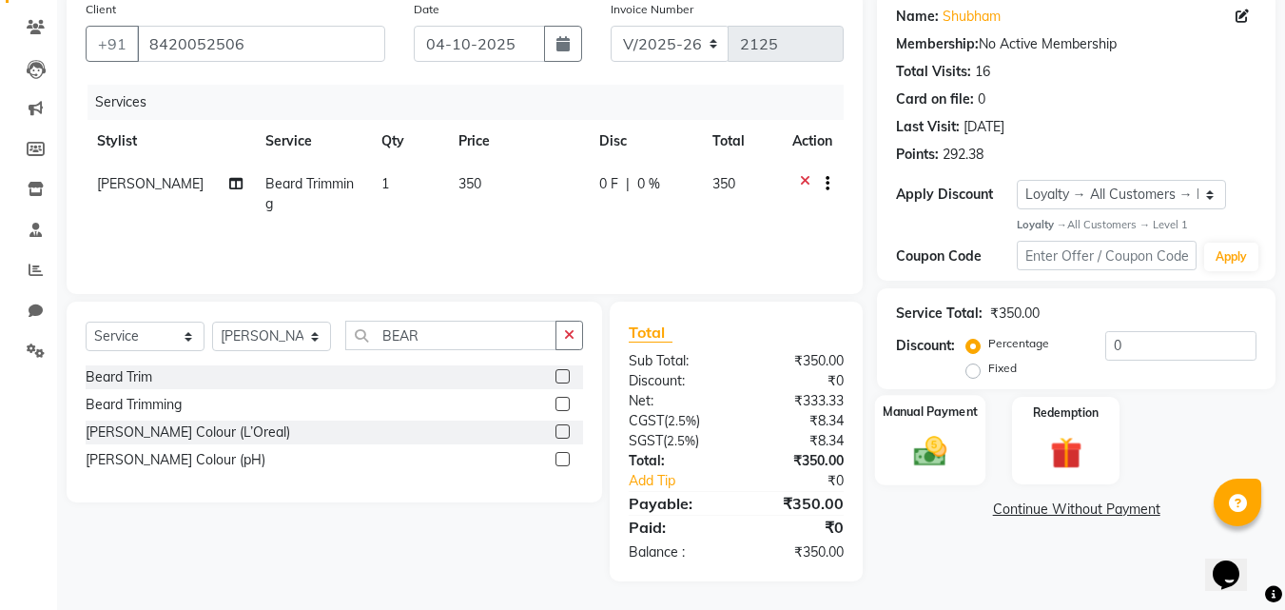
click at [919, 408] on label "Manual Payment" at bounding box center [930, 412] width 95 height 18
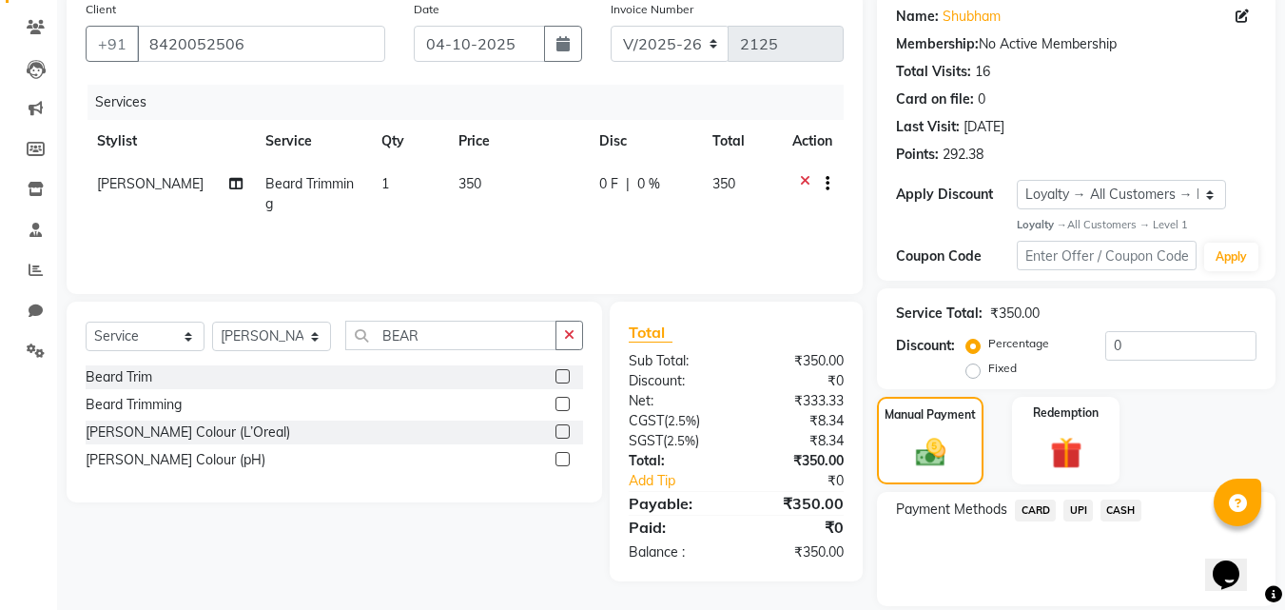
click at [1081, 514] on span "UPI" at bounding box center [1077, 510] width 29 height 22
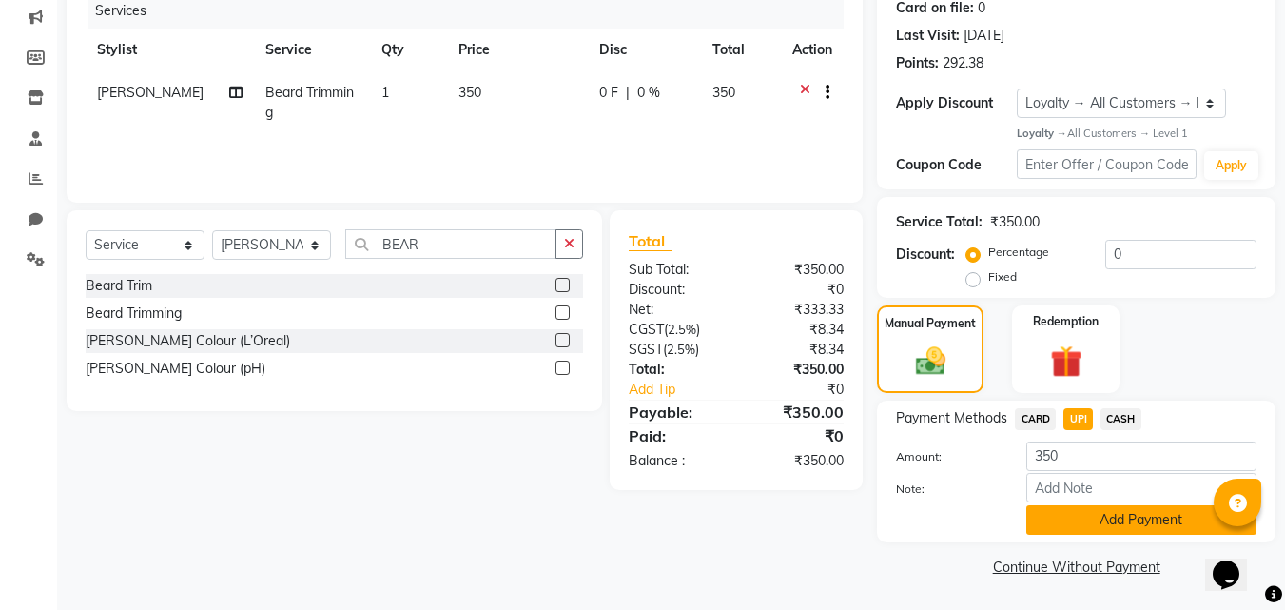
click at [1081, 515] on button "Add Payment" at bounding box center [1141, 519] width 230 height 29
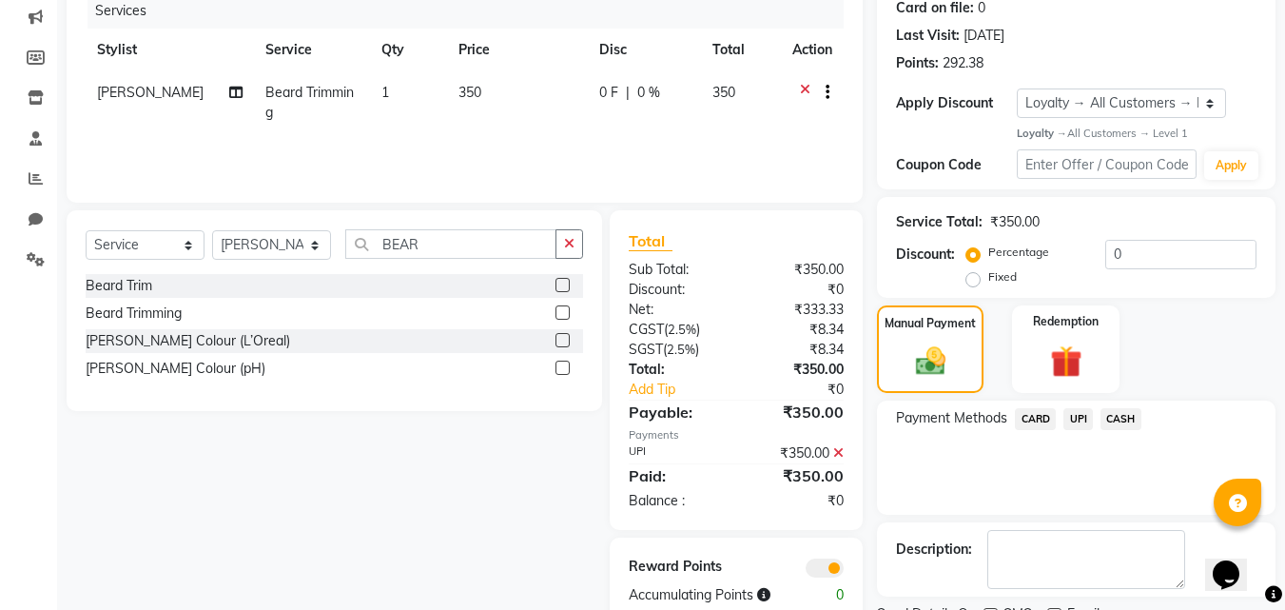
scroll to position [322, 0]
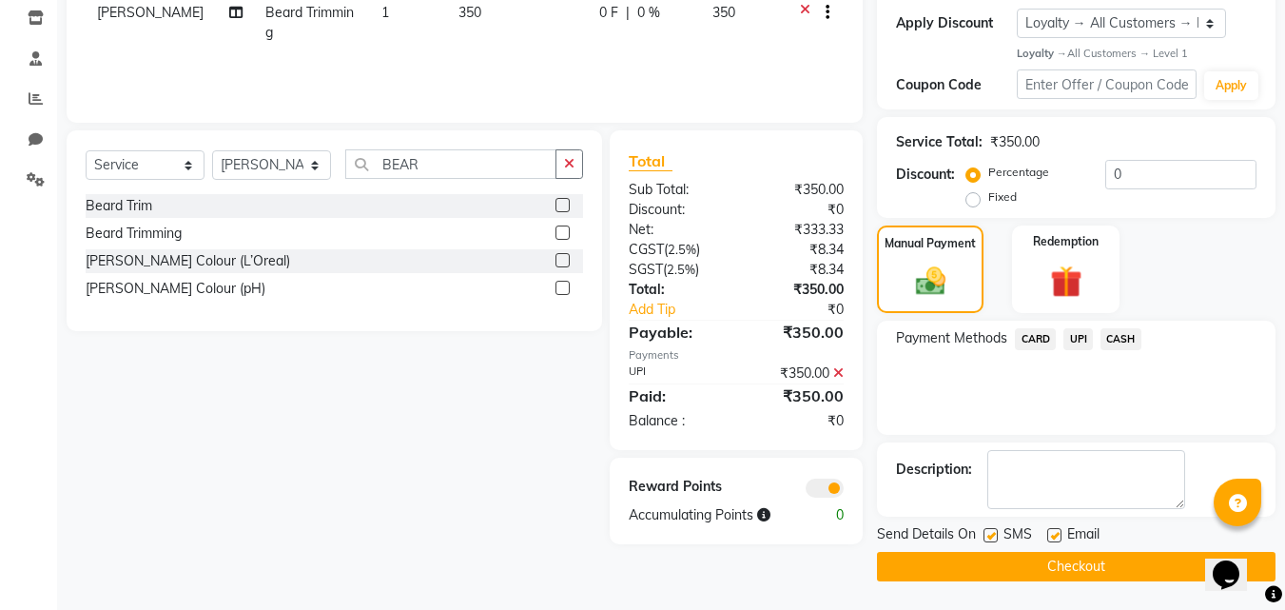
click at [1080, 568] on button "Checkout" at bounding box center [1076, 566] width 399 height 29
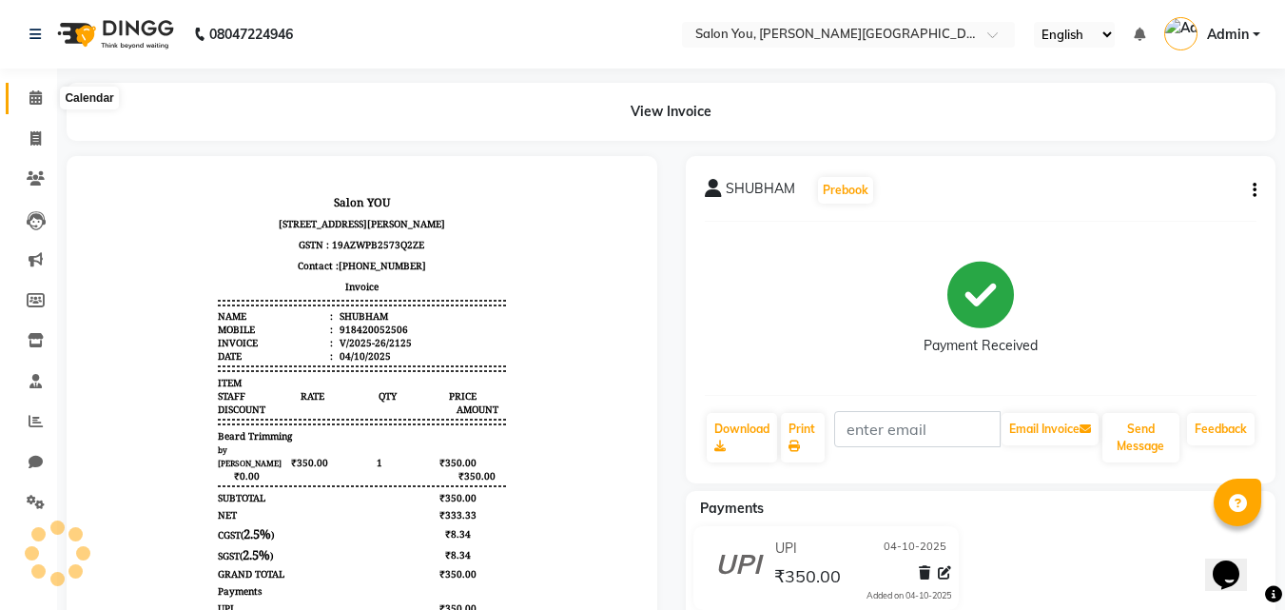
click at [27, 103] on span at bounding box center [35, 99] width 33 height 22
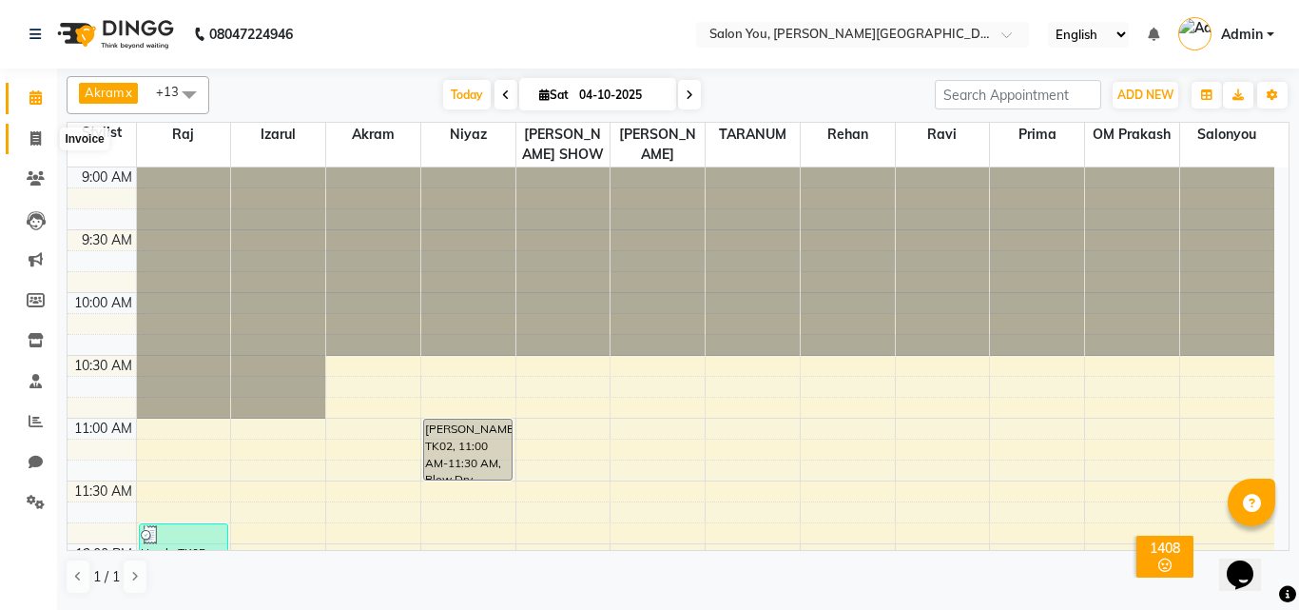
click at [27, 140] on span at bounding box center [35, 139] width 33 height 22
select select "service"
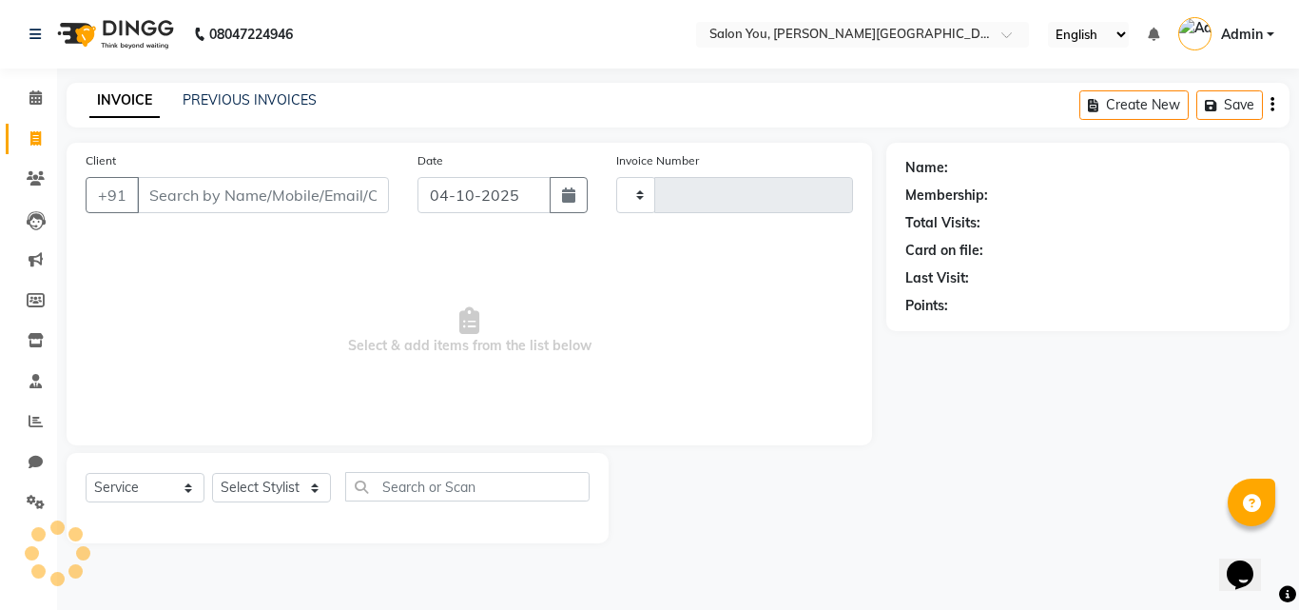
type input "2126"
select select "5231"
click at [148, 197] on input "Client" at bounding box center [263, 195] width 252 height 36
click at [324, 487] on select "Select Stylist Akram Auditor [PERSON_NAME] [PERSON_NAME] [PERSON_NAME] prima [P…" at bounding box center [271, 487] width 119 height 29
select select "83062"
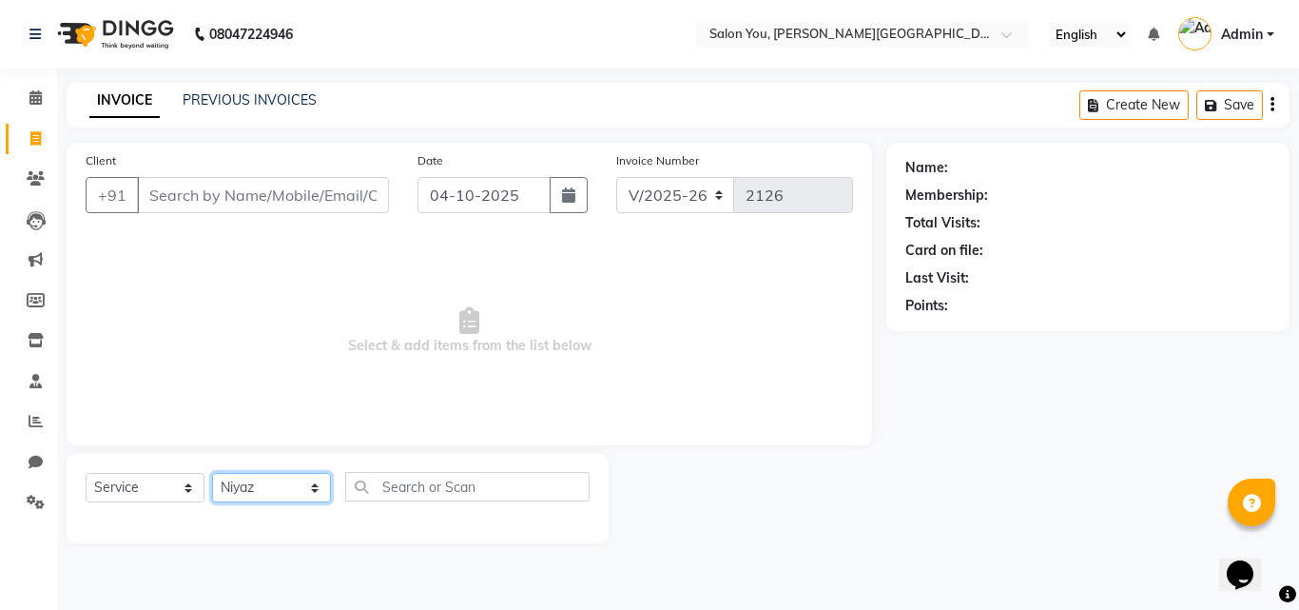
click at [212, 473] on select "Select Stylist Akram Auditor [PERSON_NAME] [PERSON_NAME] [PERSON_NAME] prima [P…" at bounding box center [271, 487] width 119 height 29
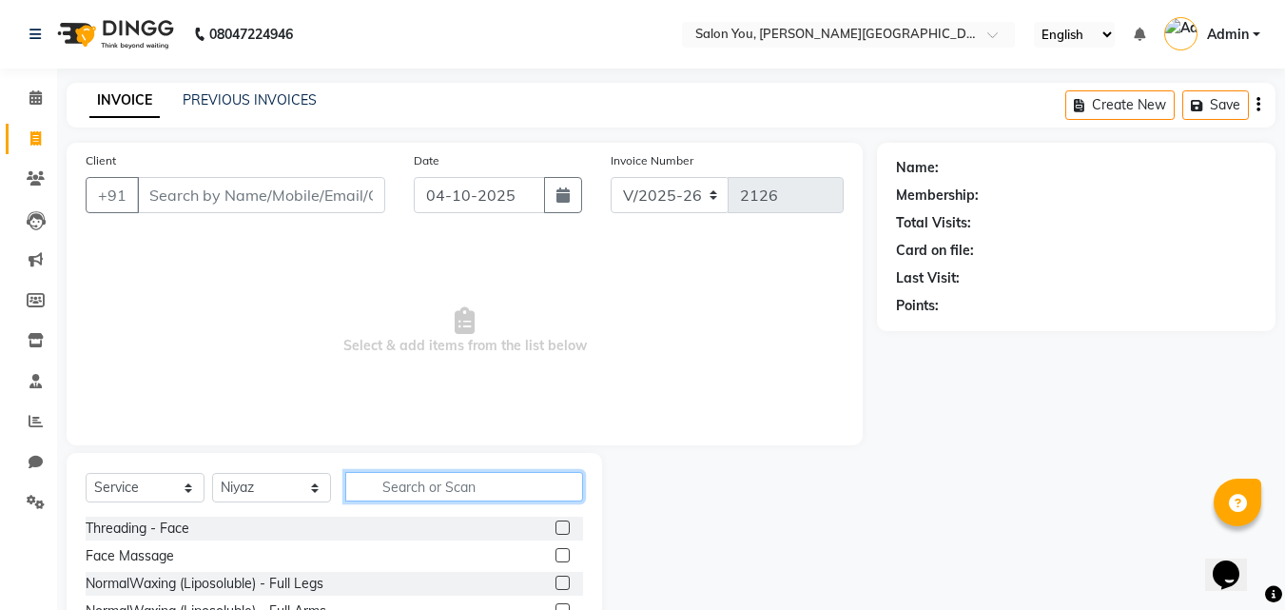
click at [446, 483] on input "text" at bounding box center [464, 486] width 238 height 29
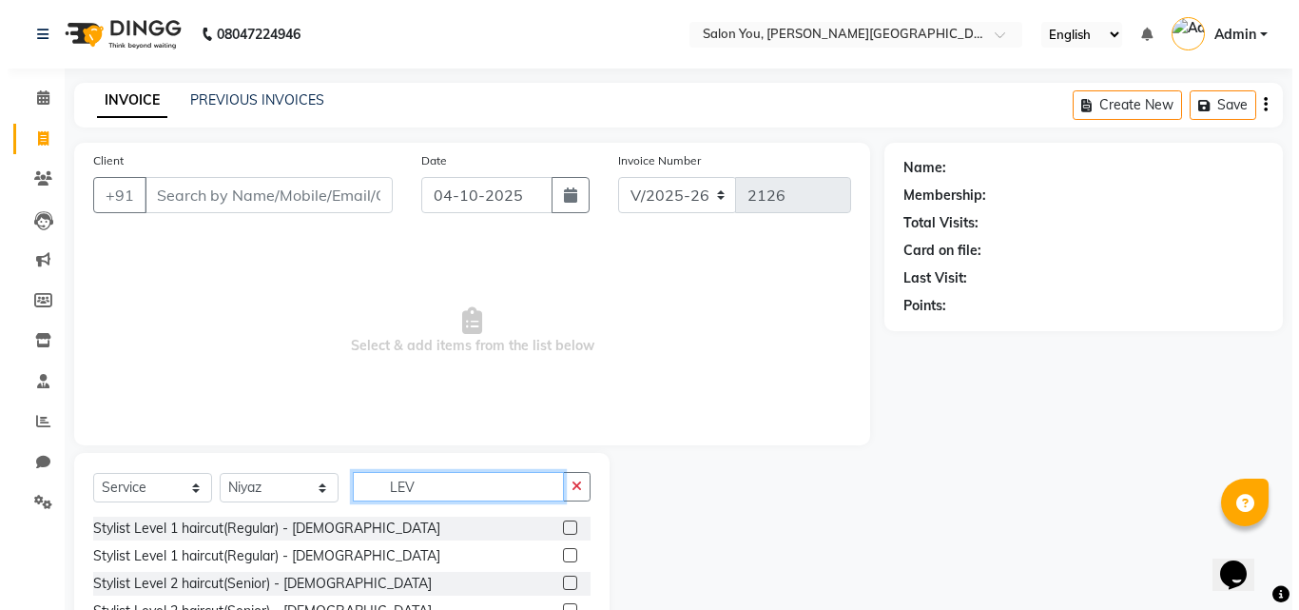
scroll to position [72, 0]
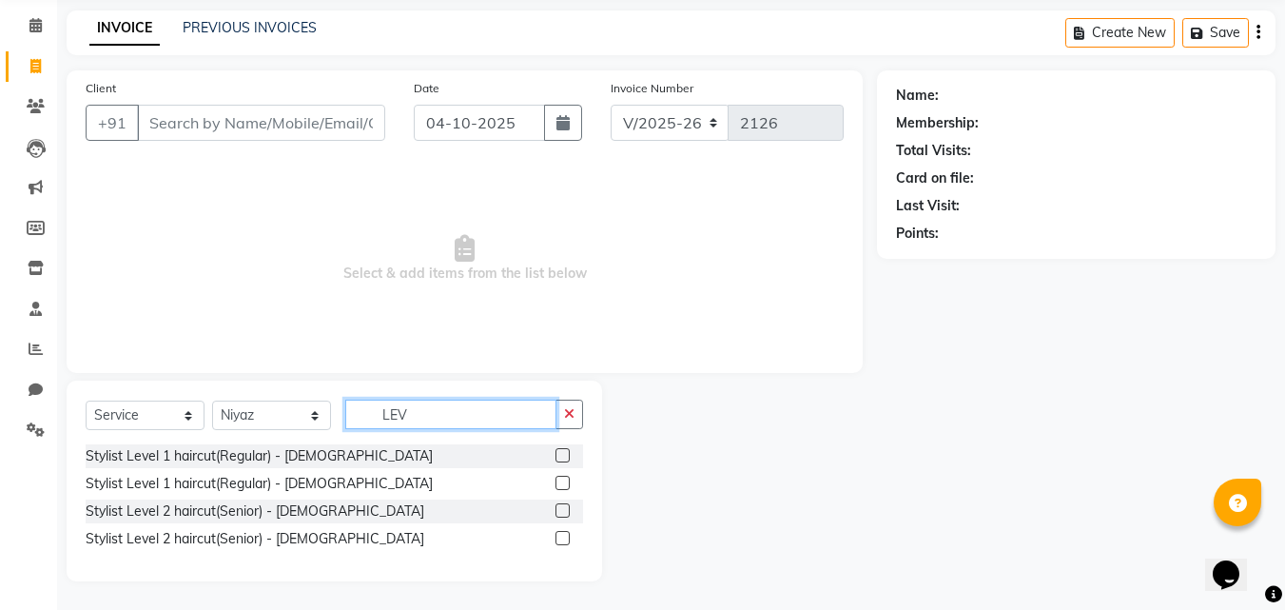
type input "LEV"
click at [561, 515] on label at bounding box center [562, 510] width 14 height 14
click at [561, 515] on input "checkbox" at bounding box center [561, 511] width 12 height 12
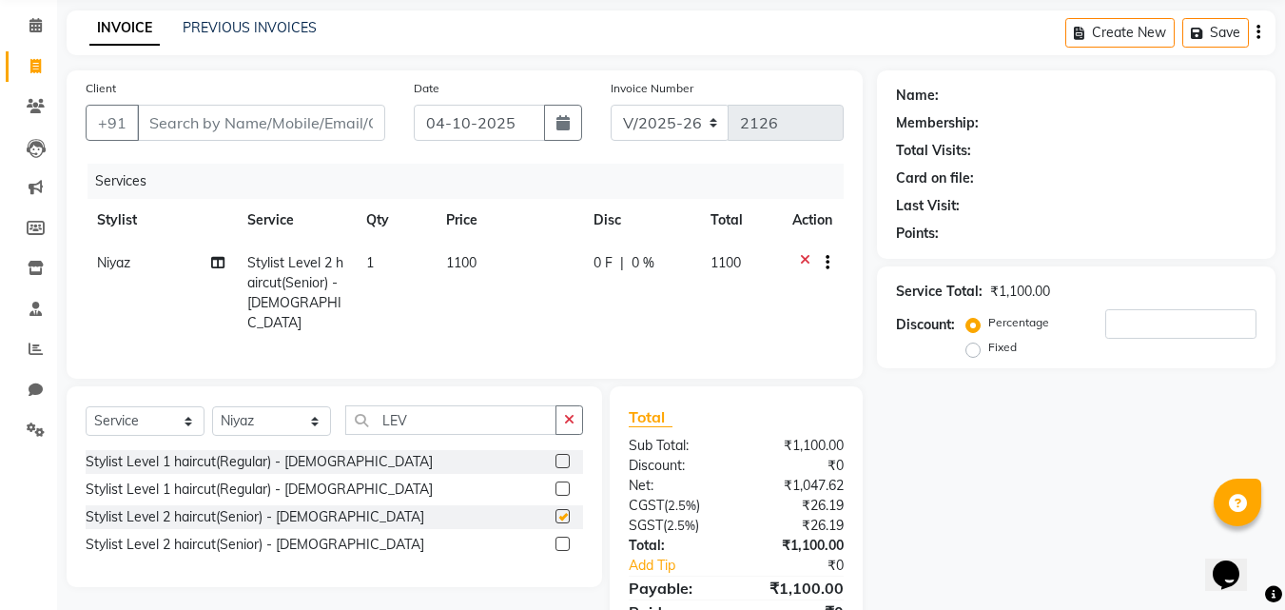
checkbox input "false"
click at [431, 408] on input "LEV" at bounding box center [450, 419] width 211 height 29
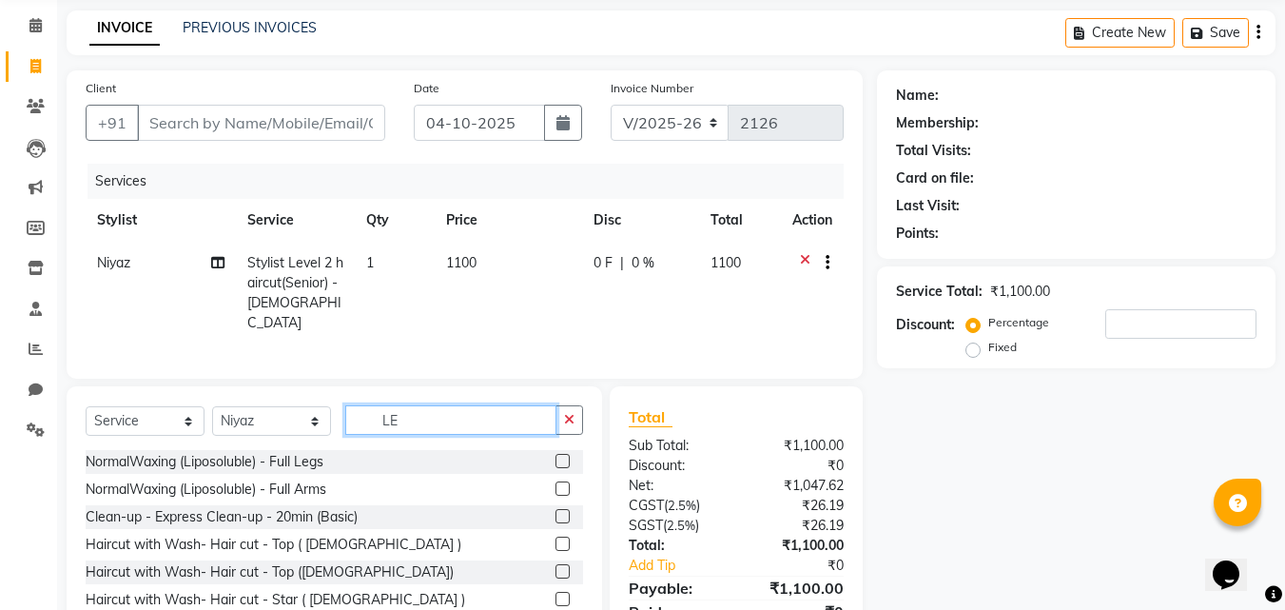
type input "L"
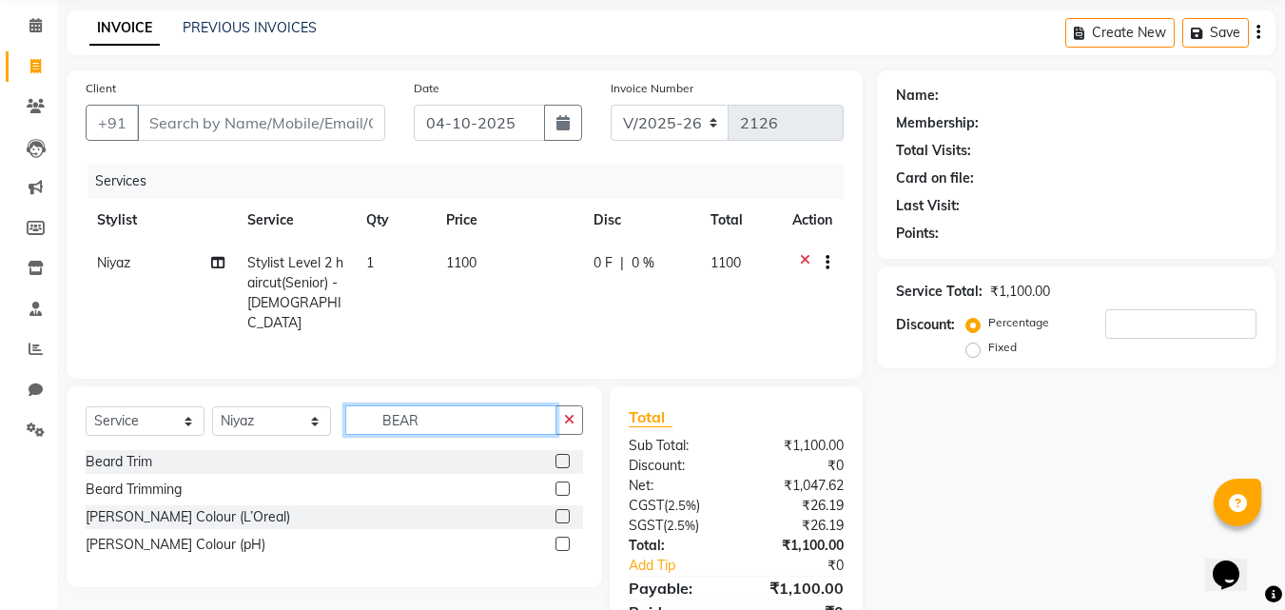
type input "BEAR"
click at [565, 483] on label at bounding box center [562, 488] width 14 height 14
click at [565, 483] on input "checkbox" at bounding box center [561, 489] width 12 height 12
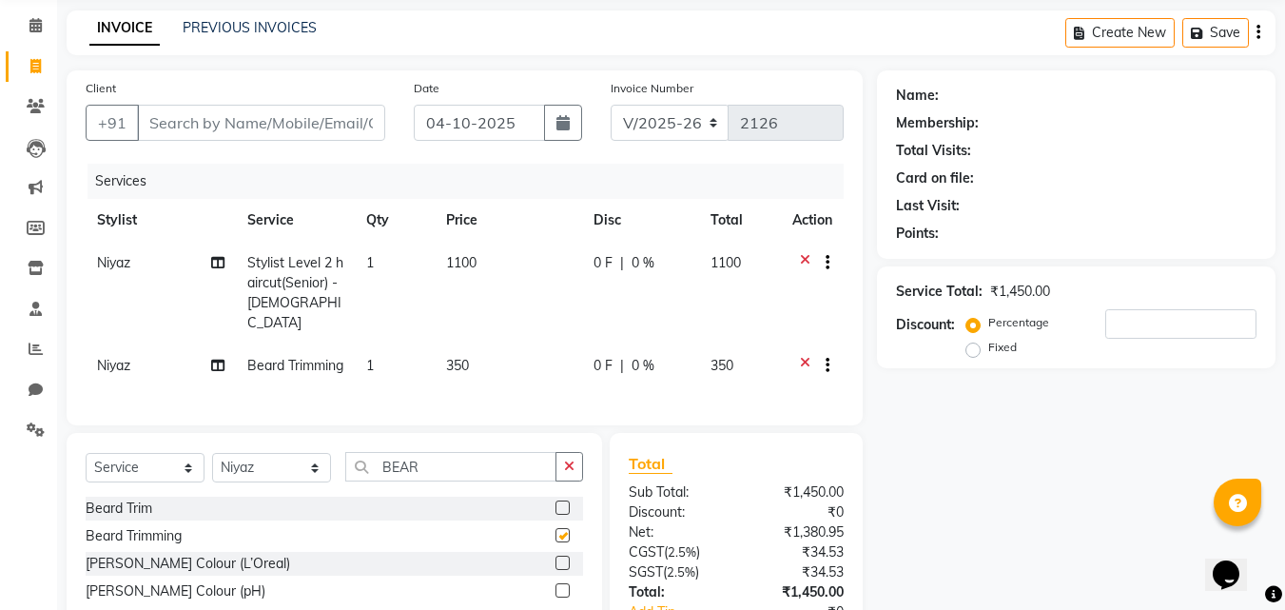
checkbox input "false"
click at [230, 113] on input "Client" at bounding box center [261, 123] width 248 height 36
type input "9"
type input "0"
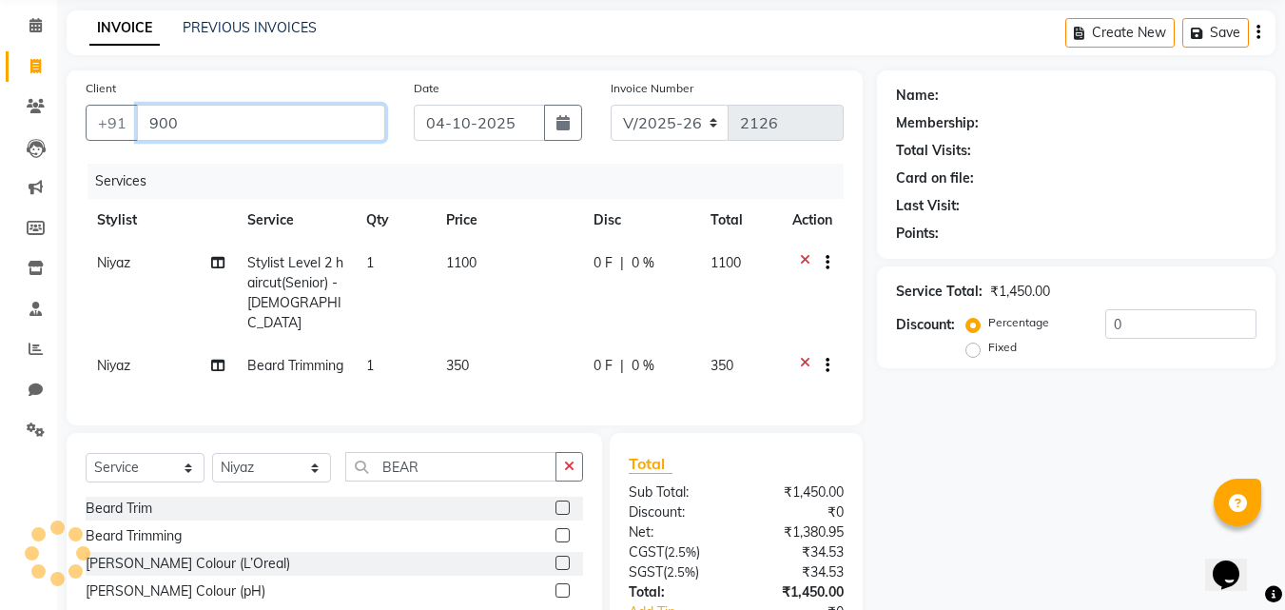
type input "900"
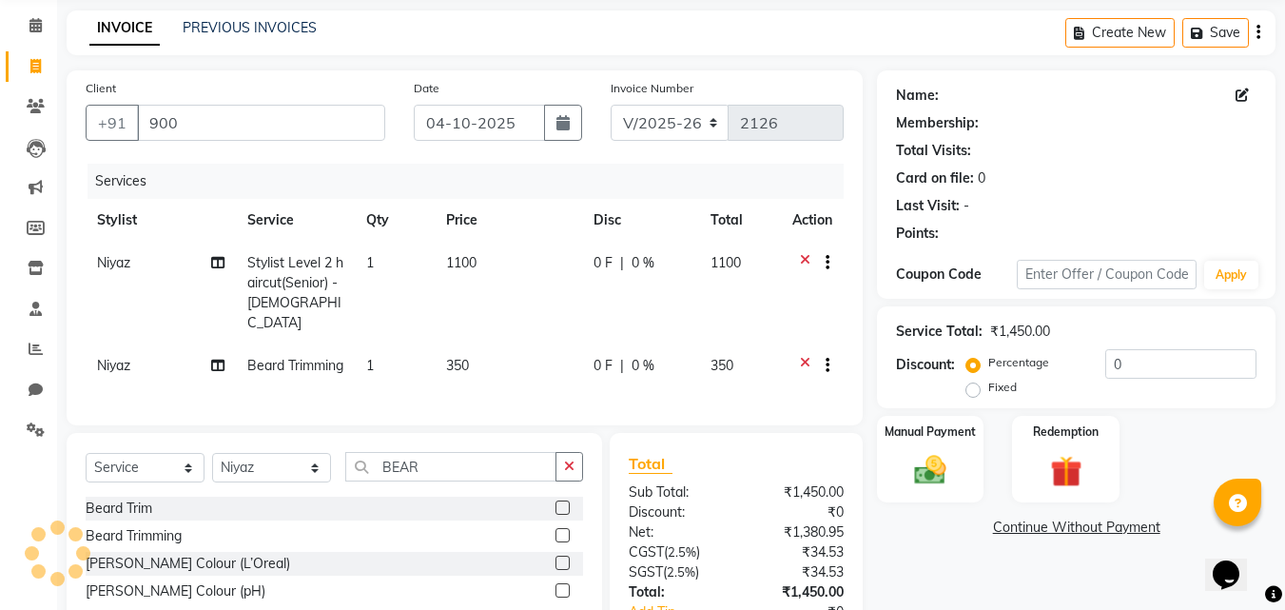
select select "1: Object"
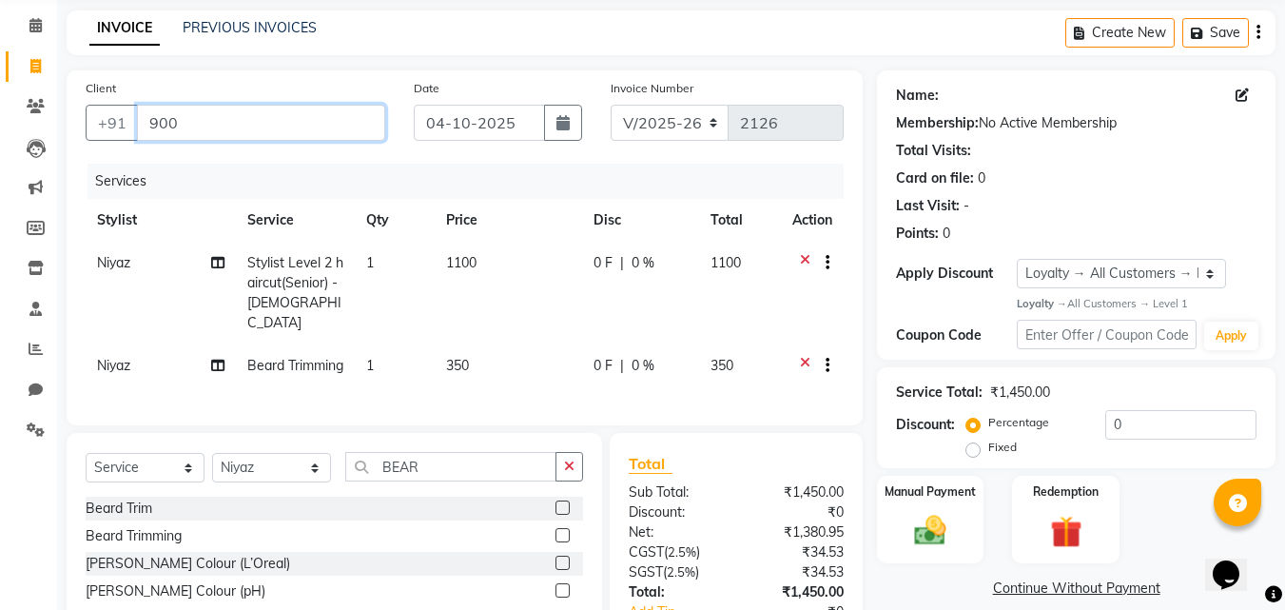
drag, startPoint x: 263, startPoint y: 128, endPoint x: 291, endPoint y: 166, distance: 46.2
click at [276, 149] on div "Client +91 900" at bounding box center [235, 117] width 328 height 78
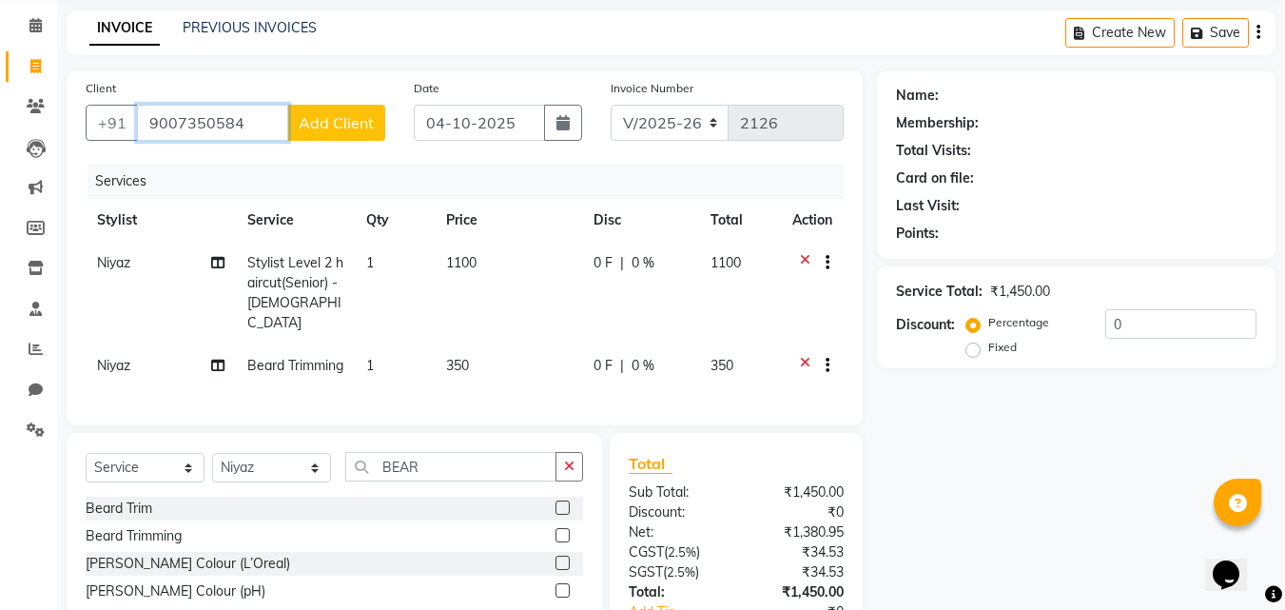
type input "9007350584"
click at [317, 128] on span "Add Client" at bounding box center [336, 122] width 75 height 19
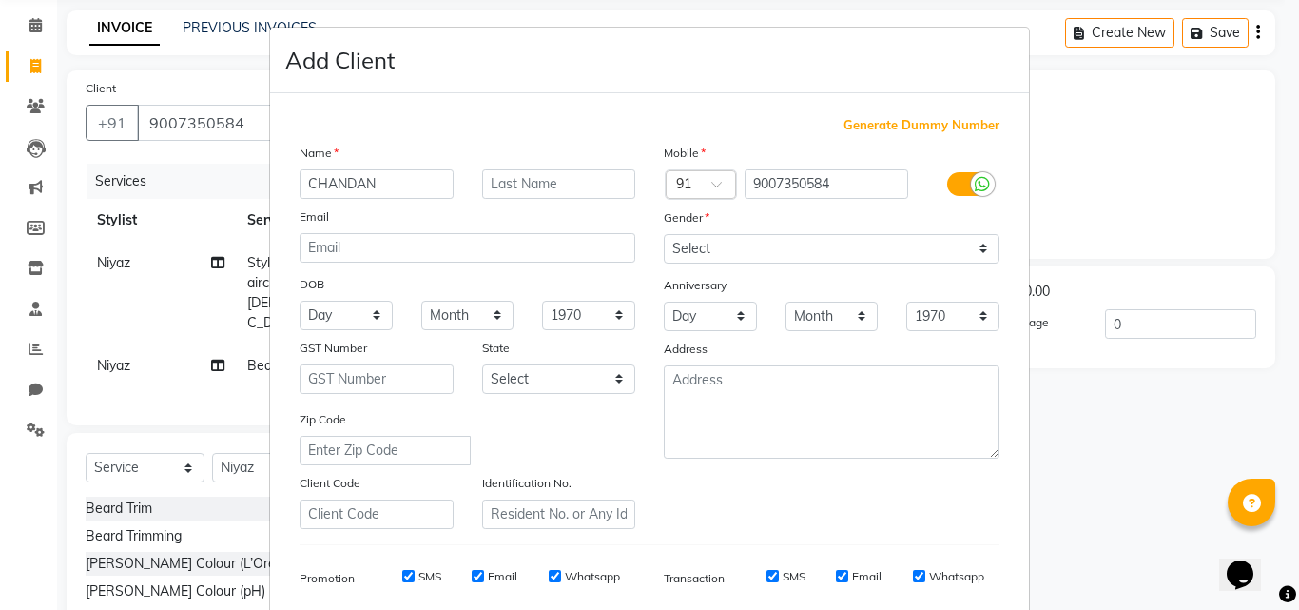
type input "CHANDAN"
click at [500, 182] on input "text" at bounding box center [559, 183] width 154 height 29
type input "AGARWAL"
click at [902, 242] on select "Select [DEMOGRAPHIC_DATA] [DEMOGRAPHIC_DATA] Other Prefer Not To Say" at bounding box center [832, 248] width 336 height 29
select select "[DEMOGRAPHIC_DATA]"
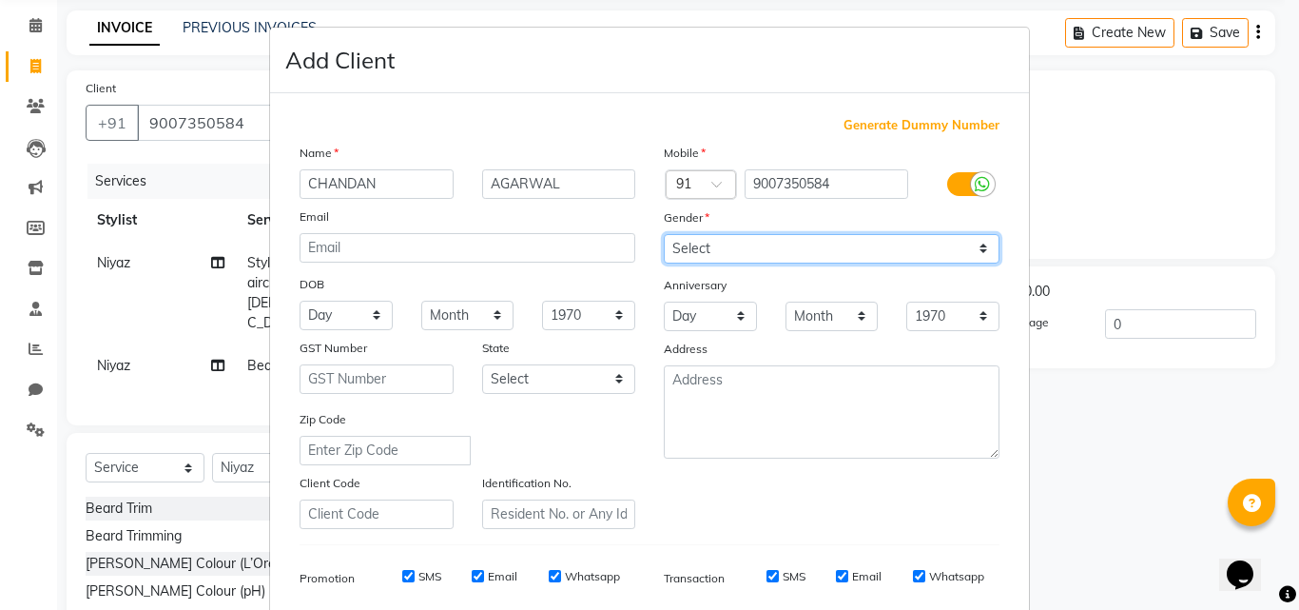
click at [664, 234] on select "Select [DEMOGRAPHIC_DATA] [DEMOGRAPHIC_DATA] Other Prefer Not To Say" at bounding box center [832, 248] width 336 height 29
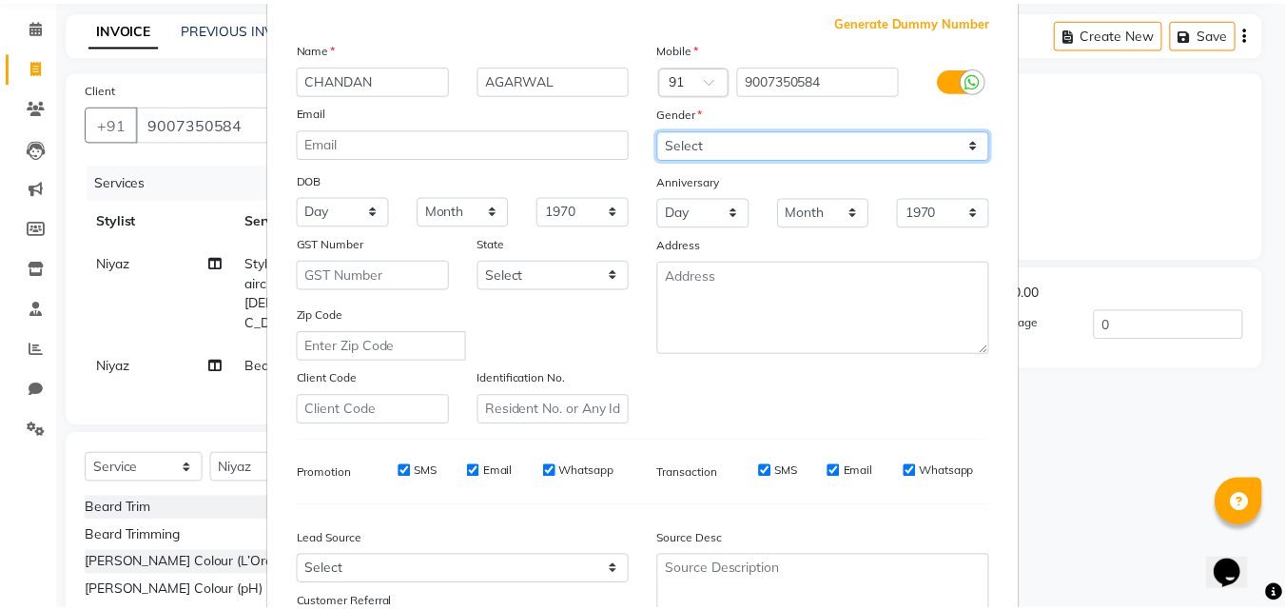
scroll to position [268, 0]
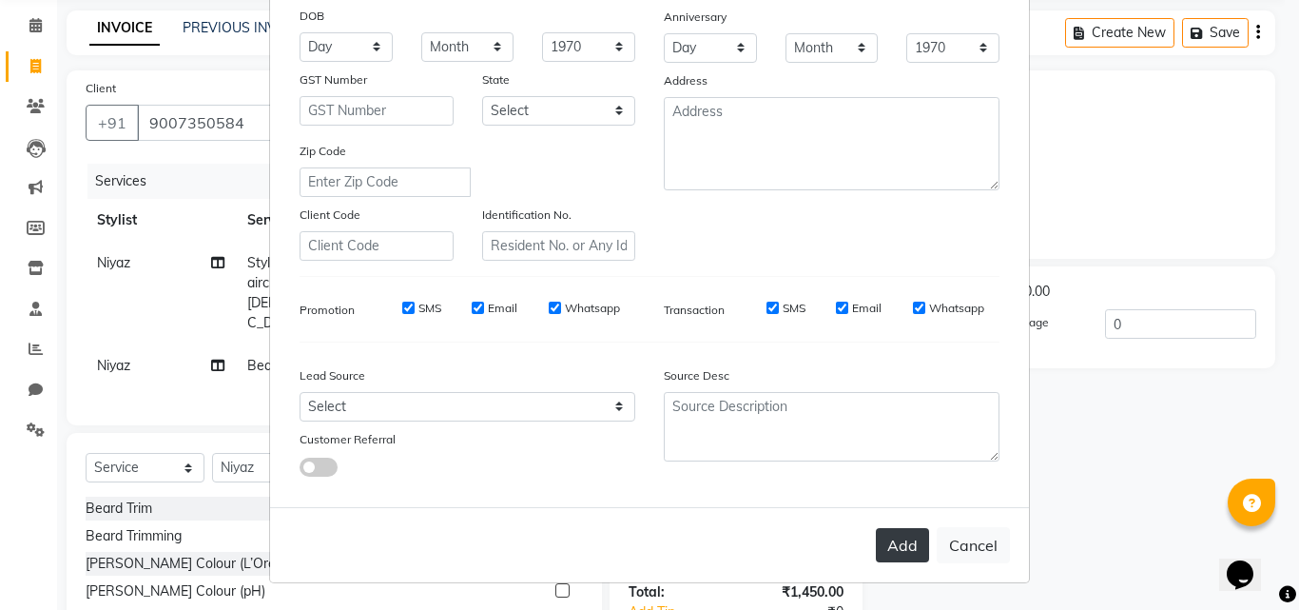
click at [896, 555] on button "Add" at bounding box center [902, 545] width 53 height 34
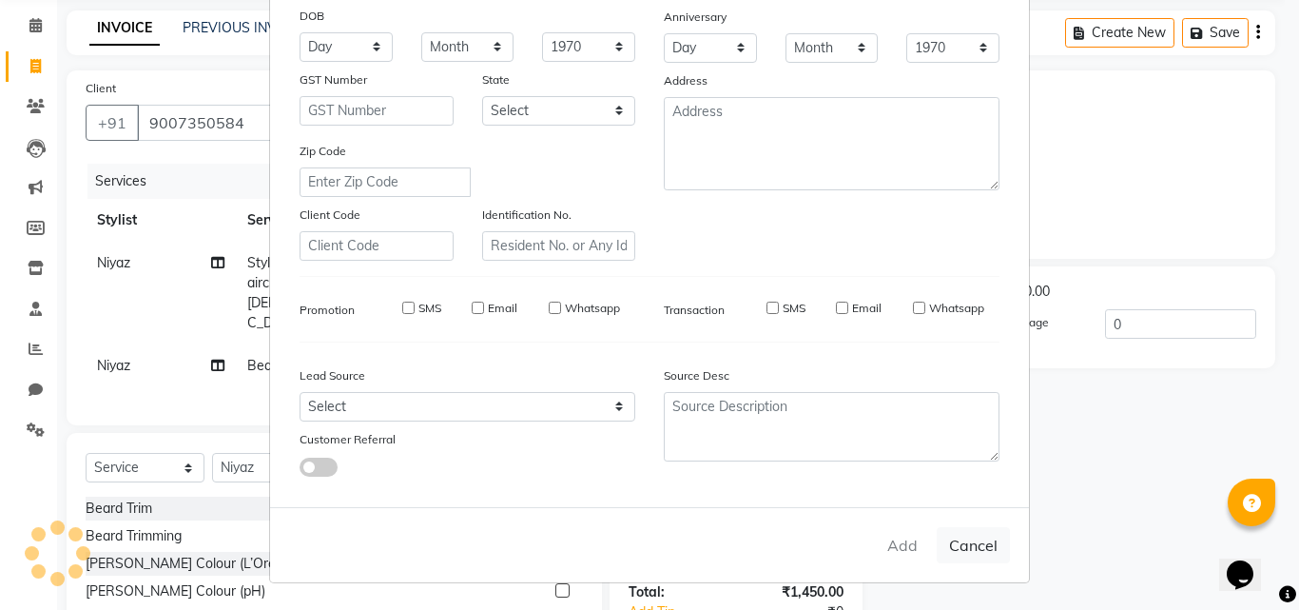
select select
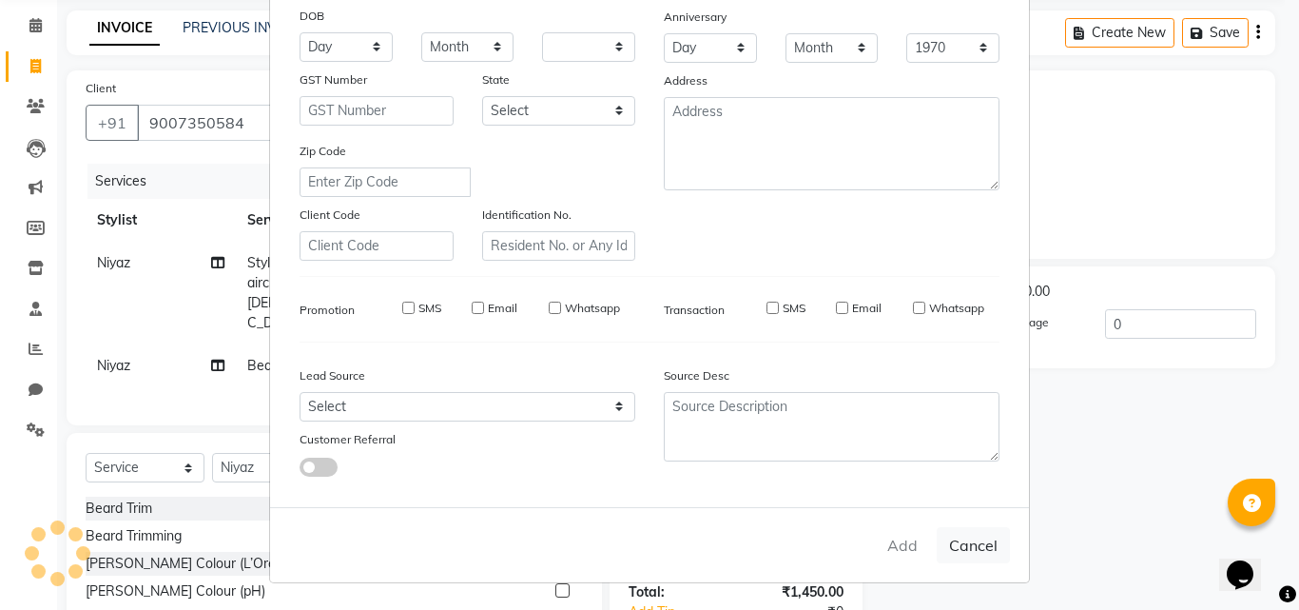
select select
checkbox input "false"
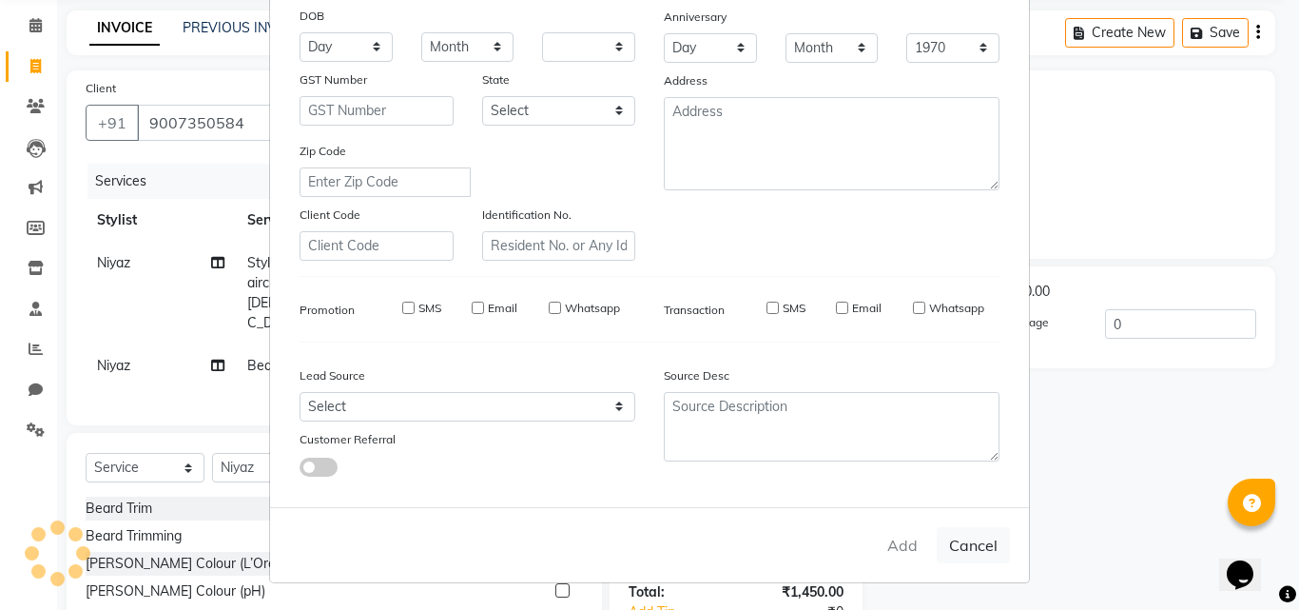
checkbox input "false"
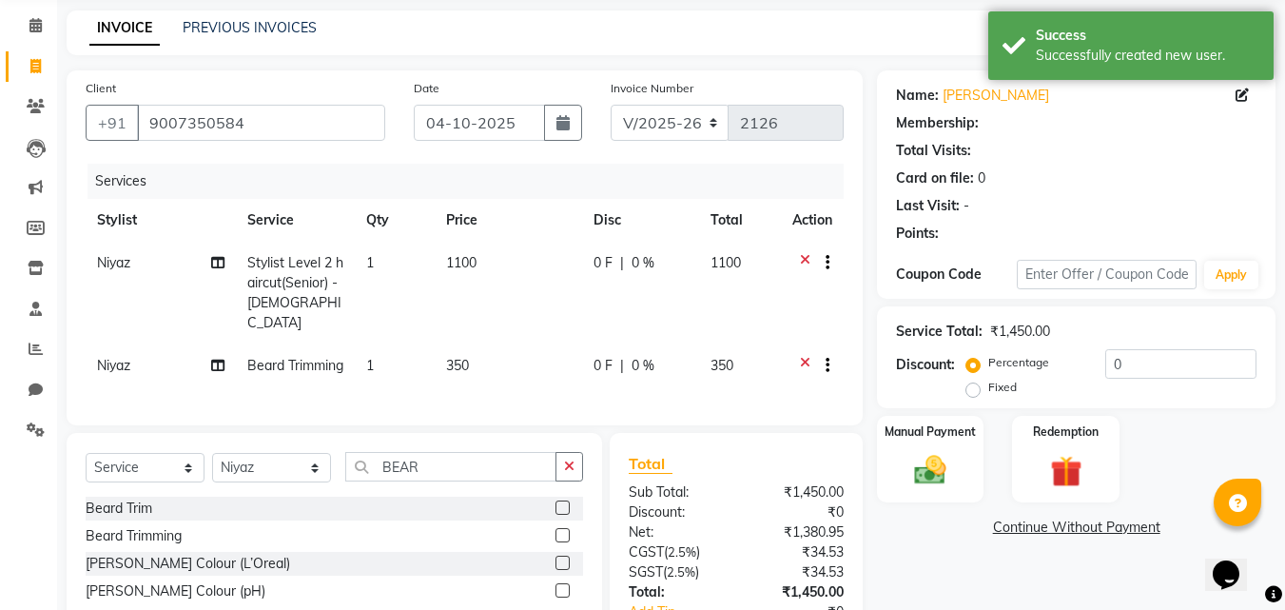
select select "1: Object"
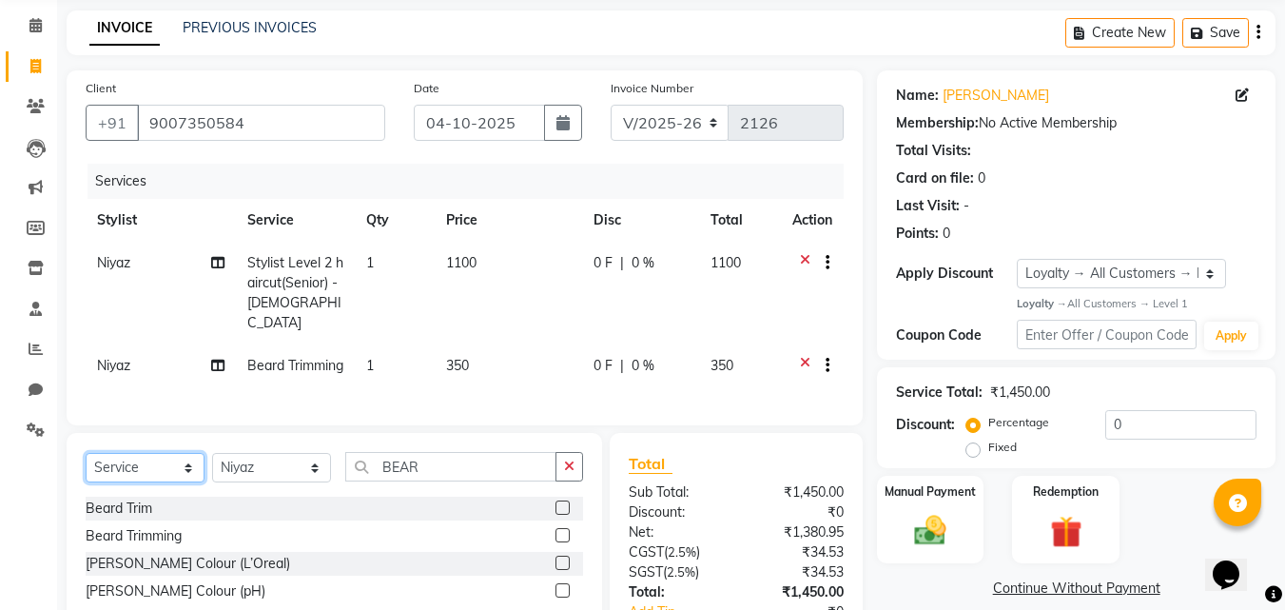
click at [191, 475] on select "Select Service Product Membership Package Voucher Prepaid Gift Card" at bounding box center [145, 467] width 119 height 29
select select "product"
click at [86, 463] on select "Select Service Product Membership Package Voucher Prepaid Gift Card" at bounding box center [145, 467] width 119 height 29
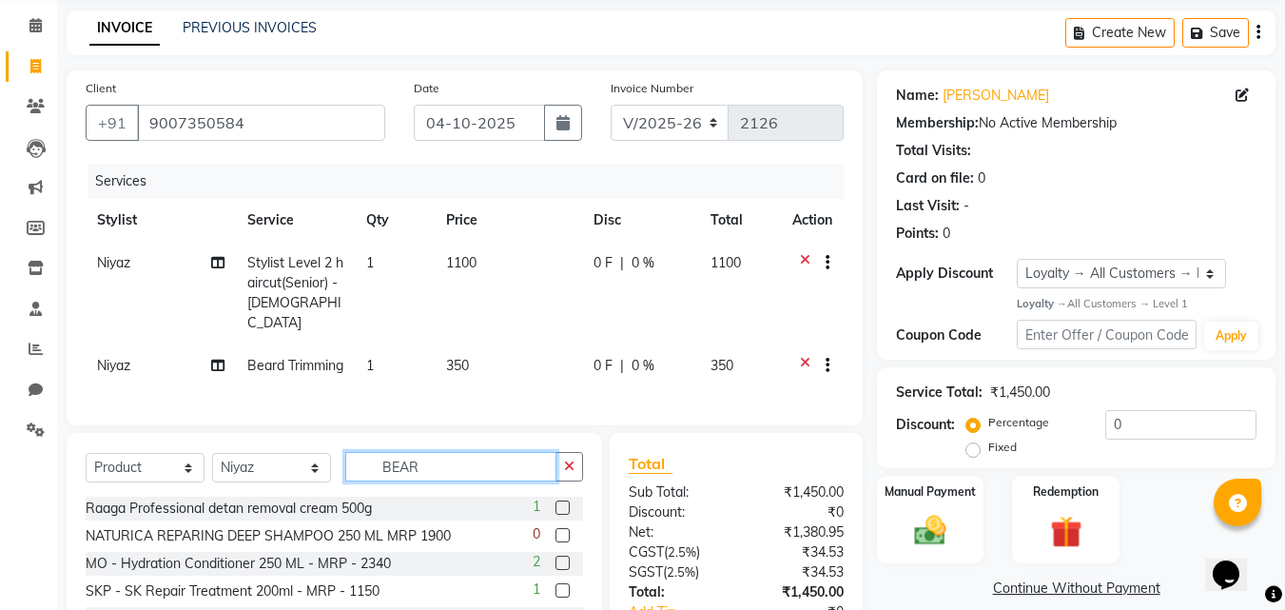
click at [428, 481] on input "BEAR" at bounding box center [450, 466] width 211 height 29
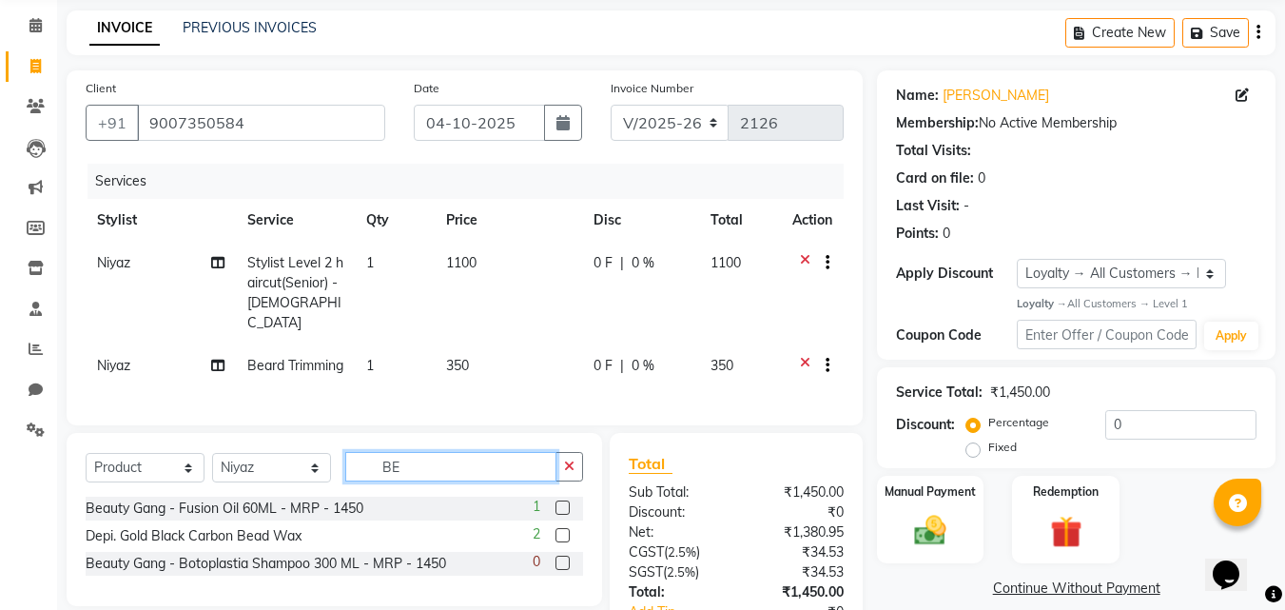
type input "B"
type input "EXTRA"
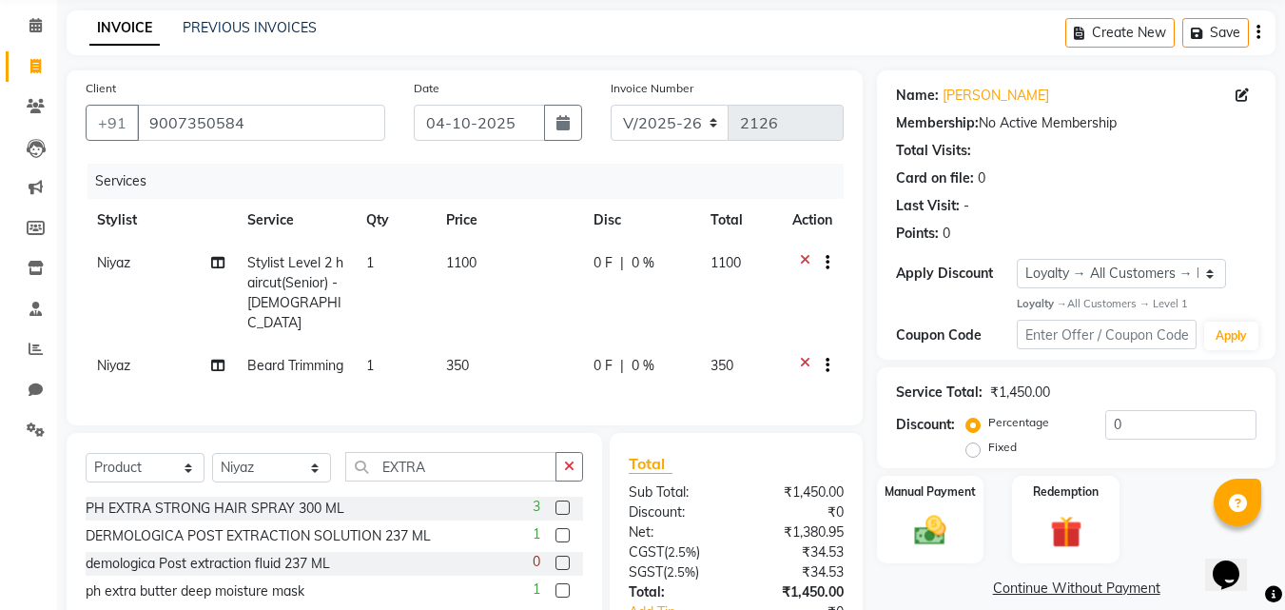
click at [565, 515] on label at bounding box center [562, 507] width 14 height 14
click at [565, 515] on input "checkbox" at bounding box center [561, 508] width 12 height 12
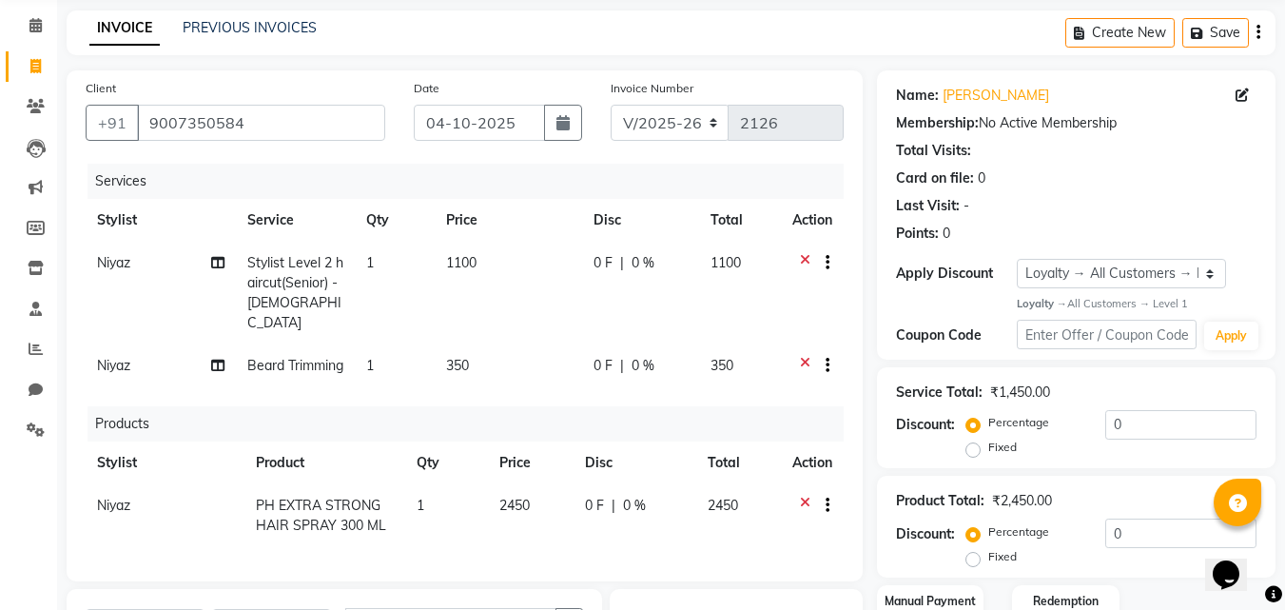
checkbox input "false"
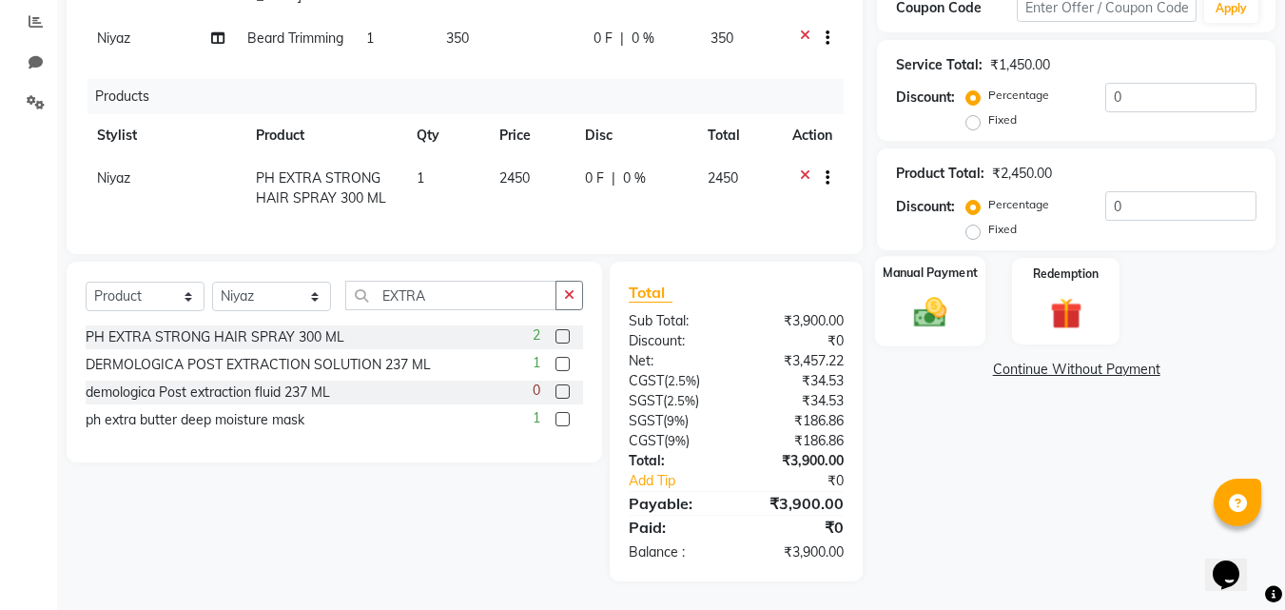
click at [919, 293] on img at bounding box center [930, 312] width 53 height 38
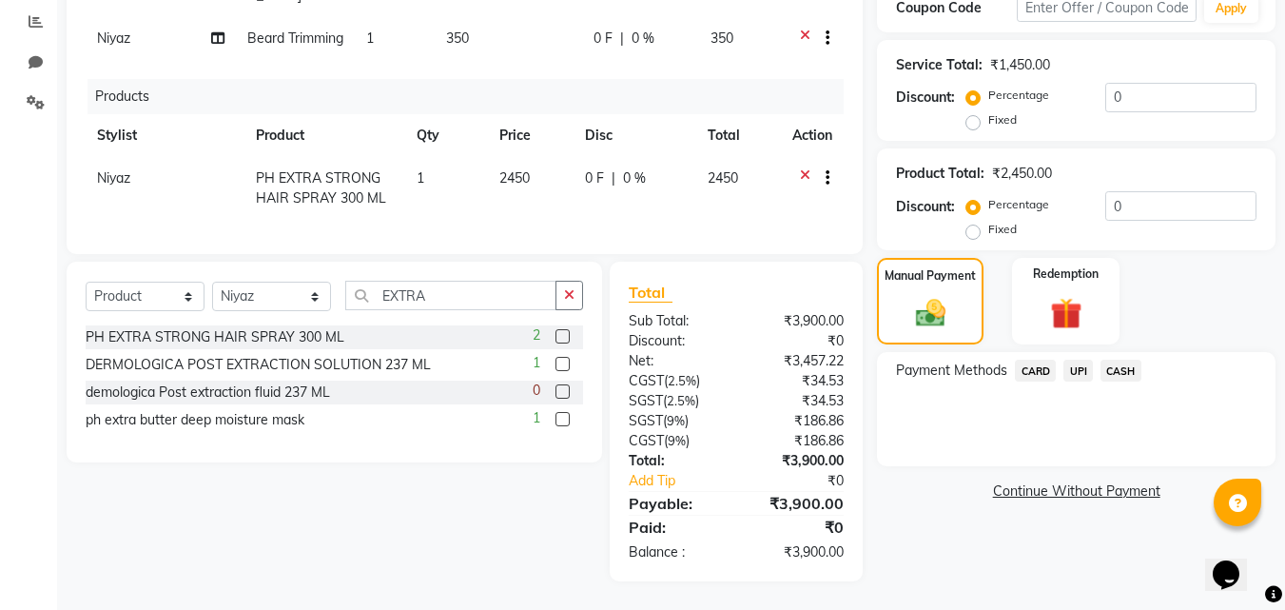
click at [1120, 360] on span "CASH" at bounding box center [1120, 371] width 41 height 22
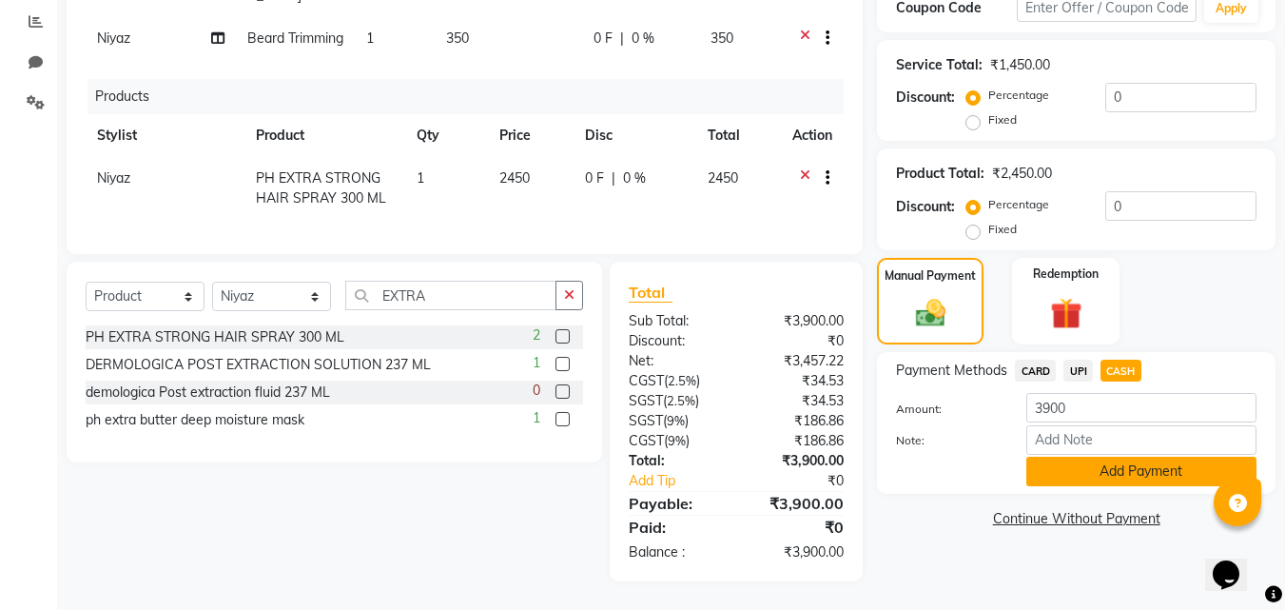
click at [1141, 459] on button "Add Payment" at bounding box center [1141, 471] width 230 height 29
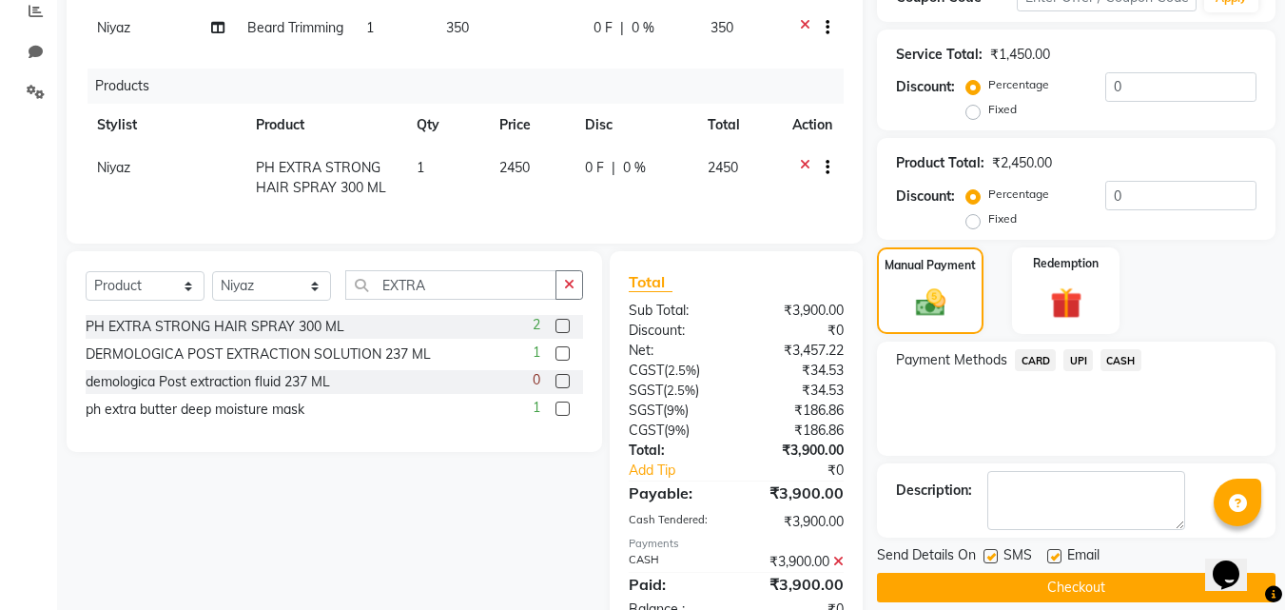
scroll to position [592, 0]
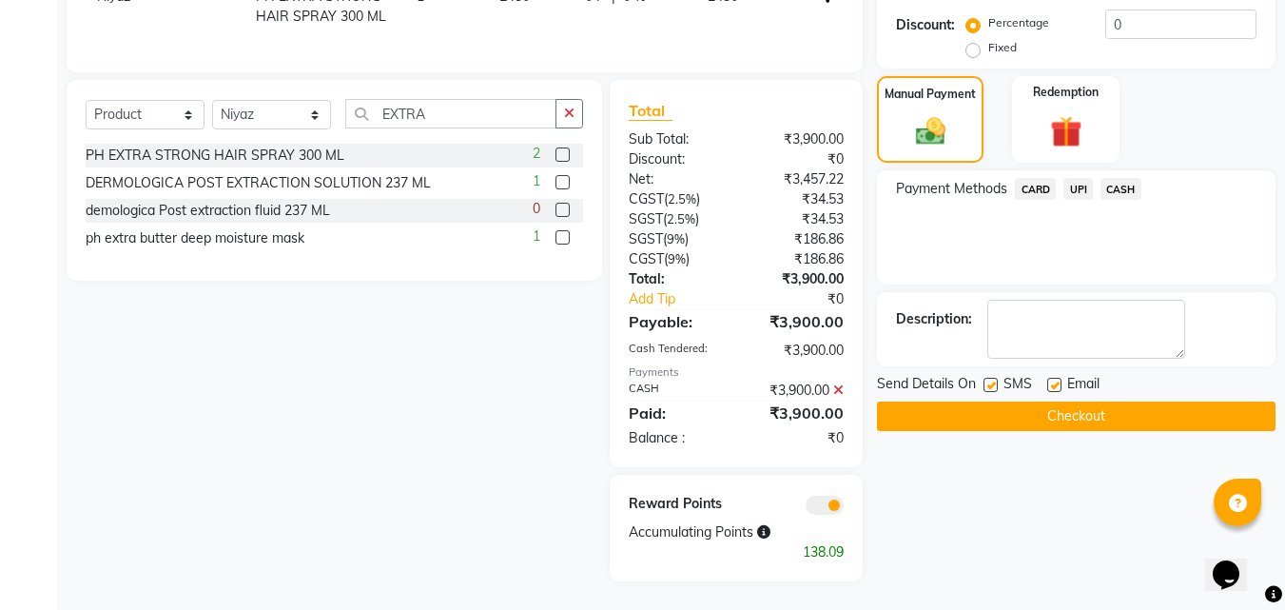
click at [1061, 401] on button "Checkout" at bounding box center [1076, 415] width 399 height 29
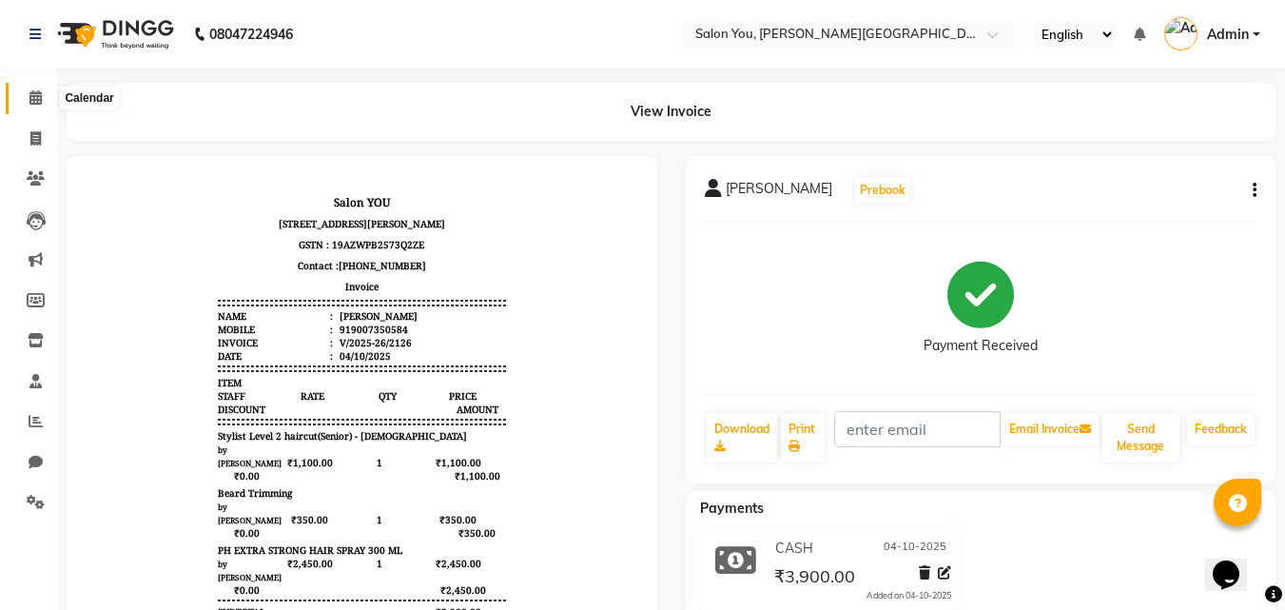
click at [27, 100] on span at bounding box center [35, 99] width 33 height 22
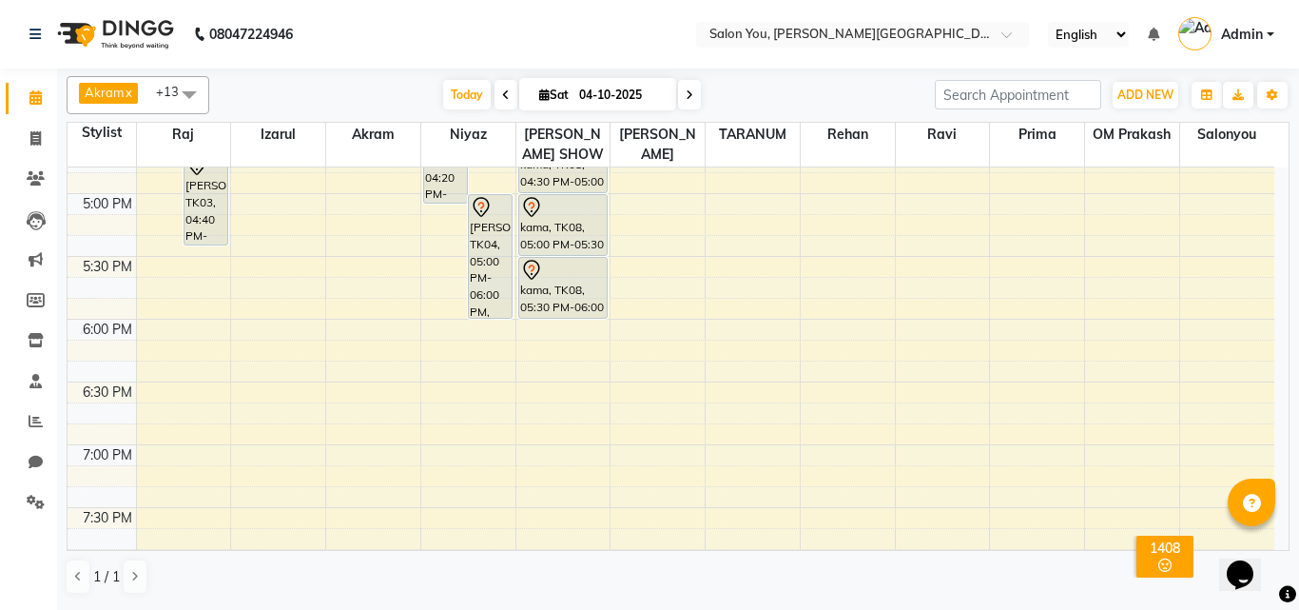
scroll to position [1141, 0]
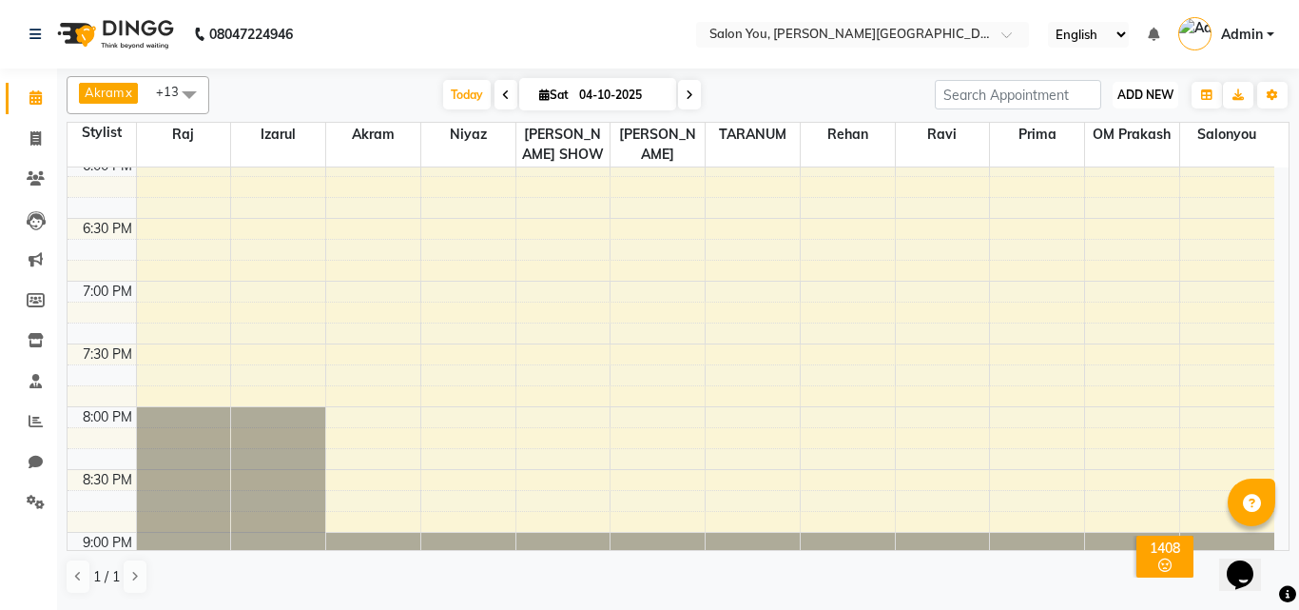
click at [1142, 84] on button "ADD NEW Toggle Dropdown" at bounding box center [1146, 95] width 66 height 27
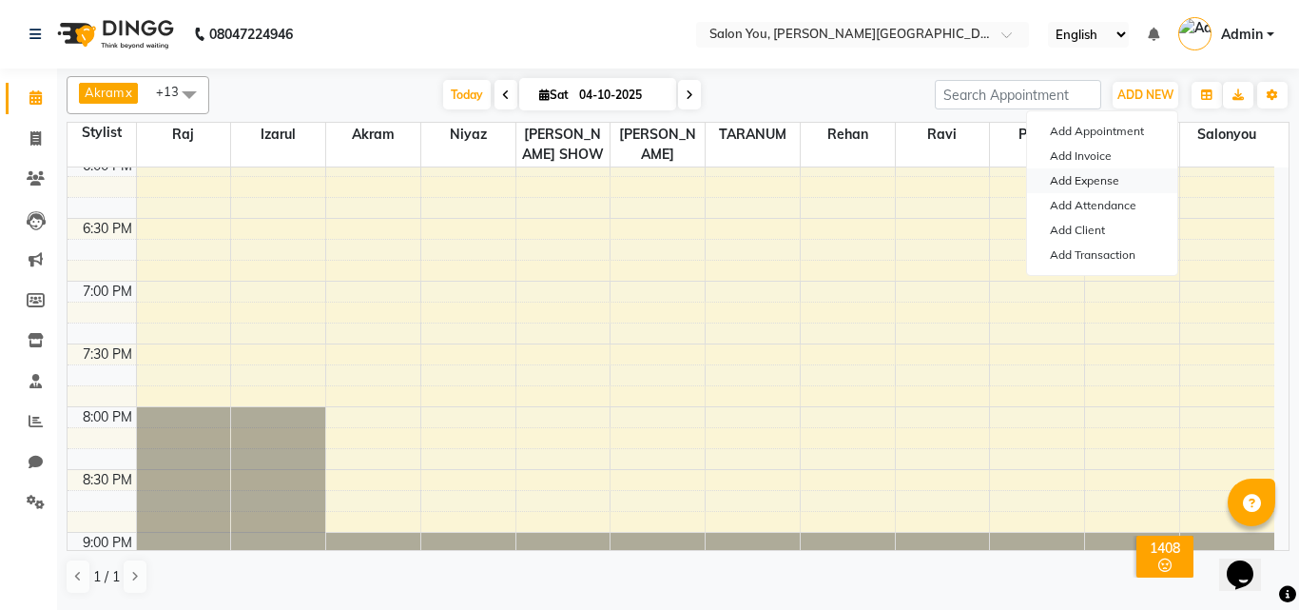
click at [1091, 179] on link "Add Expense" at bounding box center [1102, 180] width 150 height 25
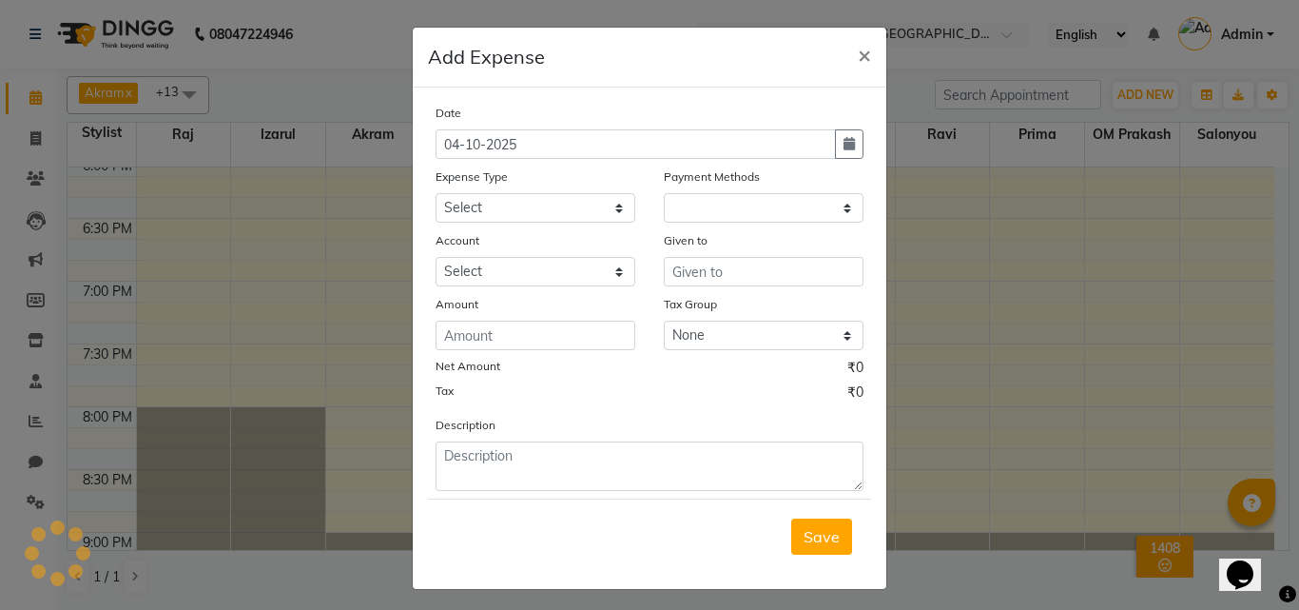
select select "1"
select select "4140"
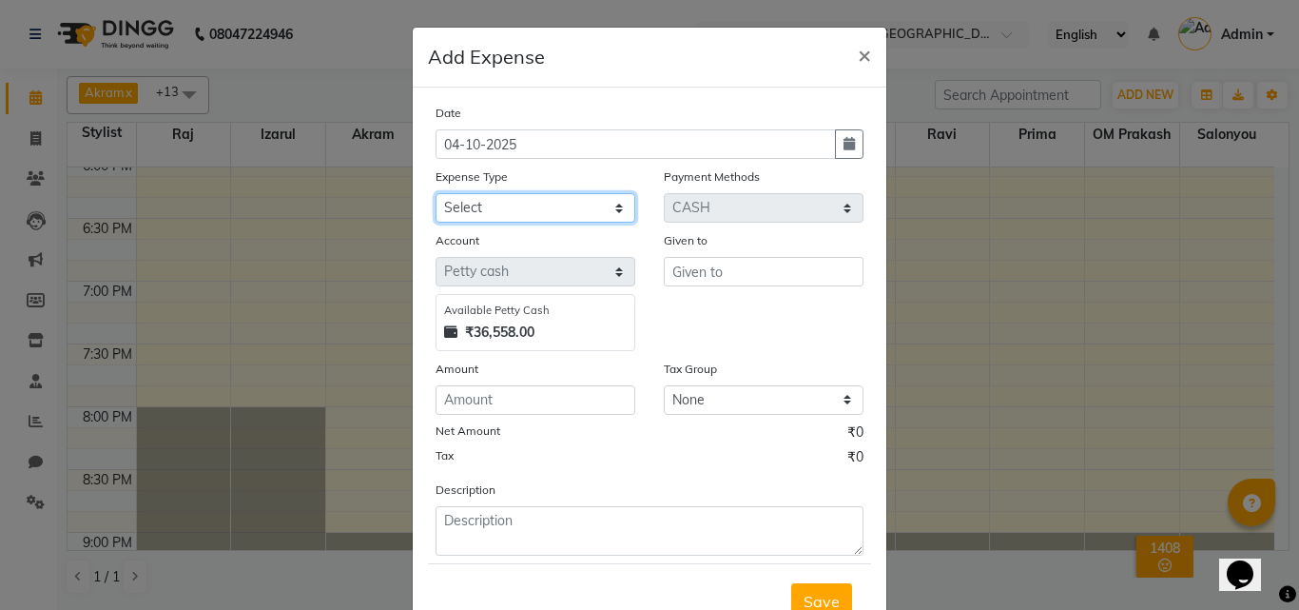
click at [496, 204] on select "Select Advance Salary Car Parking Charges Cash transfer to bank Cash Transfer t…" at bounding box center [536, 207] width 200 height 29
click at [583, 177] on div "Expense Type" at bounding box center [536, 179] width 200 height 27
click at [544, 204] on select "Select Advance Salary Car Parking Charges Cash transfer to bank Cash Transfer t…" at bounding box center [536, 207] width 200 height 29
select select "9802"
click at [436, 193] on select "Select Advance Salary Car Parking Charges Cash transfer to bank Cash Transfer t…" at bounding box center [536, 207] width 200 height 29
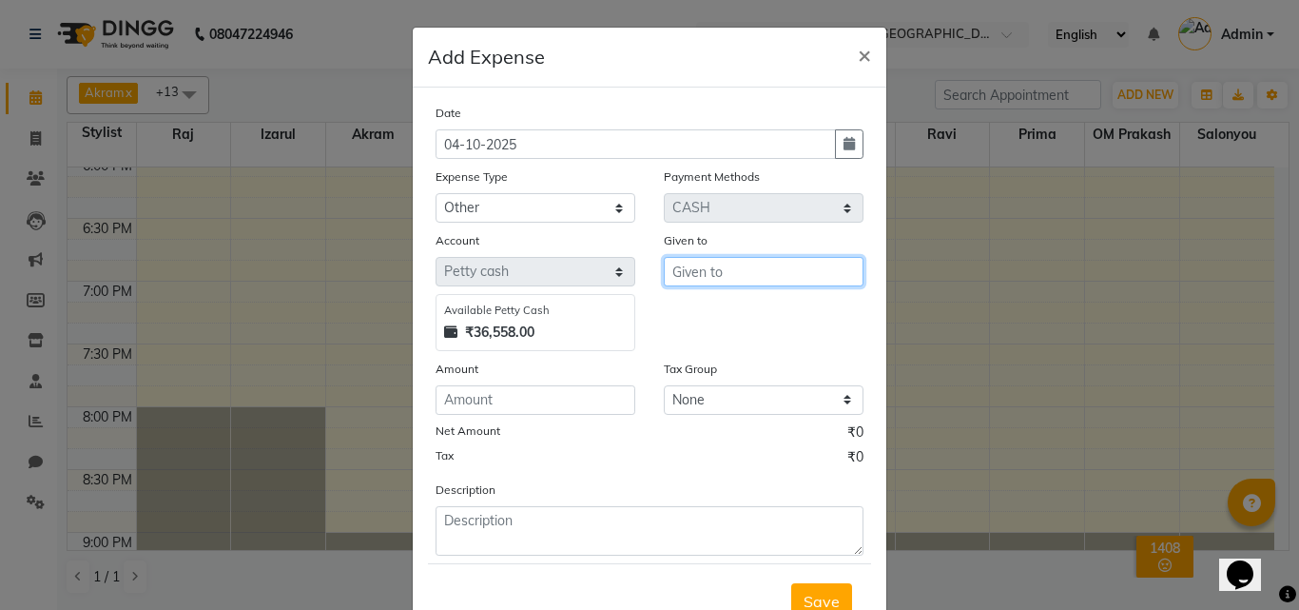
click at [719, 266] on input "text" at bounding box center [764, 271] width 200 height 29
type input "[PERSON_NAME]"
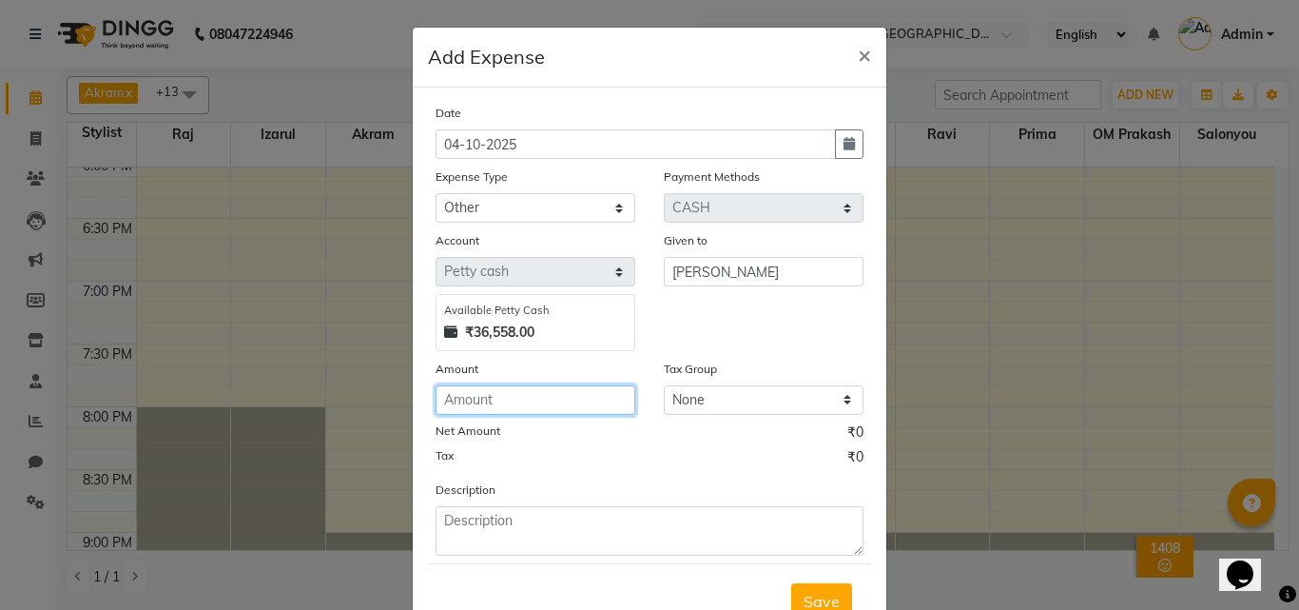
click at [588, 399] on input "number" at bounding box center [536, 399] width 200 height 29
type input "60"
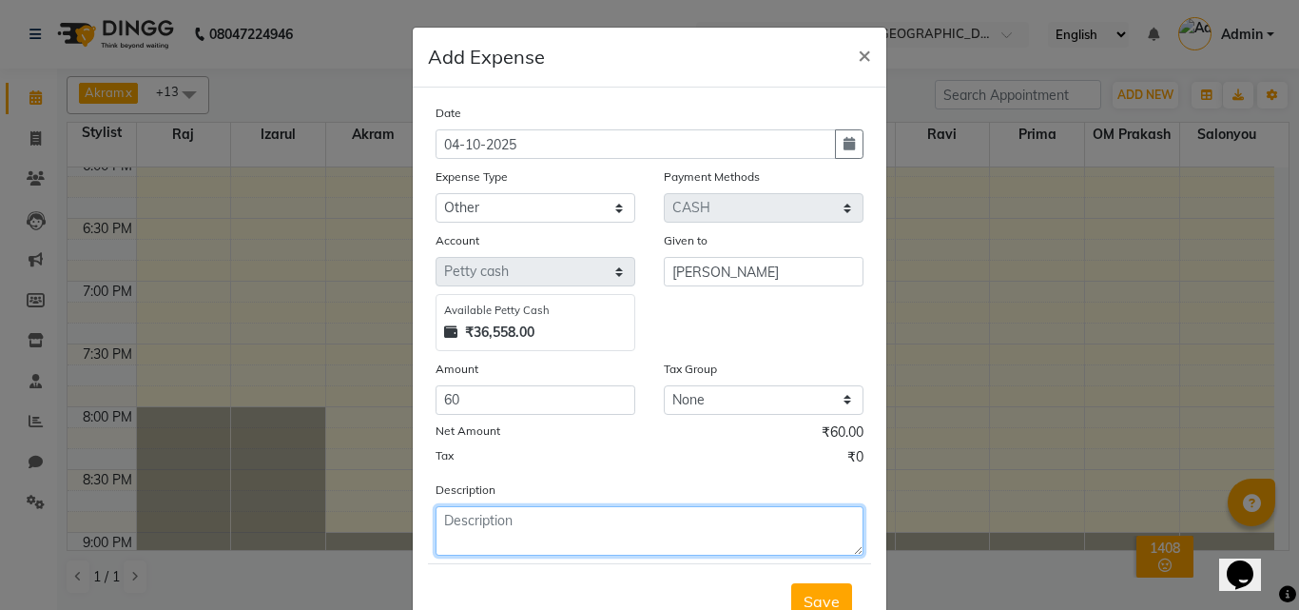
click at [554, 521] on textarea at bounding box center [650, 530] width 428 height 49
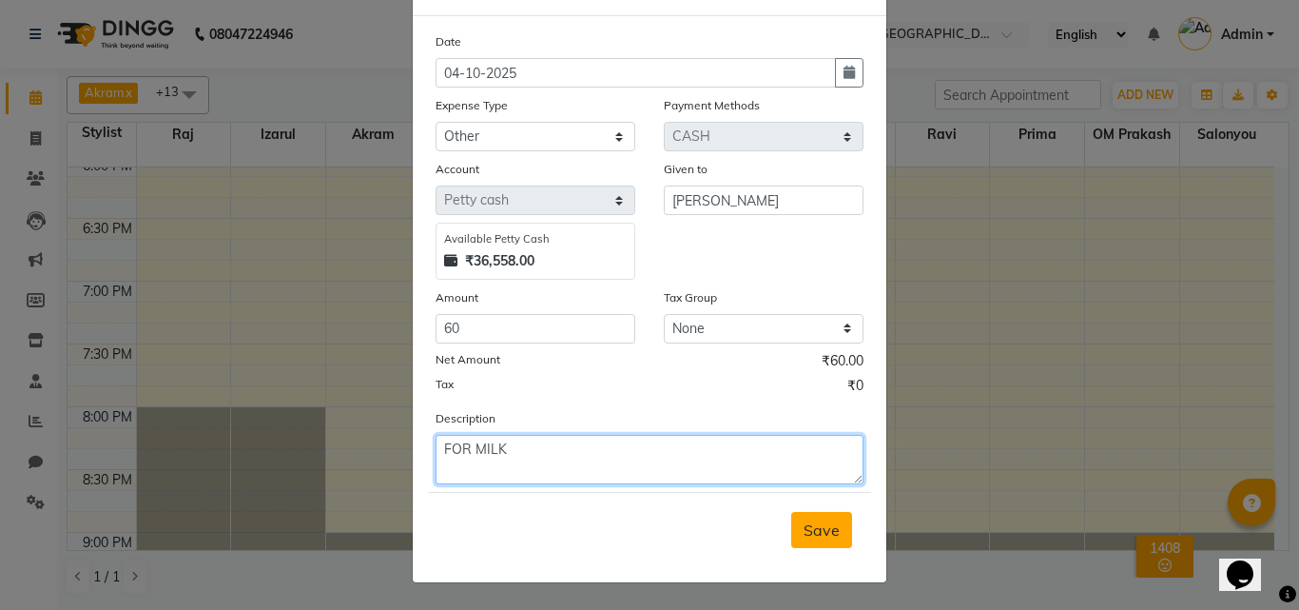
type textarea "FOR MILK"
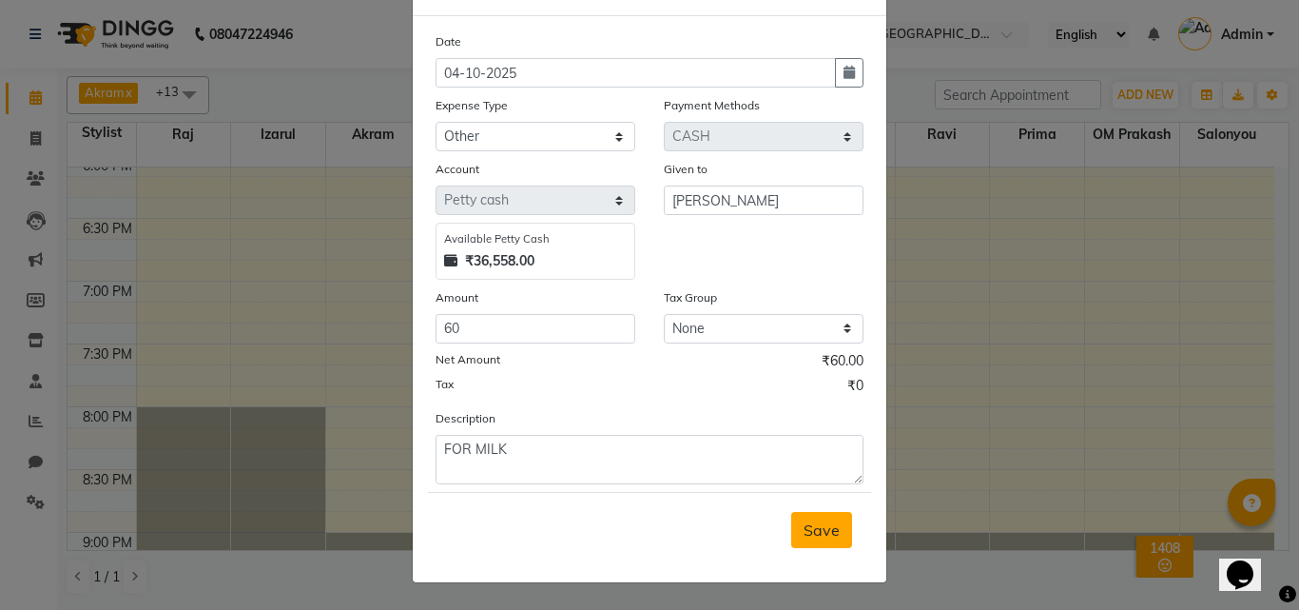
click at [819, 542] on button "Save" at bounding box center [821, 530] width 61 height 36
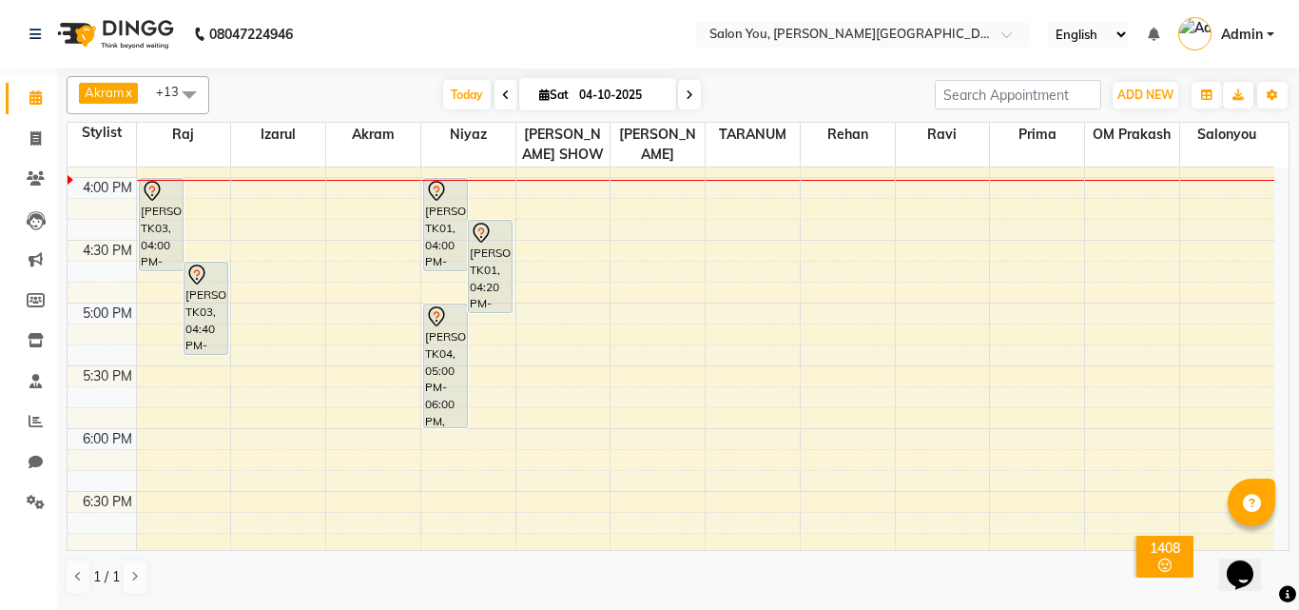
scroll to position [773, 0]
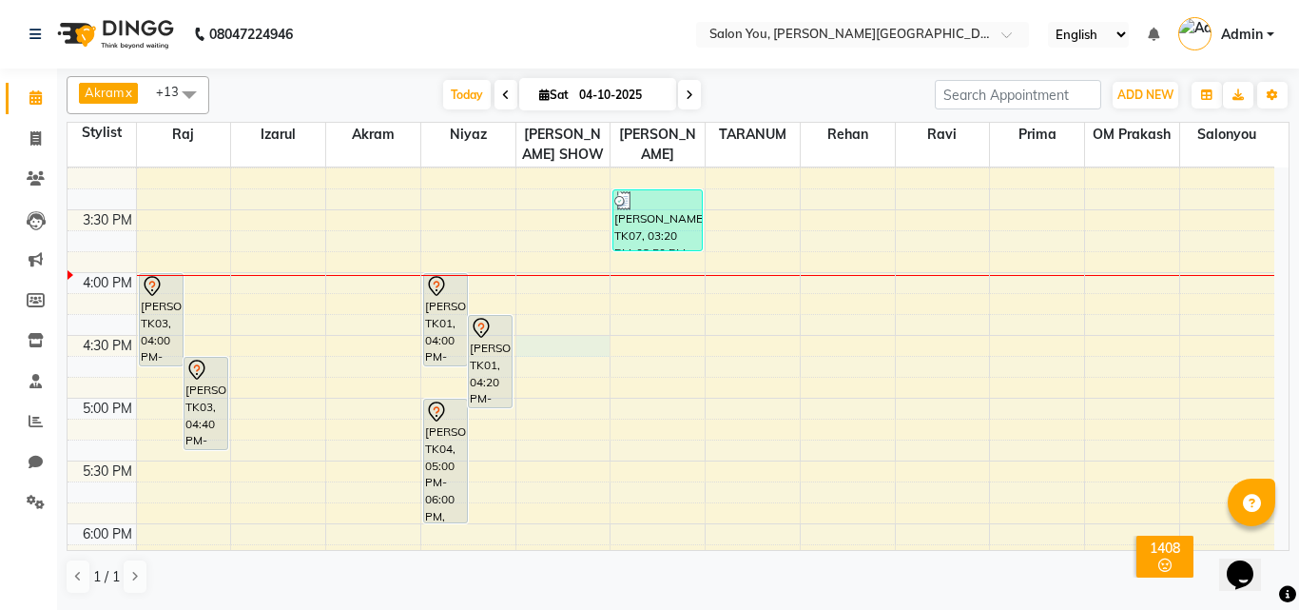
click at [554, 346] on div "9:00 AM 9:30 AM 10:00 AM 10:30 AM 11:00 AM 11:30 AM 12:00 PM 12:30 PM 1:00 PM 1…" at bounding box center [671, 209] width 1207 height 1631
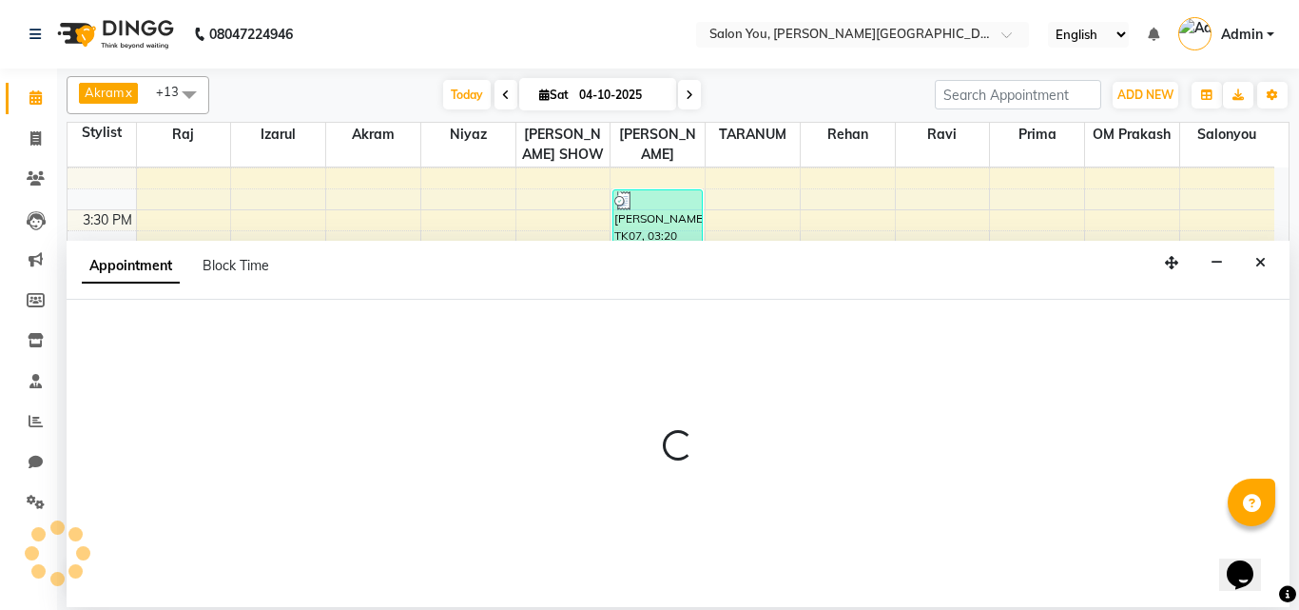
select select "83121"
select select "tentative"
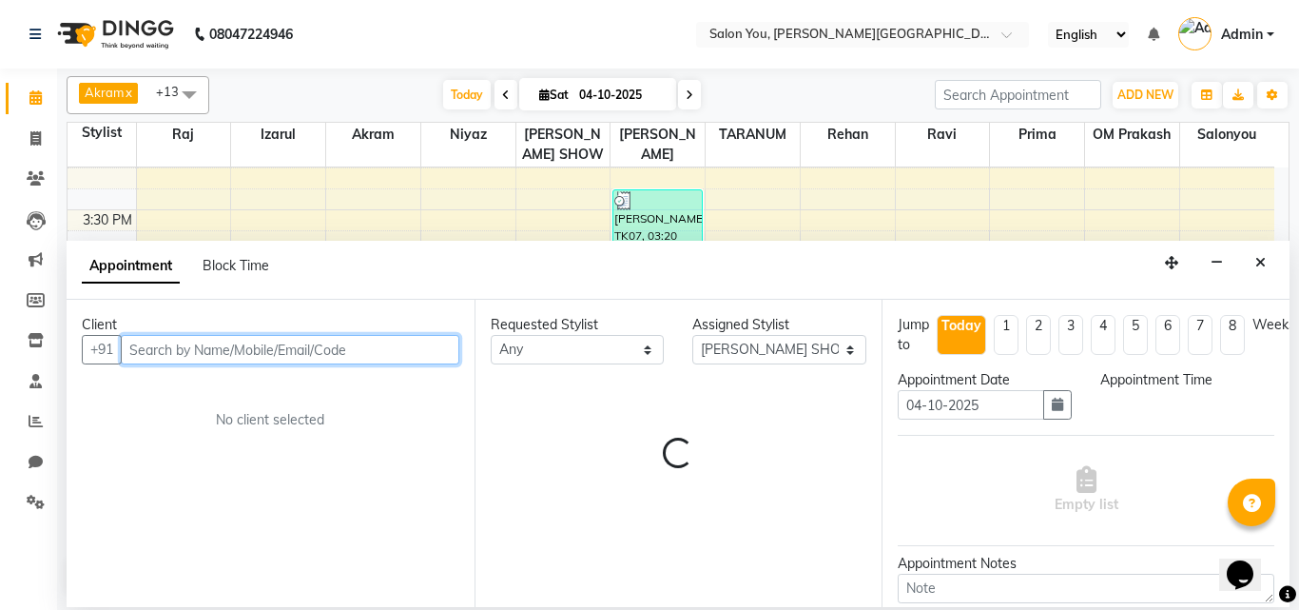
select select "990"
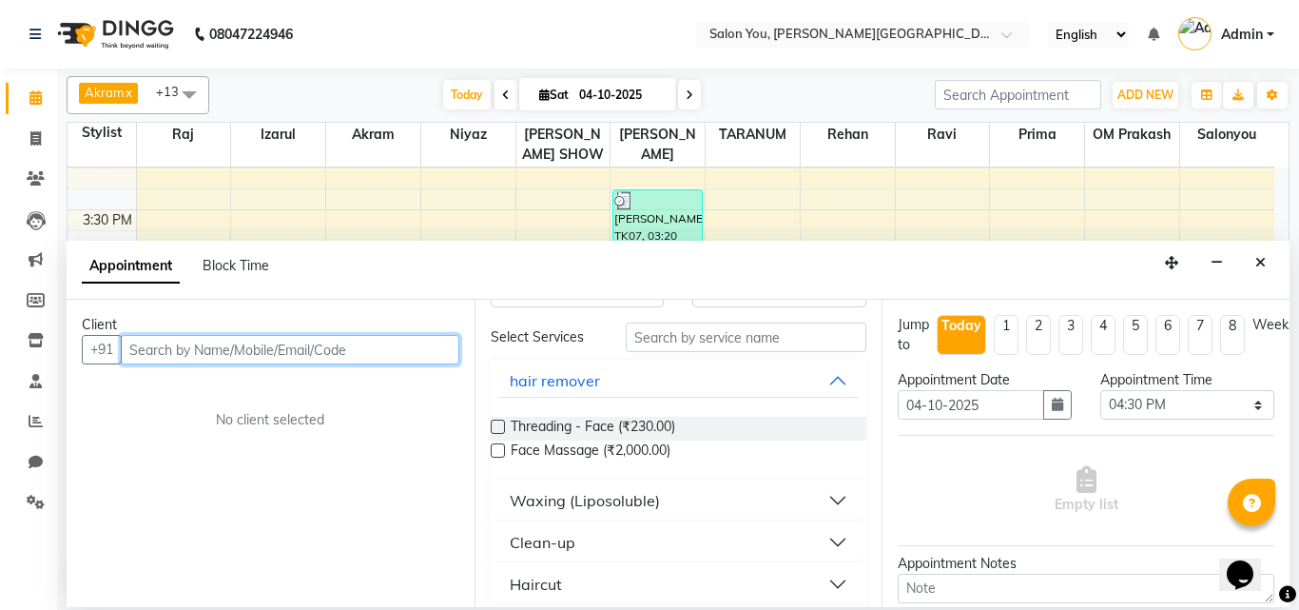
scroll to position [0, 0]
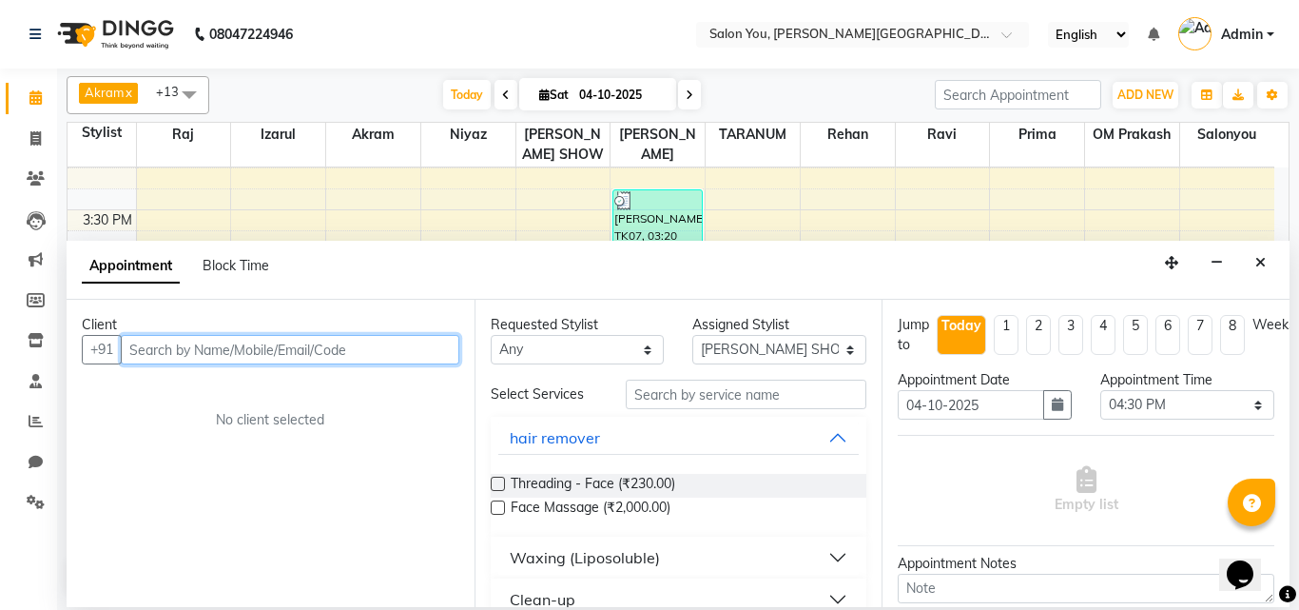
click at [270, 359] on input "text" at bounding box center [290, 349] width 339 height 29
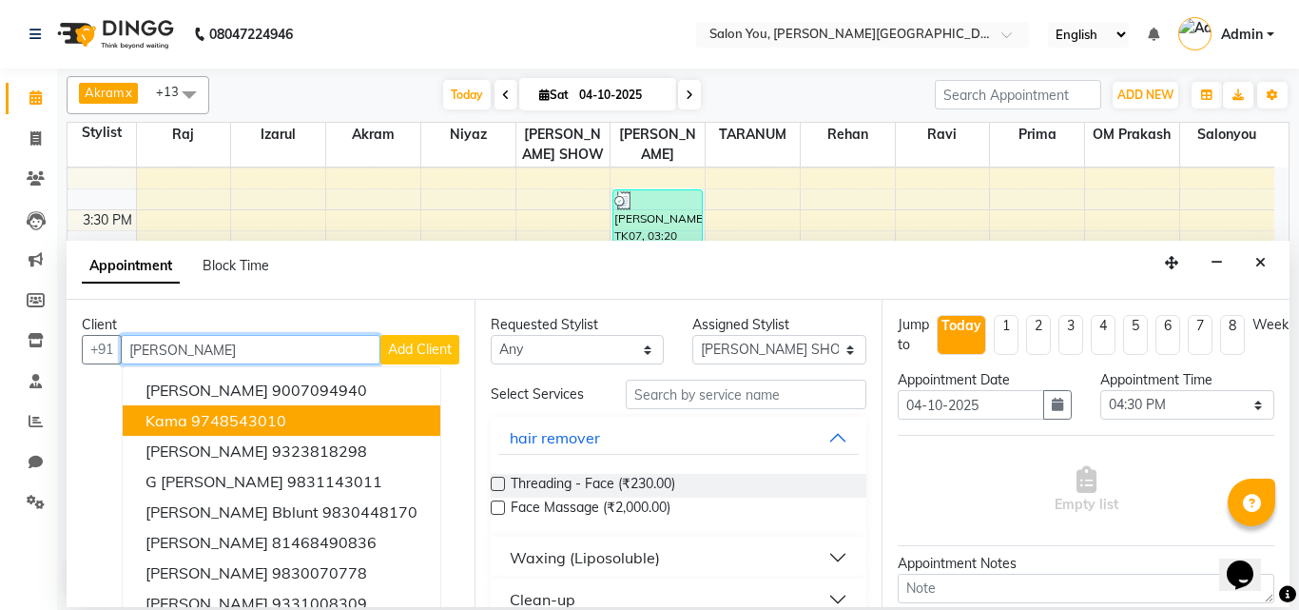
click at [309, 414] on button "kama 9748543010" at bounding box center [282, 420] width 318 height 30
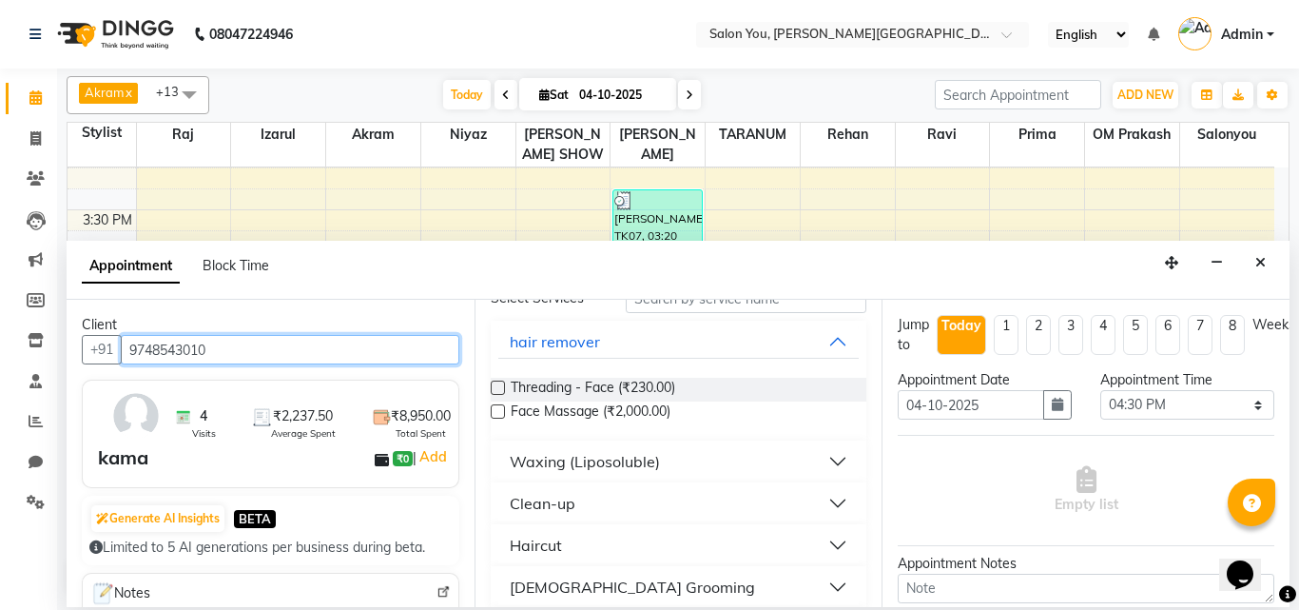
scroll to position [95, 0]
type input "9748543010"
click at [815, 458] on button "Waxing (Liposoluble)" at bounding box center [678, 462] width 361 height 34
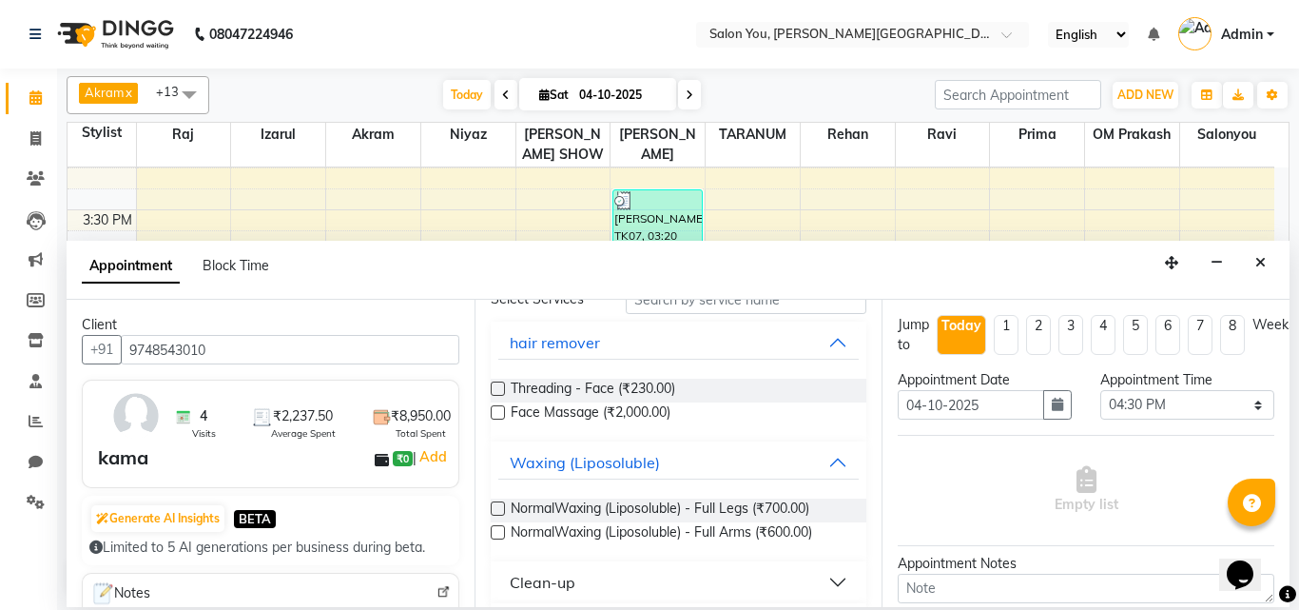
click at [499, 507] on label at bounding box center [498, 508] width 14 height 14
click at [499, 507] on input "checkbox" at bounding box center [497, 510] width 12 height 12
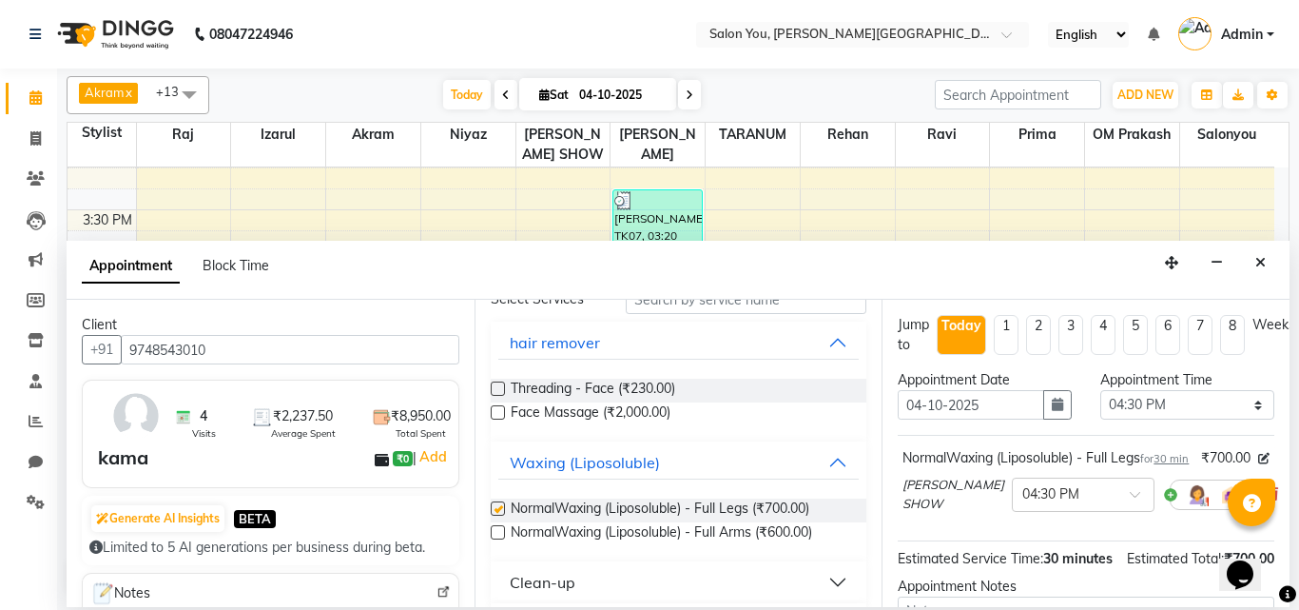
checkbox input "false"
click at [505, 532] on div "NormalWaxing (Liposoluble) - Full Arms (₹600.00)" at bounding box center [679, 534] width 377 height 24
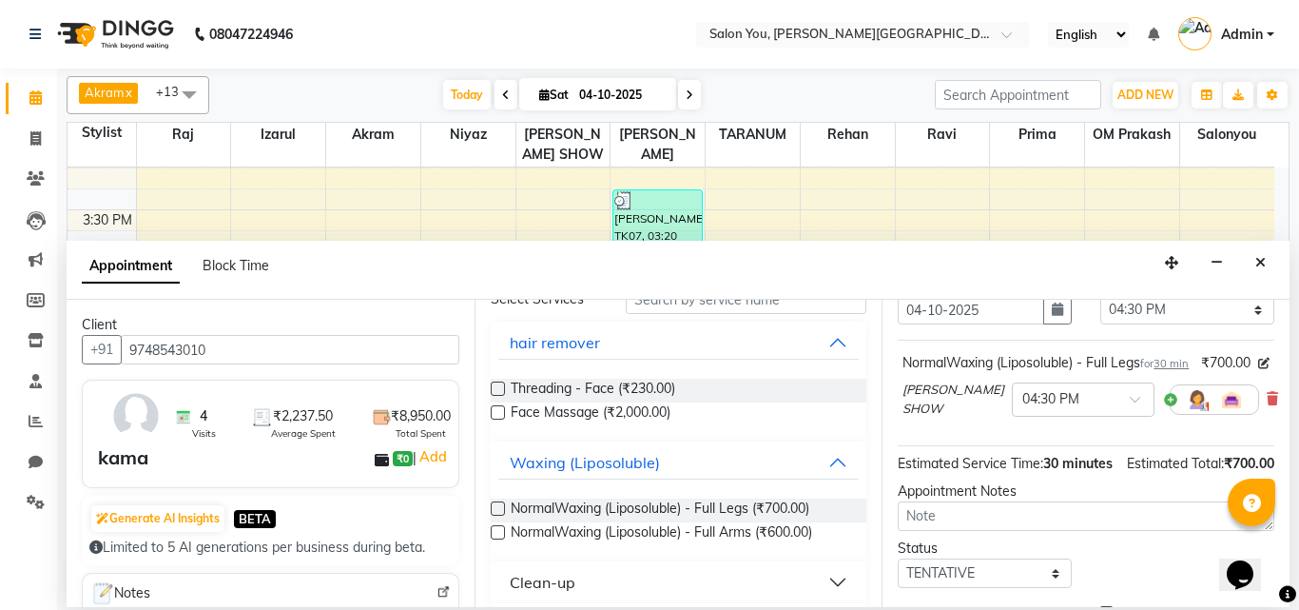
click at [493, 533] on label at bounding box center [498, 532] width 14 height 14
click at [493, 533] on input "checkbox" at bounding box center [497, 534] width 12 height 12
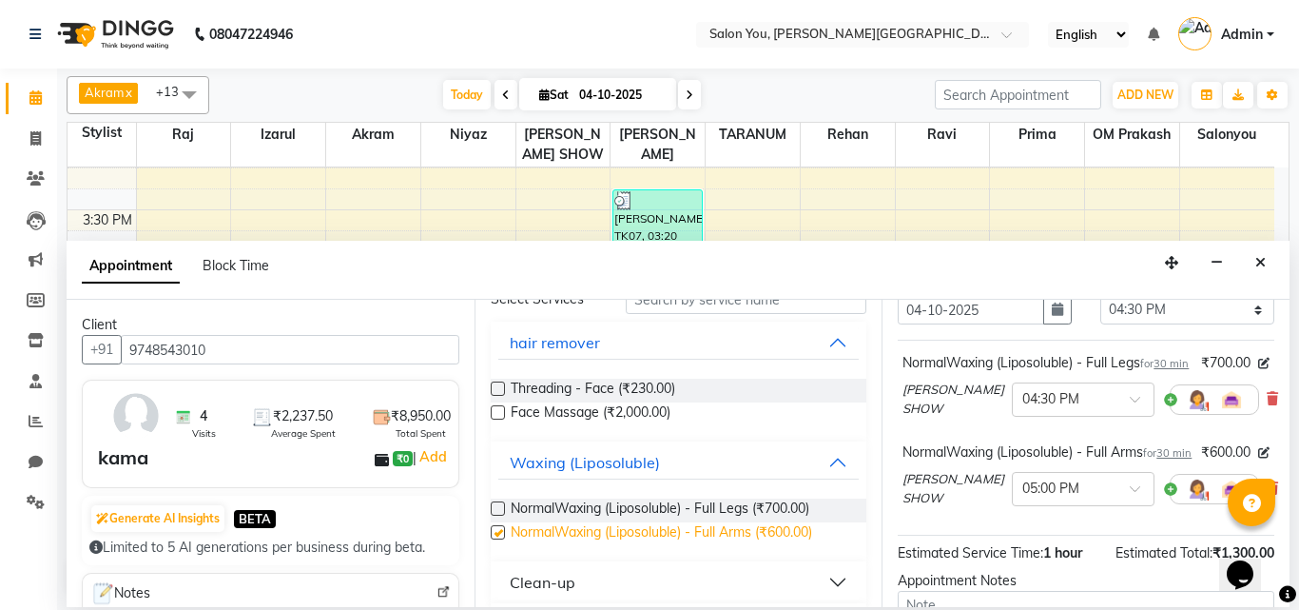
checkbox input "false"
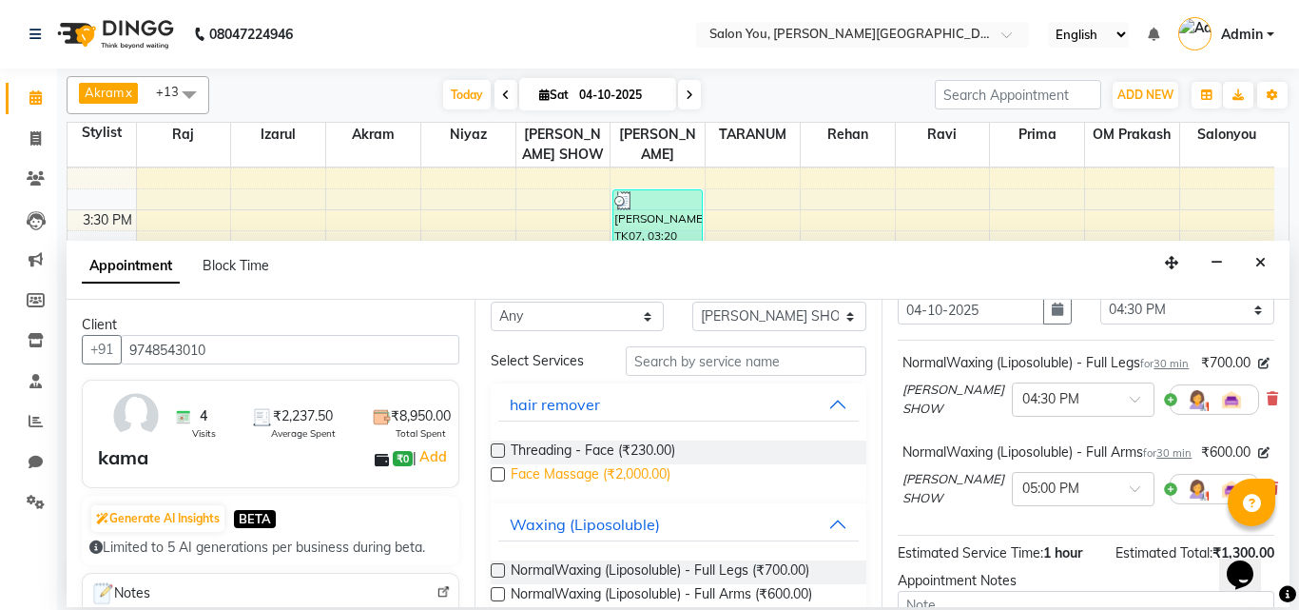
scroll to position [0, 0]
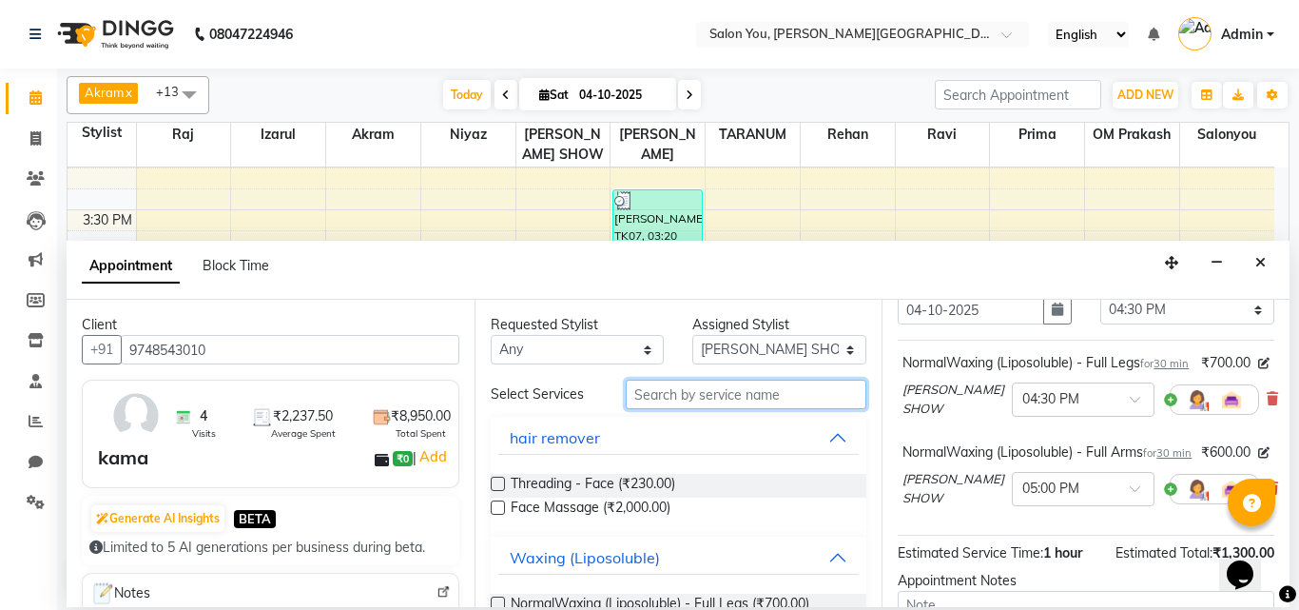
click at [673, 399] on input "text" at bounding box center [747, 394] width 242 height 29
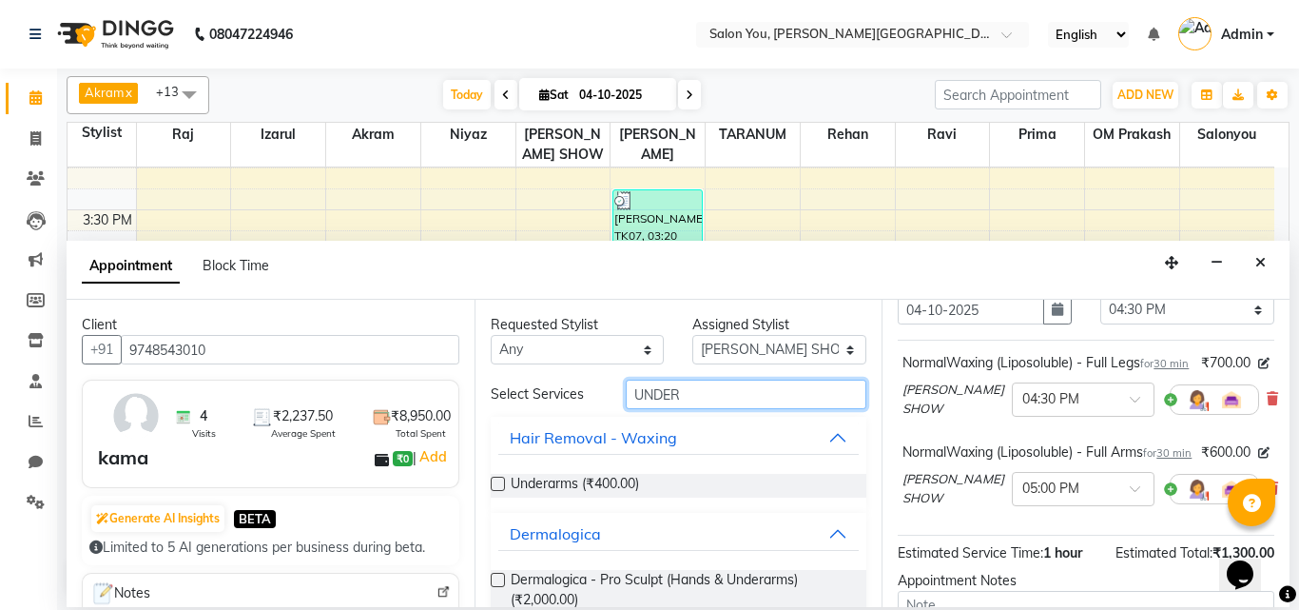
type input "UNDER"
click at [496, 484] on label at bounding box center [498, 484] width 14 height 14
click at [496, 484] on input "checkbox" at bounding box center [497, 485] width 12 height 12
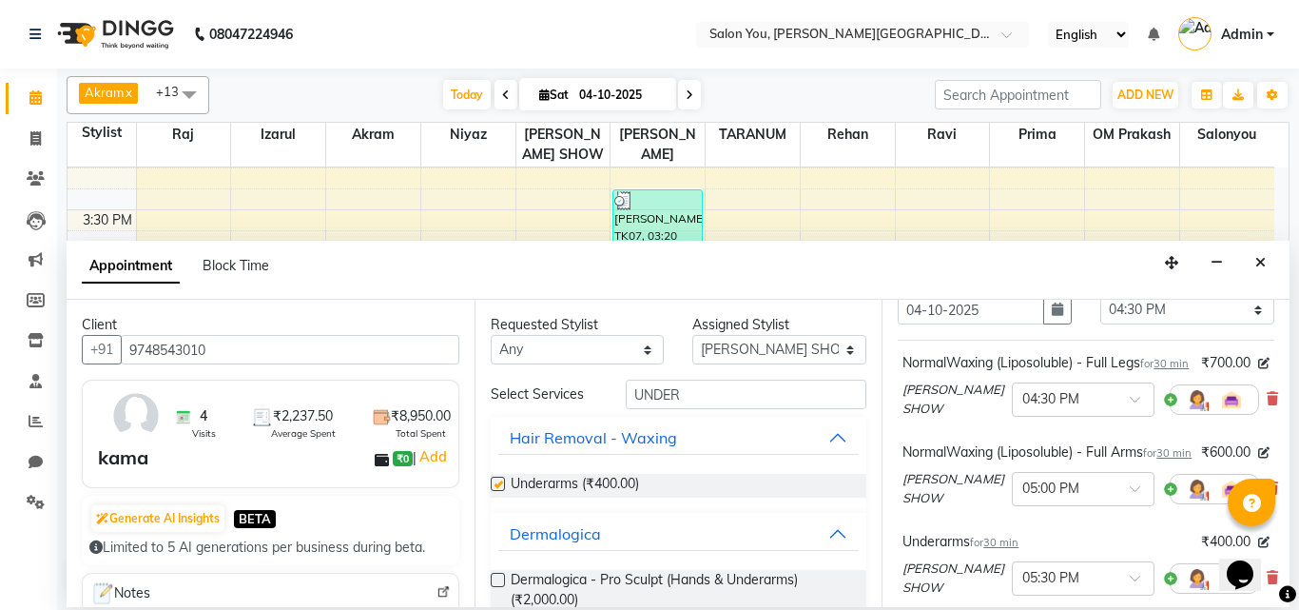
checkbox input "false"
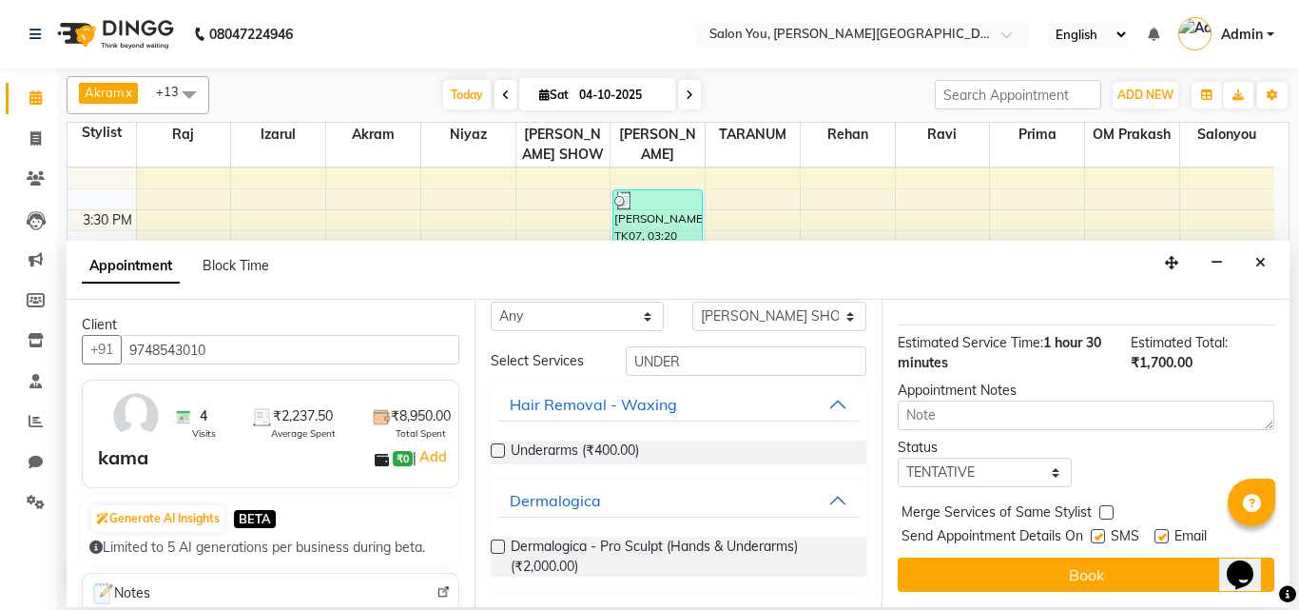
scroll to position [449, 0]
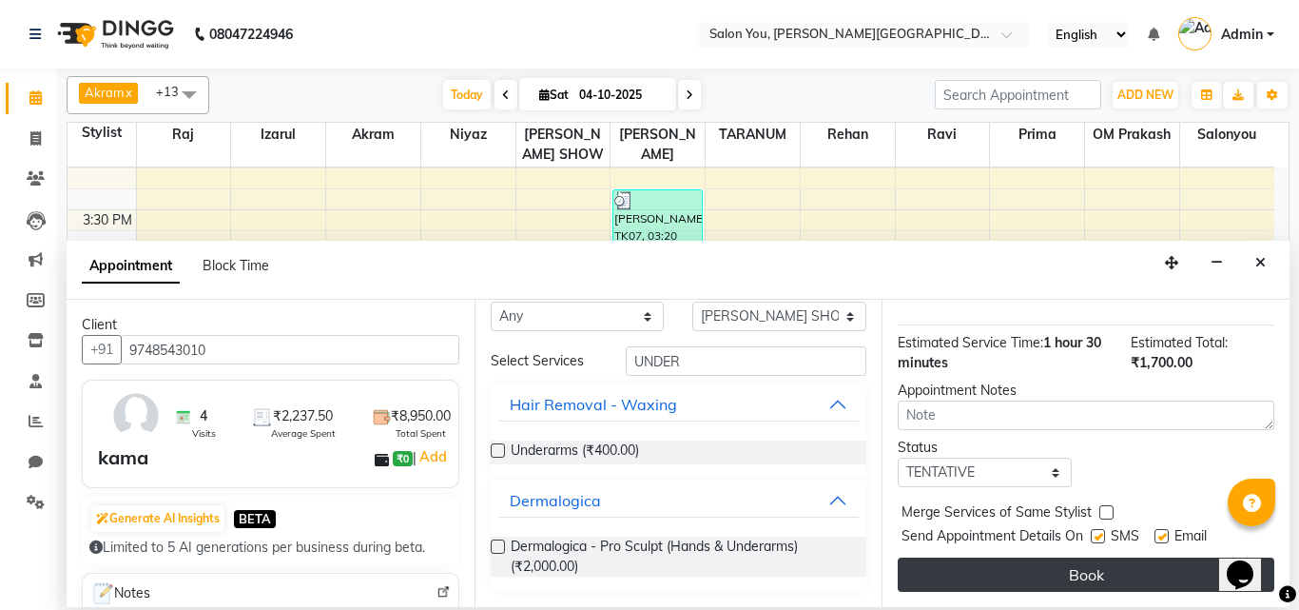
click at [948, 564] on button "Book" at bounding box center [1086, 574] width 377 height 34
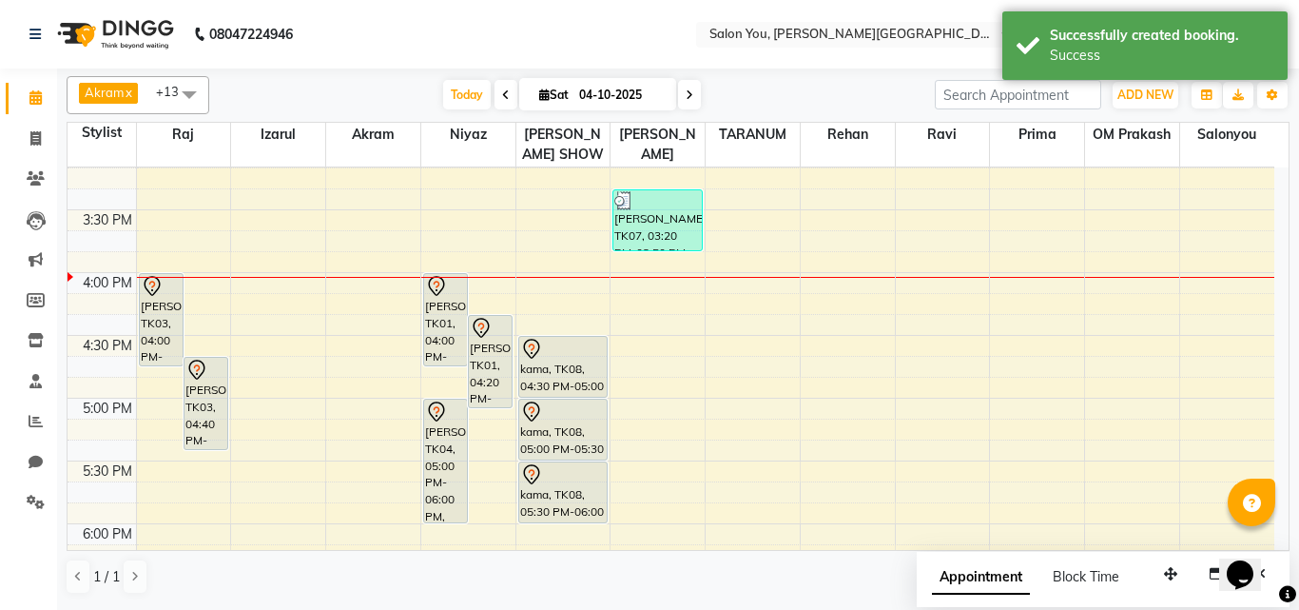
scroll to position [393, 0]
